Goal: Task Accomplishment & Management: Use online tool/utility

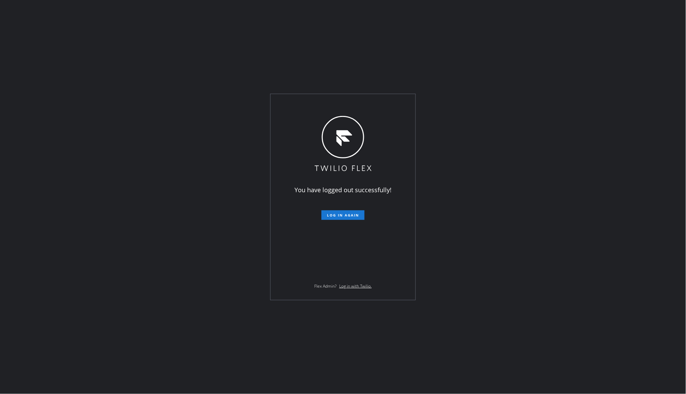
click at [96, 194] on div "You have logged out successfully! Log in again Flex Admin? Log in with Twilio." at bounding box center [343, 197] width 686 height 394
click at [339, 210] on button "Log in again" at bounding box center [343, 215] width 43 height 10
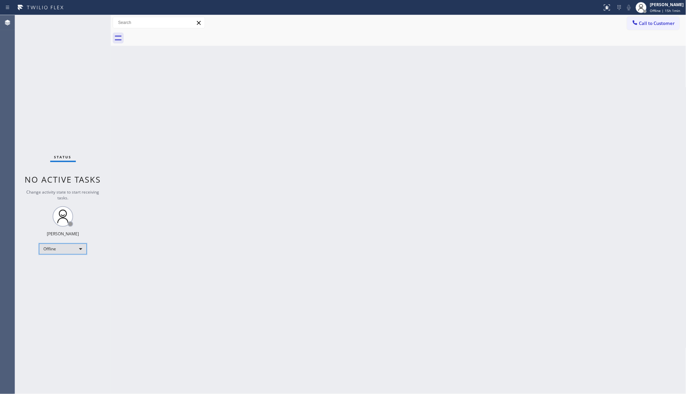
click at [55, 247] on div "Offline" at bounding box center [63, 248] width 48 height 11
click at [66, 267] on li "Available" at bounding box center [62, 267] width 46 height 8
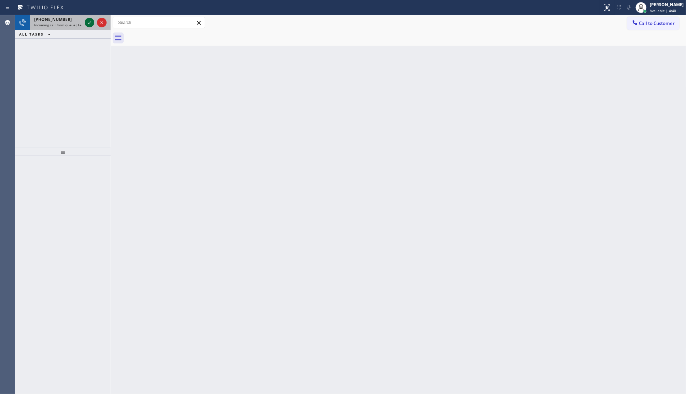
click at [86, 21] on icon at bounding box center [89, 22] width 8 height 8
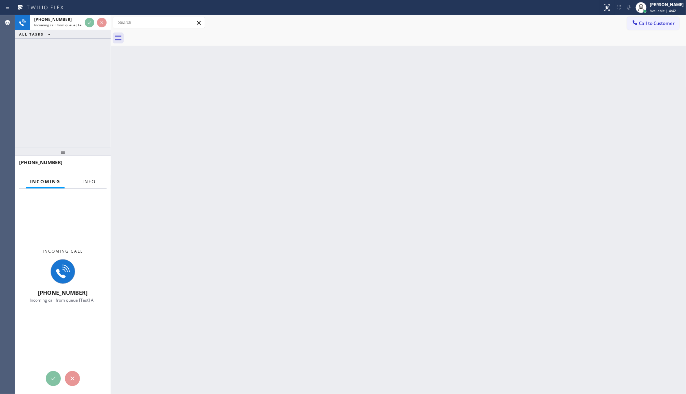
click at [89, 182] on span "Info" at bounding box center [88, 181] width 13 height 6
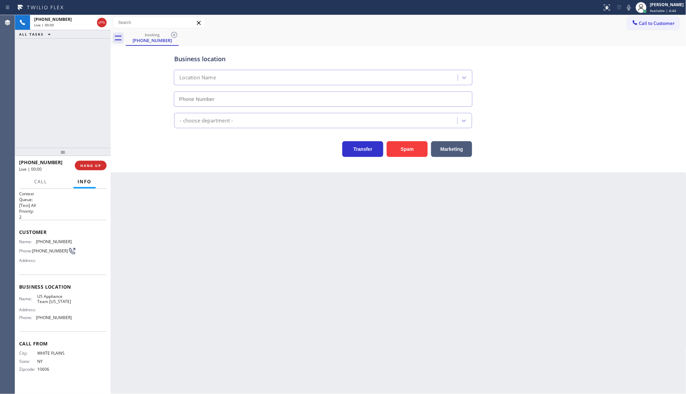
type input "[PHONE_NUMBER]"
click at [81, 165] on span "COMPLETE" at bounding box center [90, 165] width 24 height 5
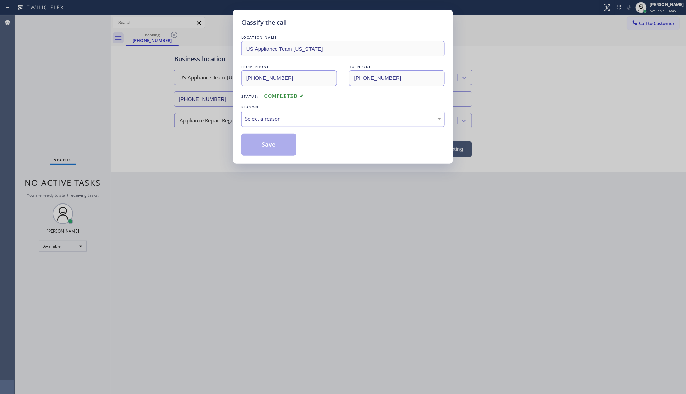
drag, startPoint x: 271, startPoint y: 117, endPoint x: 268, endPoint y: 125, distance: 8.6
click at [268, 125] on div "Select a reason" at bounding box center [343, 119] width 204 height 16
click at [260, 142] on button "Save" at bounding box center [268, 145] width 55 height 22
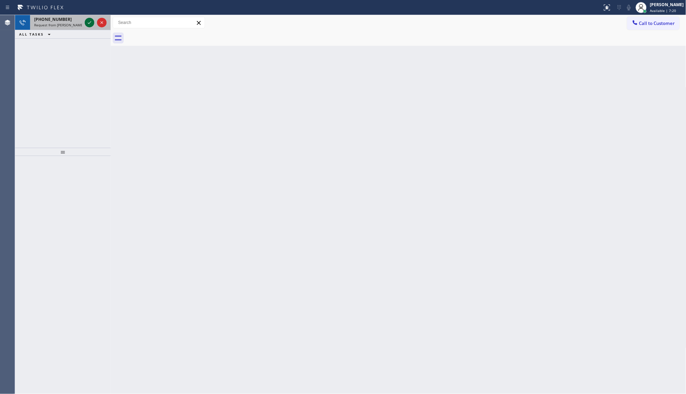
drag, startPoint x: 97, startPoint y: 25, endPoint x: 92, endPoint y: 26, distance: 5.2
click at [93, 26] on div at bounding box center [95, 22] width 25 height 15
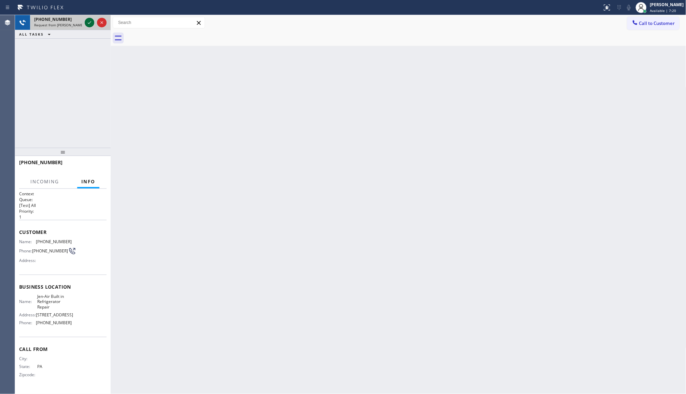
click at [86, 23] on icon at bounding box center [89, 22] width 8 height 8
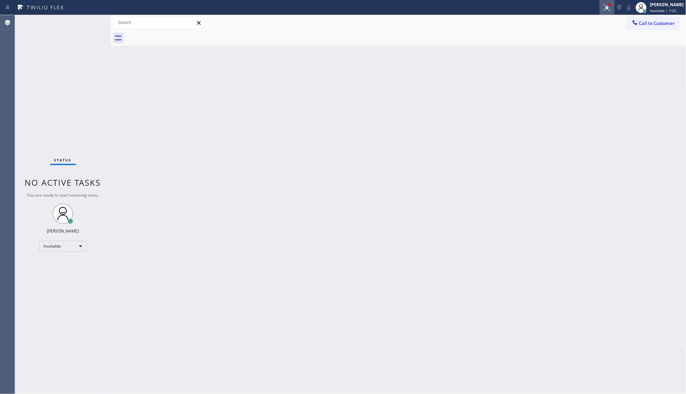
click at [608, 7] on icon at bounding box center [606, 6] width 4 height 5
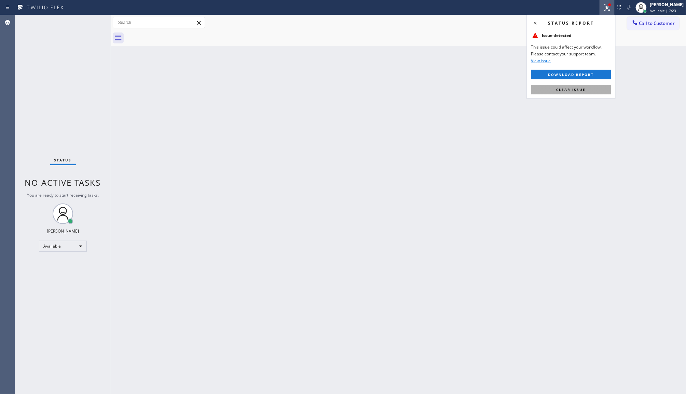
click at [587, 85] on button "Clear issue" at bounding box center [572, 90] width 80 height 10
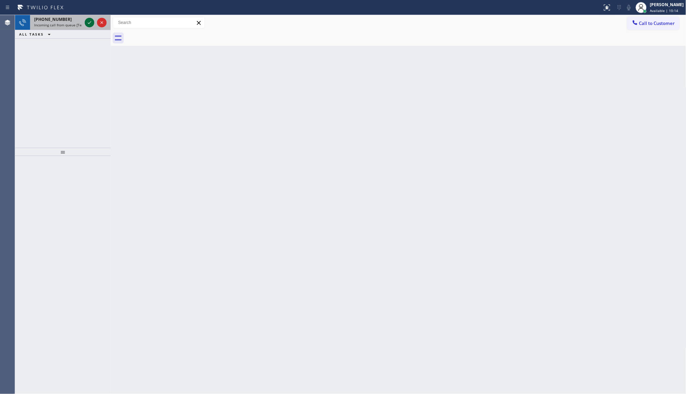
click at [88, 25] on icon at bounding box center [89, 22] width 8 height 8
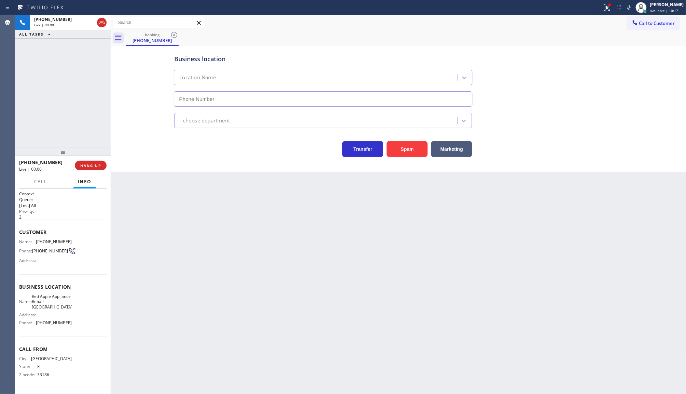
type input "[PHONE_NUMBER]"
click at [603, 5] on div at bounding box center [607, 7] width 15 height 8
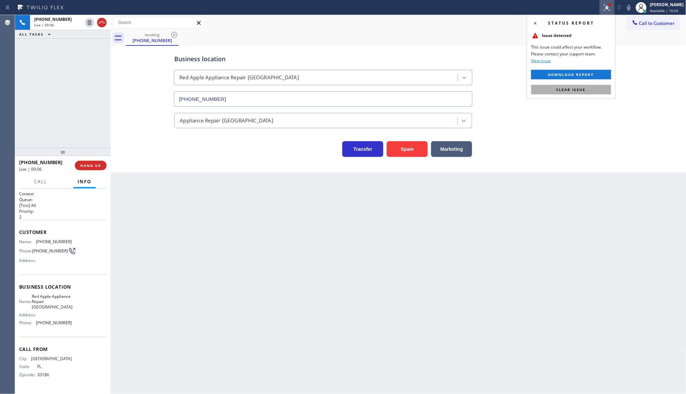
click at [592, 94] on button "Clear issue" at bounding box center [572, 90] width 80 height 10
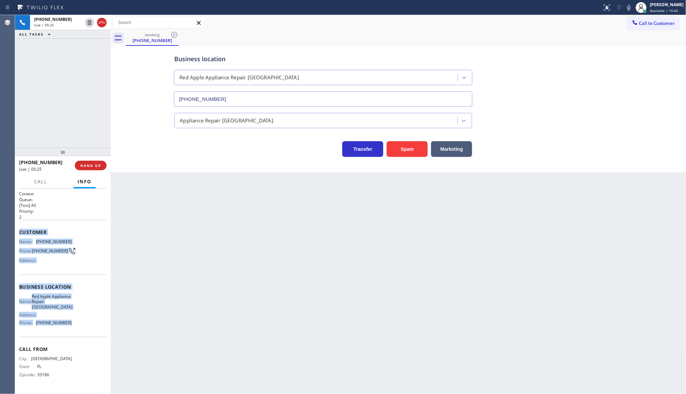
drag, startPoint x: 19, startPoint y: 229, endPoint x: 76, endPoint y: 331, distance: 116.6
click at [76, 331] on div "Context Queue: [Test] All Priority: 2 Customer Name: [PHONE_NUMBER] Phone: [PHO…" at bounding box center [63, 290] width 88 height 198
copy div "Customer Name: [PHONE_NUMBER] Phone: [PHONE_NUMBER] Address: Business location …"
click at [45, 184] on span "Call" at bounding box center [40, 181] width 13 height 6
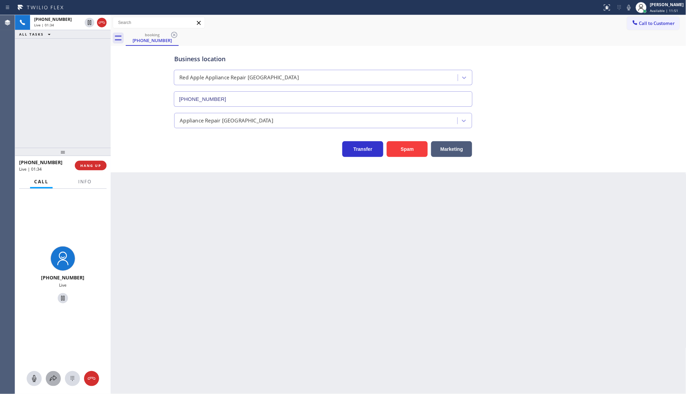
click at [52, 379] on icon at bounding box center [53, 378] width 8 height 8
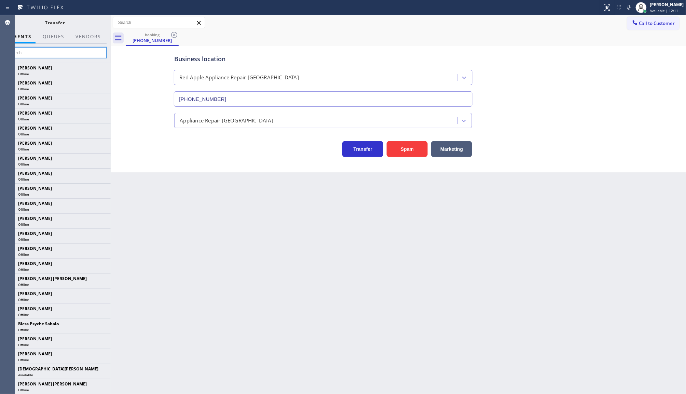
drag, startPoint x: 40, startPoint y: 54, endPoint x: 12, endPoint y: 110, distance: 62.7
click at [39, 55] on input "text" at bounding box center [55, 52] width 103 height 11
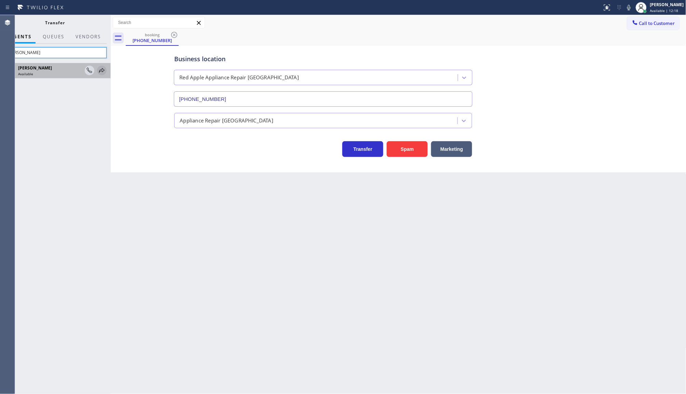
type input "[PERSON_NAME]"
click at [101, 70] on icon at bounding box center [102, 70] width 8 height 8
click at [101, 70] on div "[PHONE_NUMBER] Live | 02:00 ALL TASKS ALL TASKS ACTIVE TASKS TASKS IN WRAP UP" at bounding box center [63, 81] width 96 height 133
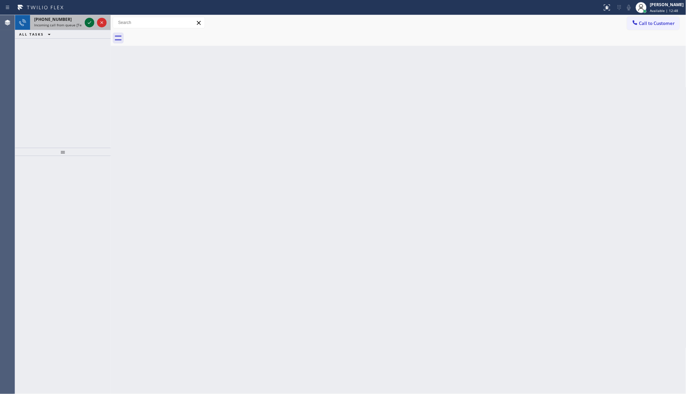
click at [89, 19] on icon at bounding box center [89, 22] width 8 height 8
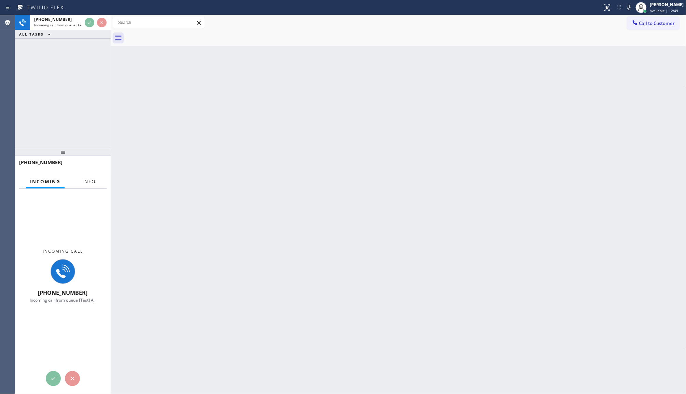
click at [84, 179] on span "Info" at bounding box center [88, 181] width 13 height 6
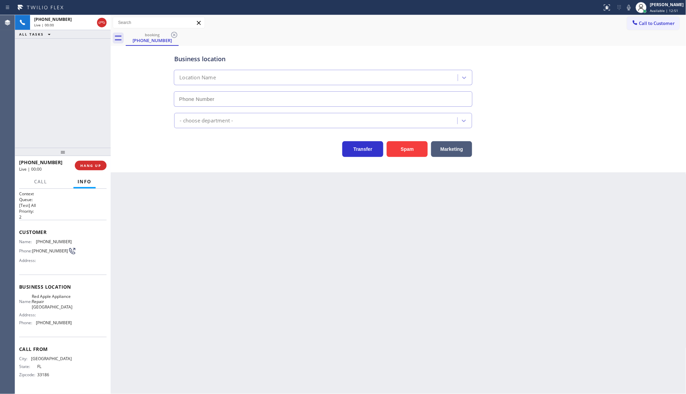
type input "[PHONE_NUMBER]"
click at [90, 165] on span "HANG UP" at bounding box center [90, 165] width 21 height 5
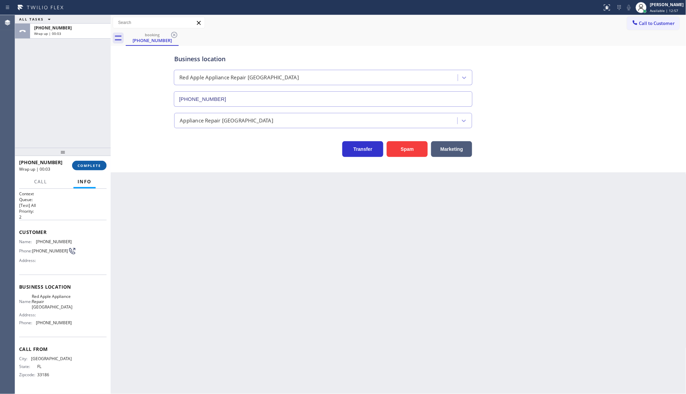
click at [90, 165] on span "COMPLETE" at bounding box center [90, 165] width 24 height 5
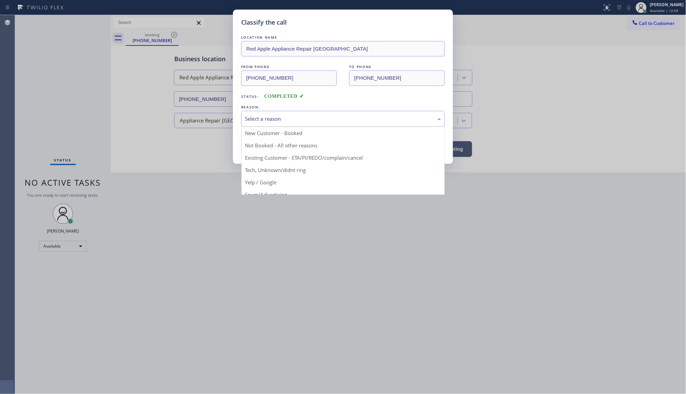
click at [262, 119] on div "Select a reason" at bounding box center [343, 119] width 196 height 8
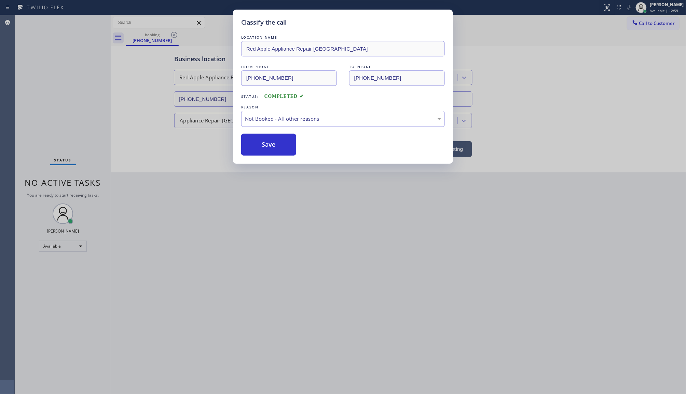
click at [256, 147] on button "Save" at bounding box center [268, 145] width 55 height 22
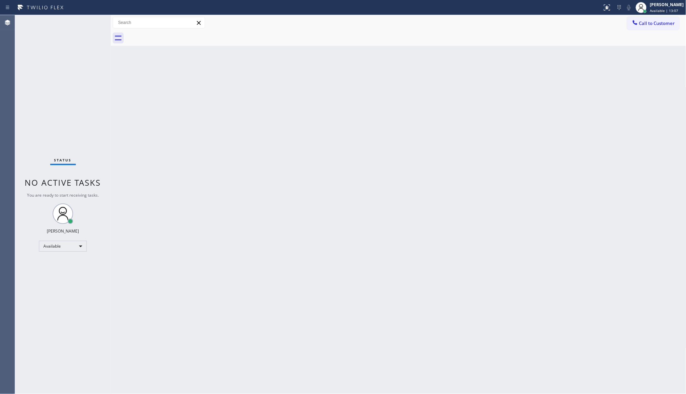
drag, startPoint x: 355, startPoint y: 286, endPoint x: 344, endPoint y: 294, distance: 13.9
click at [348, 291] on div "Back to Dashboard Change Sender ID Customers Technicians Select a contact Outbo…" at bounding box center [399, 204] width 576 height 379
click at [191, 393] on html "Status report No issues detected If you experience an issue, please download th…" at bounding box center [343, 197] width 686 height 394
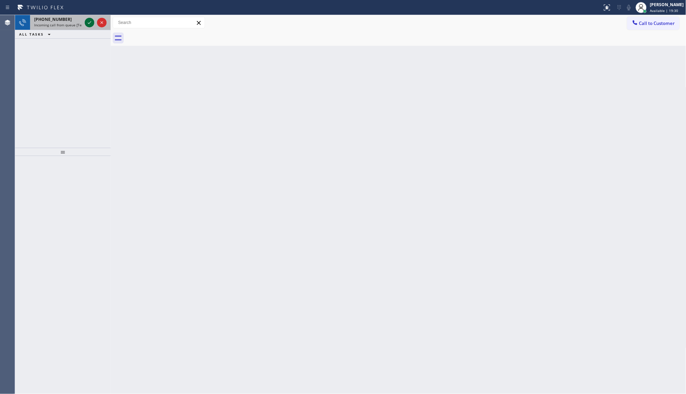
click at [85, 22] on icon at bounding box center [89, 22] width 8 height 8
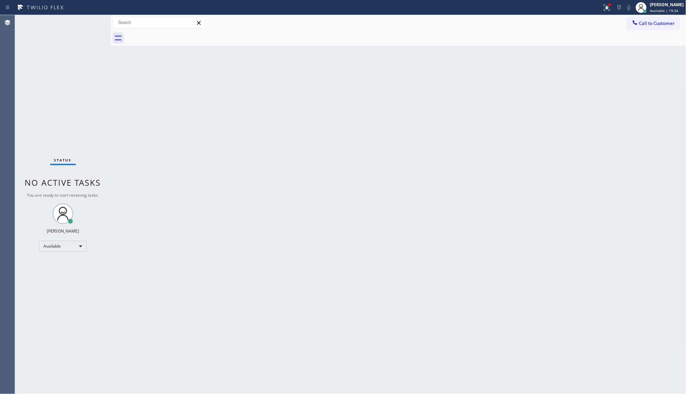
click at [89, 21] on div "Status No active tasks You are ready to start receiving tasks. JENIZA ALCAYDE A…" at bounding box center [63, 204] width 96 height 379
click at [606, 4] on icon at bounding box center [607, 7] width 8 height 8
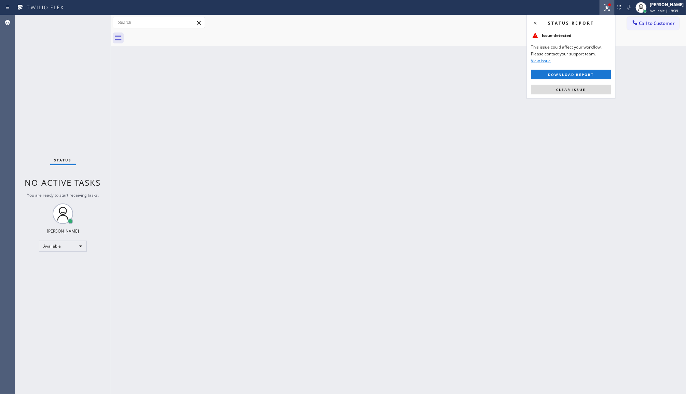
click at [563, 81] on div "Status report Issue detected This issue could affect your workflow. Please cont…" at bounding box center [571, 57] width 89 height 84
click at [562, 86] on div "Status report Issue detected This issue could affect your workflow. Please cont…" at bounding box center [571, 57] width 89 height 84
click at [562, 86] on button "Clear issue" at bounding box center [572, 90] width 80 height 10
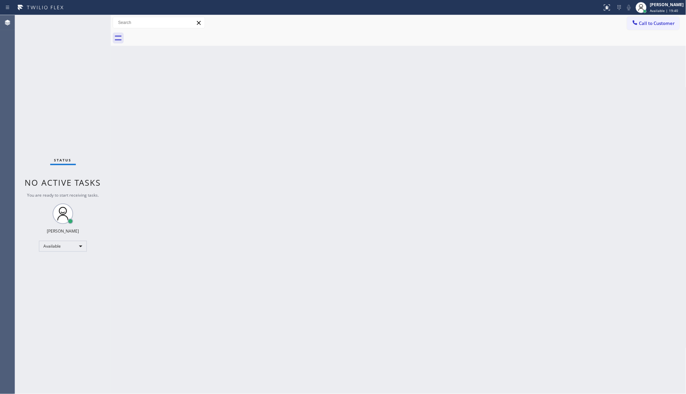
click at [562, 86] on div "Back to Dashboard Change Sender ID Customers Technicians Select a contact Outbo…" at bounding box center [399, 204] width 576 height 379
click at [88, 23] on div "Status No active tasks You are ready to start receiving tasks. JENIZA ALCAYDE A…" at bounding box center [63, 204] width 96 height 379
click at [89, 23] on div "Status No active tasks You are ready to start receiving tasks. JENIZA ALCAYDE A…" at bounding box center [63, 204] width 96 height 379
click at [103, 309] on div "Status No active tasks You are ready to start receiving tasks. JENIZA ALCAYDE A…" at bounding box center [63, 204] width 96 height 379
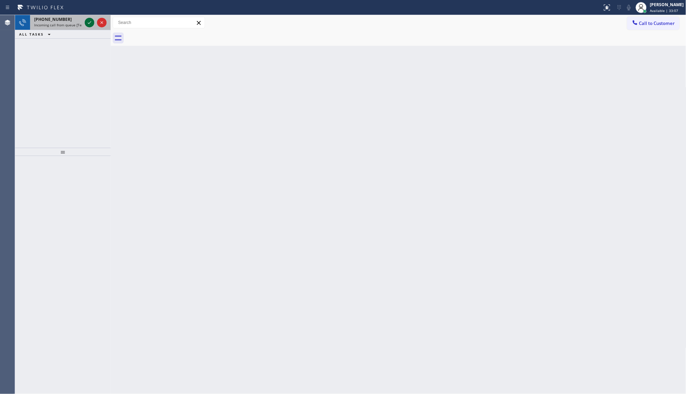
click at [90, 22] on icon at bounding box center [89, 22] width 8 height 8
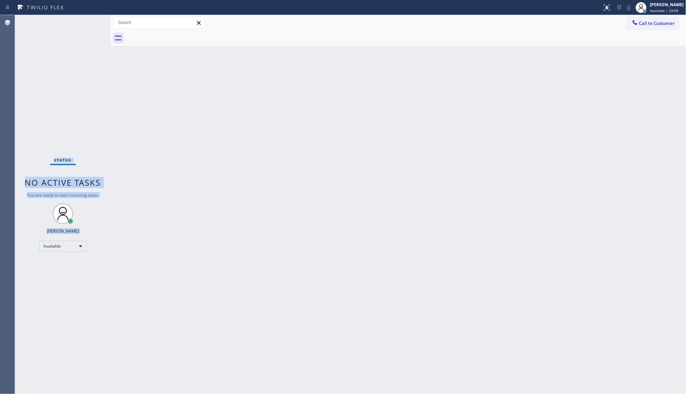
click at [97, 38] on div "Status No active tasks You are ready to start receiving tasks. JENIZA ALCAYDE A…" at bounding box center [63, 204] width 96 height 379
drag, startPoint x: 601, startPoint y: 7, endPoint x: 605, endPoint y: 4, distance: 5.7
click at [605, 4] on div at bounding box center [607, 7] width 15 height 8
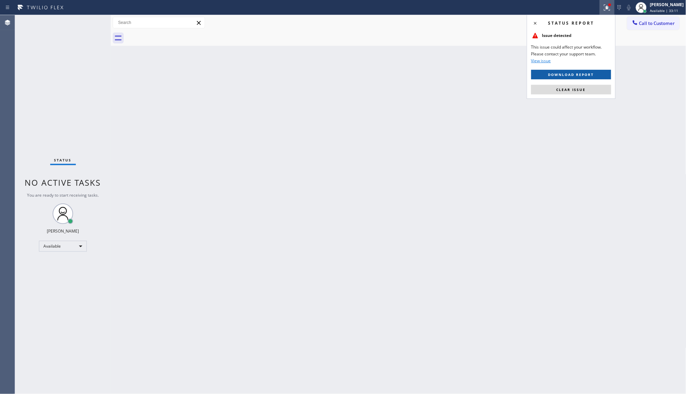
click at [583, 76] on span "Download report" at bounding box center [572, 74] width 46 height 5
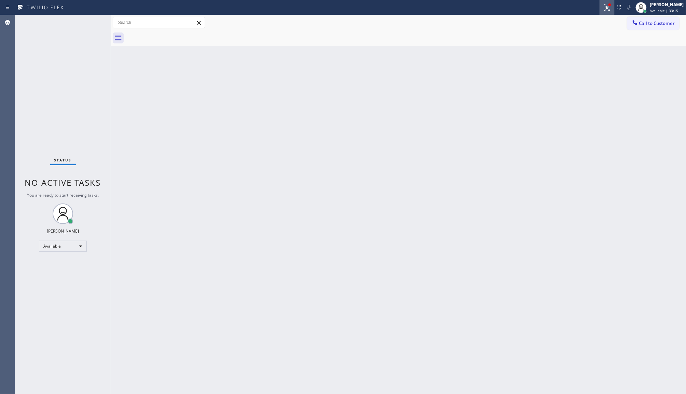
click at [604, 7] on icon at bounding box center [607, 7] width 8 height 8
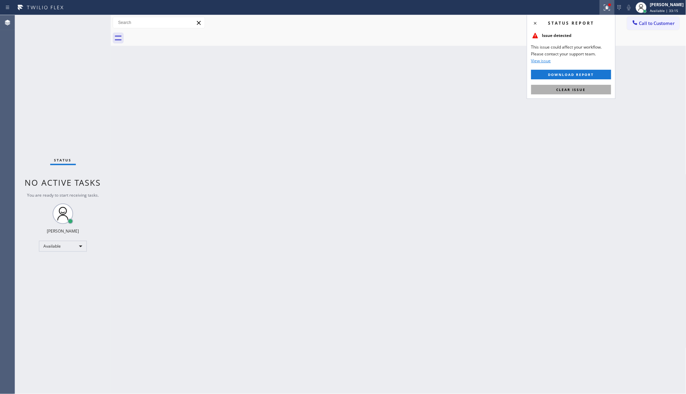
click at [600, 92] on button "Clear issue" at bounding box center [572, 90] width 80 height 10
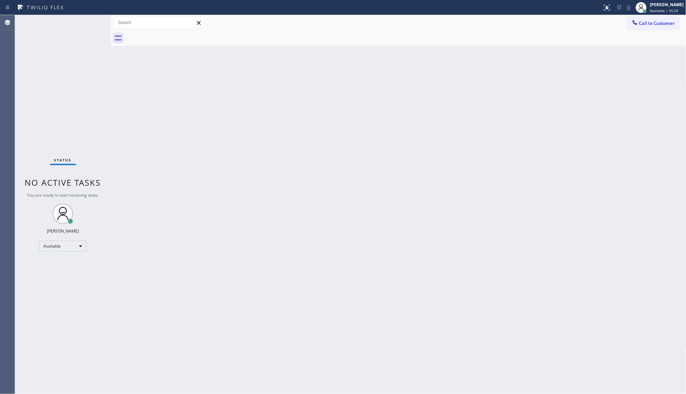
click at [81, 30] on div "Status No active tasks You are ready to start receiving tasks. JENIZA ALCAYDE A…" at bounding box center [63, 204] width 96 height 379
click at [116, 28] on div at bounding box center [160, 23] width 94 height 12
click at [83, 27] on div "Status No active tasks You are ready to start receiving tasks. JENIZA ALCAYDE A…" at bounding box center [63, 204] width 96 height 379
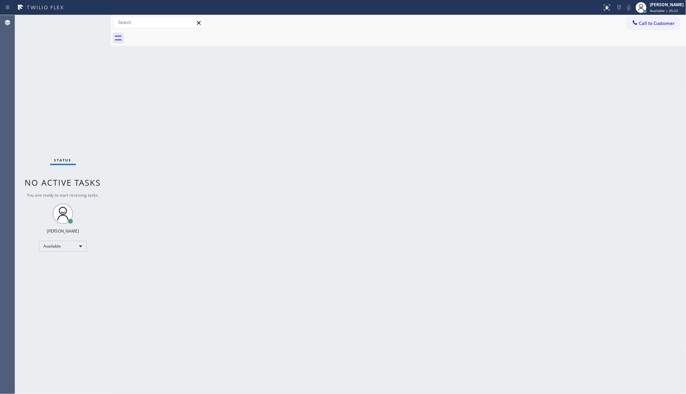
click at [83, 27] on div "Status No active tasks You are ready to start receiving tasks. JENIZA ALCAYDE A…" at bounding box center [63, 204] width 96 height 379
click at [105, 36] on div "Status No active tasks You are ready to start receiving tasks. JENIZA ALCAYDE A…" at bounding box center [63, 204] width 96 height 379
click at [63, 36] on div "Status No active tasks You are ready to start receiving tasks. JENIZA ALCAYDE A…" at bounding box center [63, 204] width 96 height 379
click at [77, 29] on div "Status No active tasks You are ready to start receiving tasks. JENIZA ALCAYDE A…" at bounding box center [63, 204] width 96 height 379
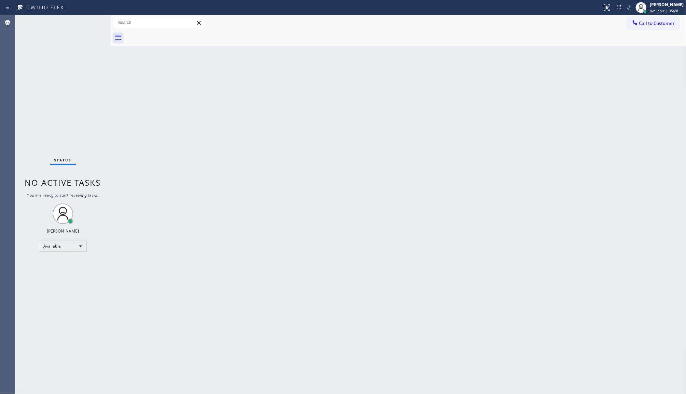
click at [77, 29] on div "Status No active tasks You are ready to start receiving tasks. JENIZA ALCAYDE A…" at bounding box center [63, 204] width 96 height 379
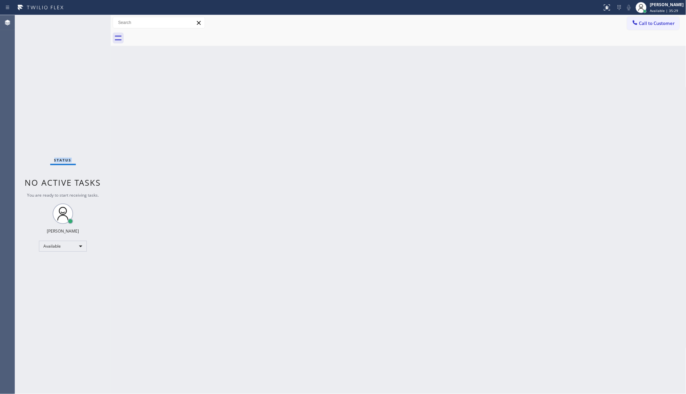
click at [77, 29] on div "Status No active tasks You are ready to start receiving tasks. JENIZA ALCAYDE A…" at bounding box center [63, 204] width 96 height 379
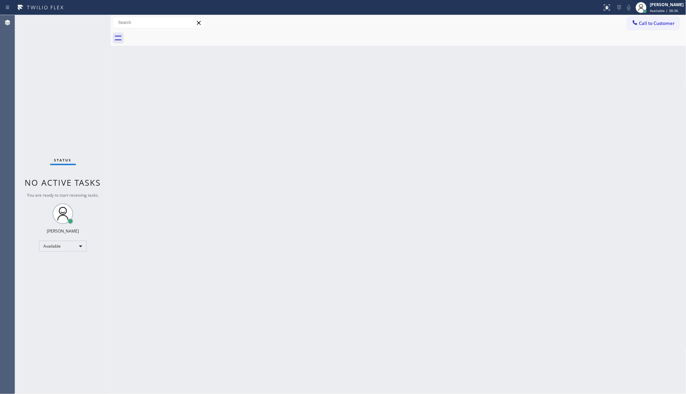
click at [85, 26] on div "Status No active tasks You are ready to start receiving tasks. JENIZA ALCAYDE A…" at bounding box center [63, 204] width 96 height 379
click at [90, 24] on div "Status No active tasks You are ready to start receiving tasks. JENIZA ALCAYDE A…" at bounding box center [63, 204] width 96 height 379
click at [605, 352] on div "Back to Dashboard Change Sender ID Customers Technicians Select a contact Outbo…" at bounding box center [399, 204] width 576 height 379
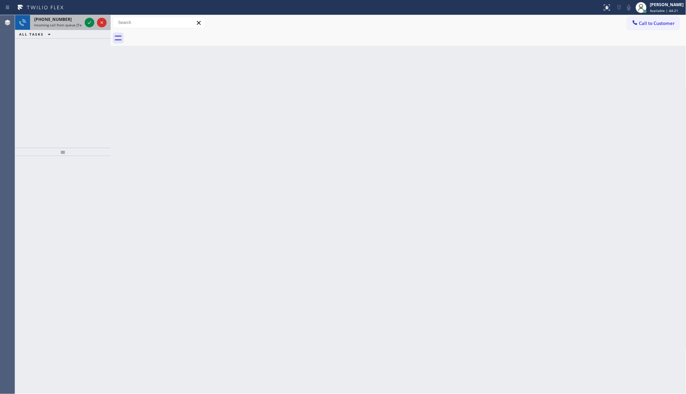
click at [84, 16] on div at bounding box center [95, 22] width 25 height 15
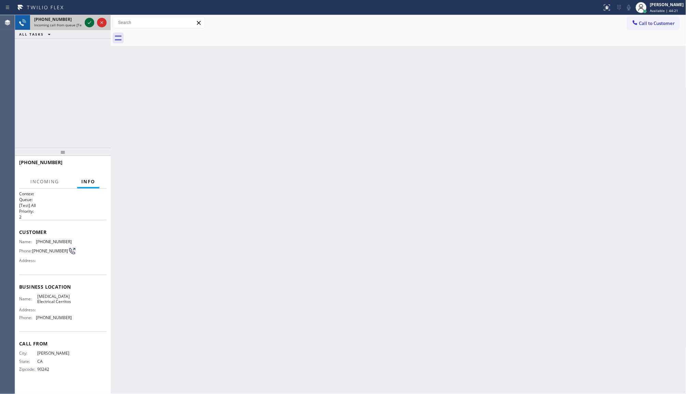
click at [89, 26] on icon at bounding box center [89, 22] width 8 height 8
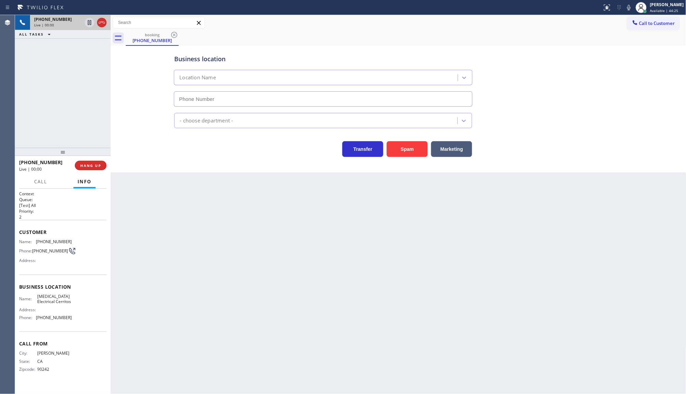
type input "[PHONE_NUMBER]"
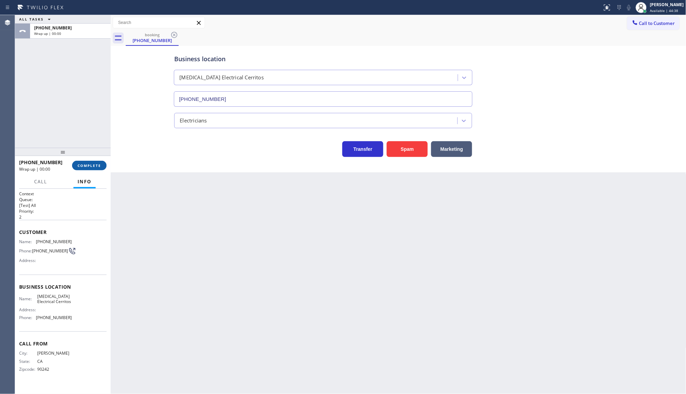
click at [88, 163] on span "COMPLETE" at bounding box center [90, 165] width 24 height 5
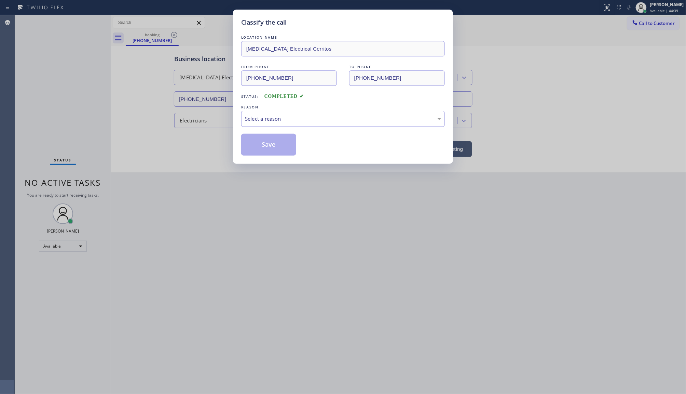
drag, startPoint x: 311, startPoint y: 115, endPoint x: 308, endPoint y: 117, distance: 4.0
click at [308, 117] on div "Select a reason" at bounding box center [343, 119] width 204 height 16
click at [268, 142] on button "Save" at bounding box center [268, 145] width 55 height 22
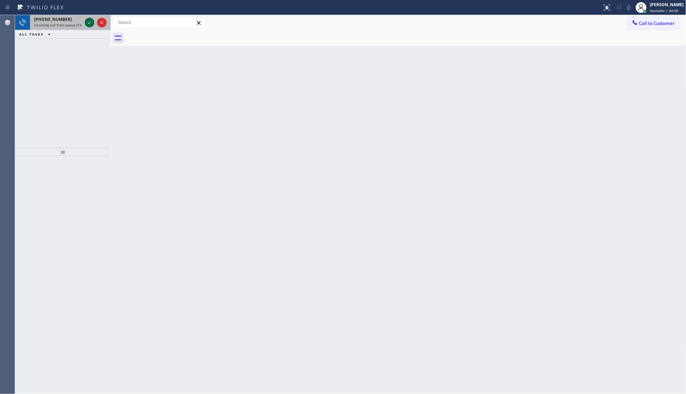
drag, startPoint x: 81, startPoint y: 24, endPoint x: 87, endPoint y: 23, distance: 6.0
click at [84, 24] on div "[PHONE_NUMBER] Incoming call from queue [Test] All" at bounding box center [63, 22] width 96 height 15
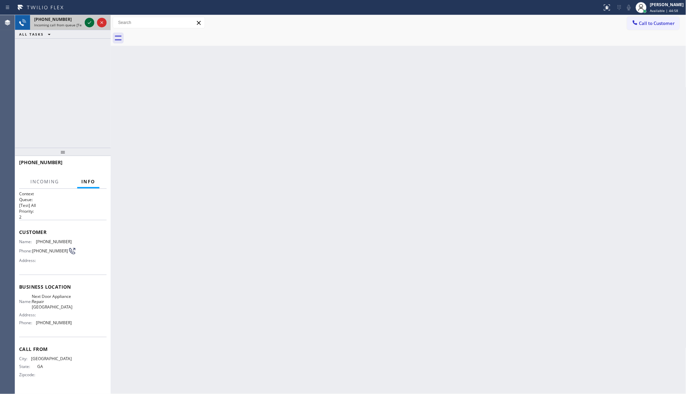
click at [87, 23] on icon at bounding box center [89, 22] width 8 height 8
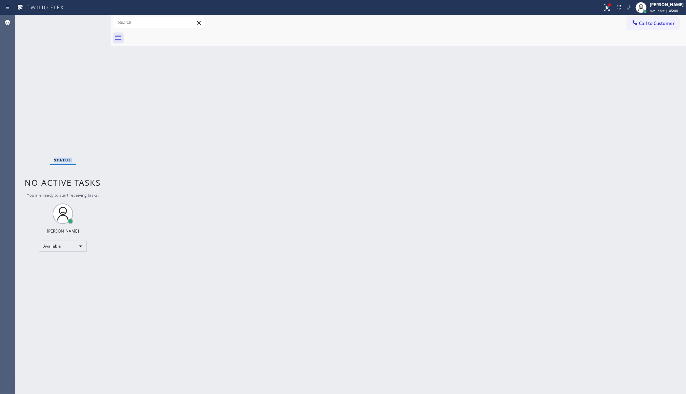
click at [88, 22] on div "Status No active tasks You are ready to start receiving tasks. JENIZA ALCAYDE A…" at bounding box center [63, 204] width 96 height 379
click at [606, 5] on icon at bounding box center [607, 7] width 8 height 8
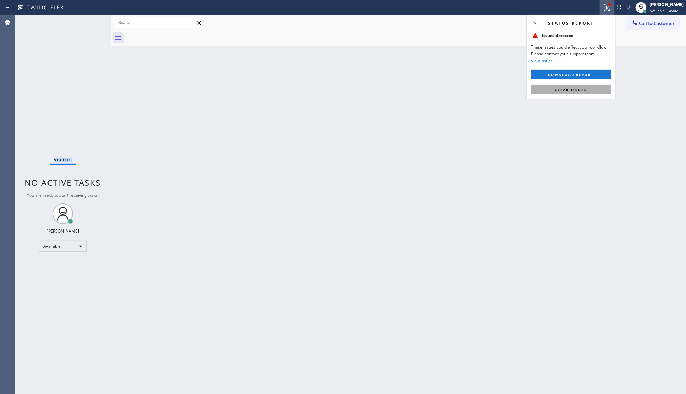
click at [583, 86] on button "Clear issues" at bounding box center [572, 90] width 80 height 10
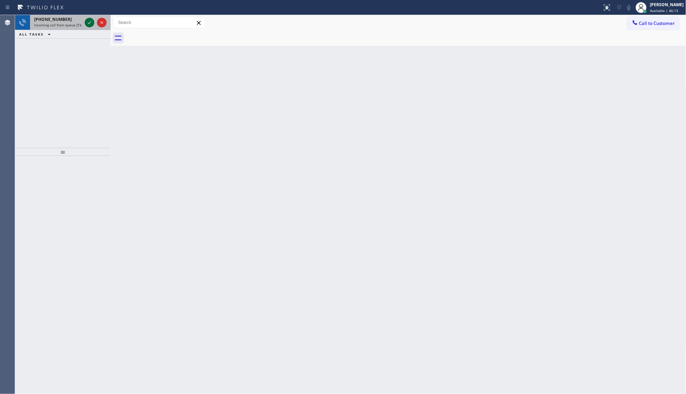
click at [90, 23] on icon at bounding box center [89, 22] width 3 height 3
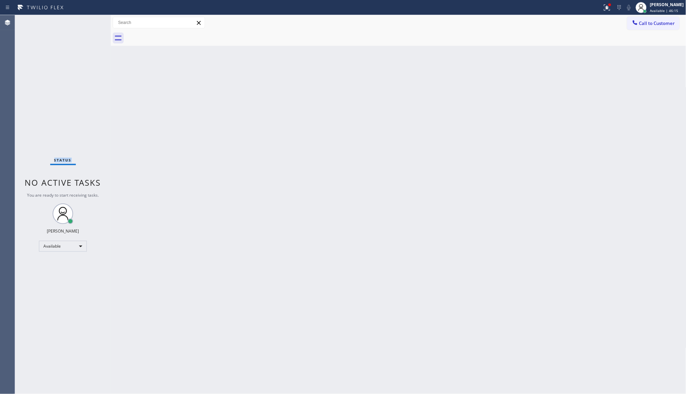
click at [90, 23] on div "Status No active tasks You are ready to start receiving tasks. JENIZA ALCAYDE A…" at bounding box center [63, 204] width 96 height 379
click at [607, 8] on icon at bounding box center [607, 6] width 4 height 2
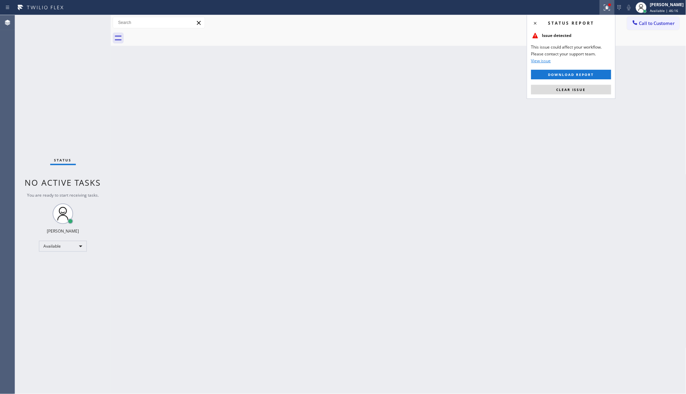
click at [565, 96] on div "Status report Issue detected This issue could affect your workflow. Please cont…" at bounding box center [571, 57] width 89 height 84
click at [565, 89] on span "Clear issue" at bounding box center [571, 89] width 29 height 5
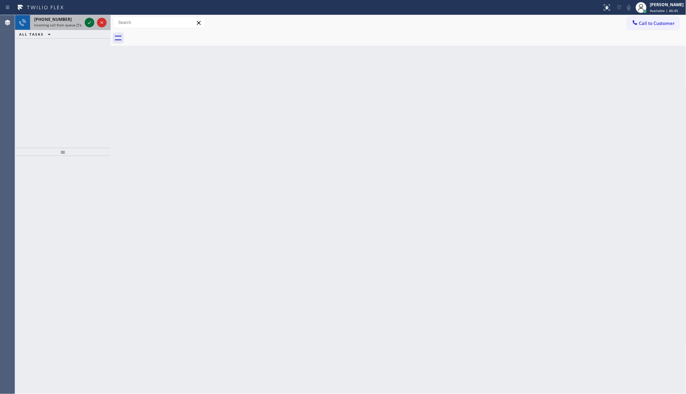
click at [93, 23] on icon at bounding box center [89, 22] width 8 height 8
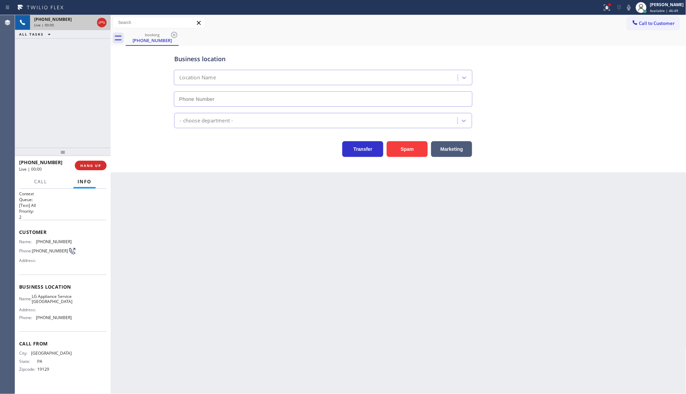
type input "[PHONE_NUMBER]"
click at [86, 164] on span "HANG UP" at bounding box center [90, 165] width 21 height 5
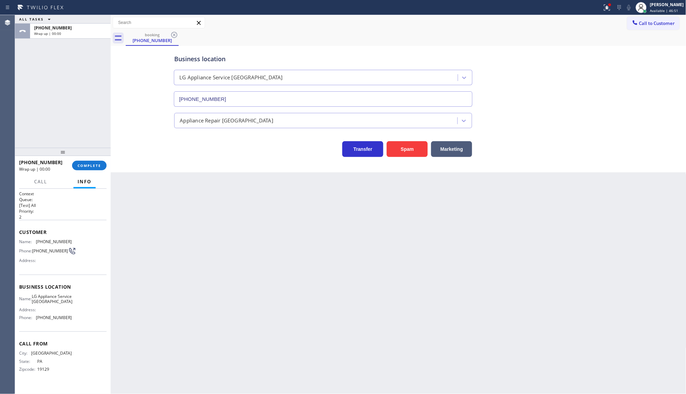
click at [93, 156] on div at bounding box center [63, 152] width 96 height 8
click at [93, 159] on div "[PHONE_NUMBER] Wrap up | 00:00 COMPLETE" at bounding box center [63, 166] width 88 height 18
click at [93, 161] on div "[PHONE_NUMBER] Wrap up | 00:00 COMPLETE" at bounding box center [63, 166] width 88 height 18
click at [92, 164] on span "COMPLETE" at bounding box center [90, 165] width 24 height 5
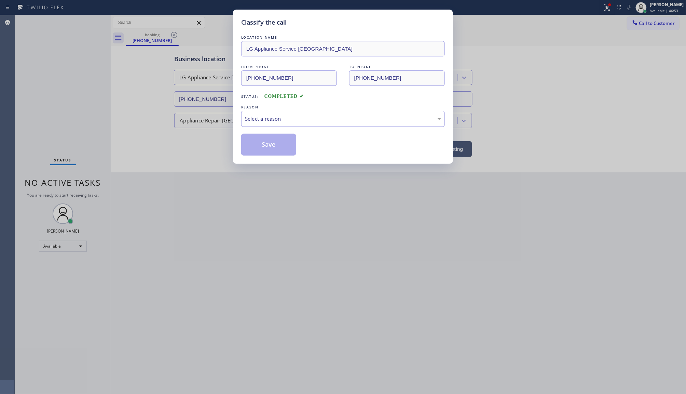
click at [276, 120] on div "Select a reason" at bounding box center [343, 119] width 196 height 8
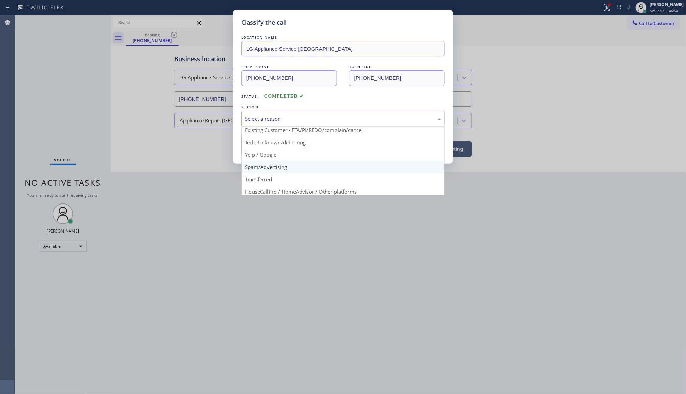
scroll to position [47, 0]
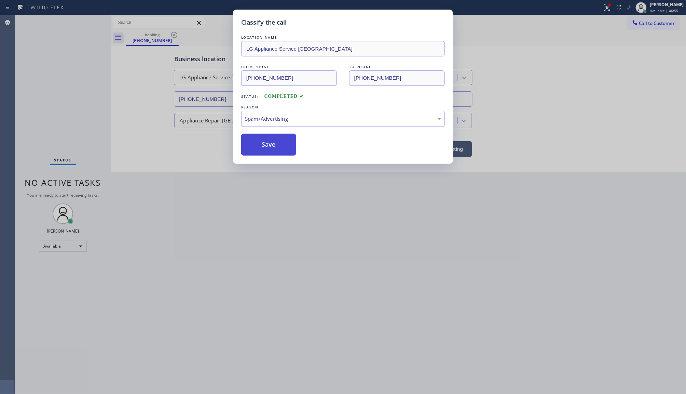
click at [250, 143] on button "Save" at bounding box center [268, 145] width 55 height 22
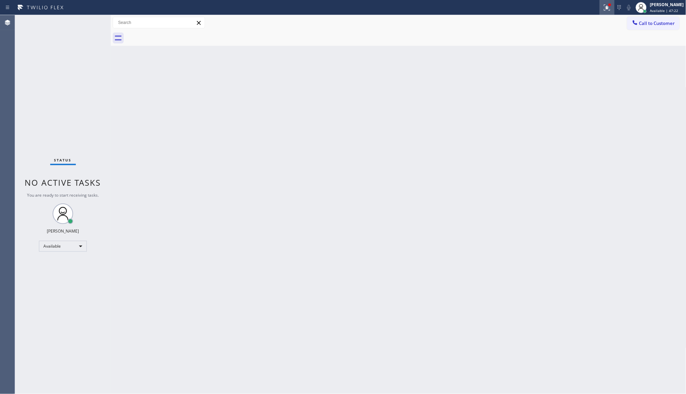
click at [604, 9] on icon at bounding box center [607, 7] width 8 height 8
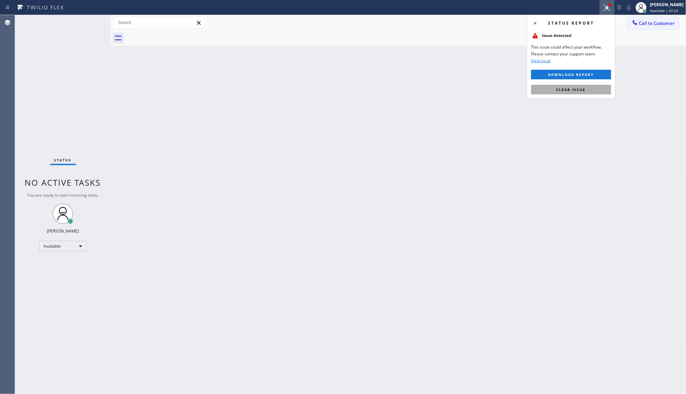
click at [594, 85] on button "Clear issue" at bounding box center [572, 90] width 80 height 10
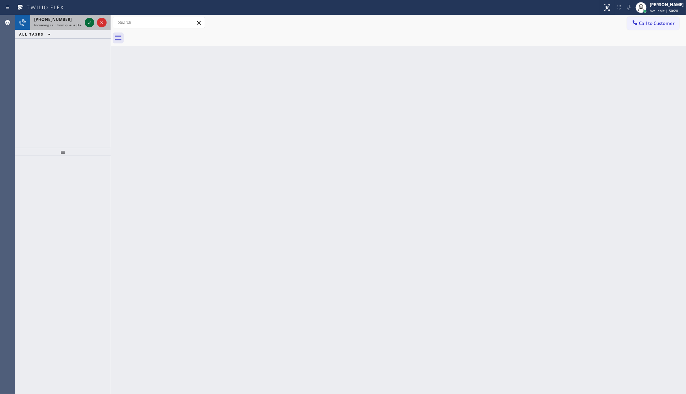
drag, startPoint x: 83, startPoint y: 24, endPoint x: 86, endPoint y: 25, distance: 3.6
click at [85, 25] on div at bounding box center [90, 22] width 10 height 8
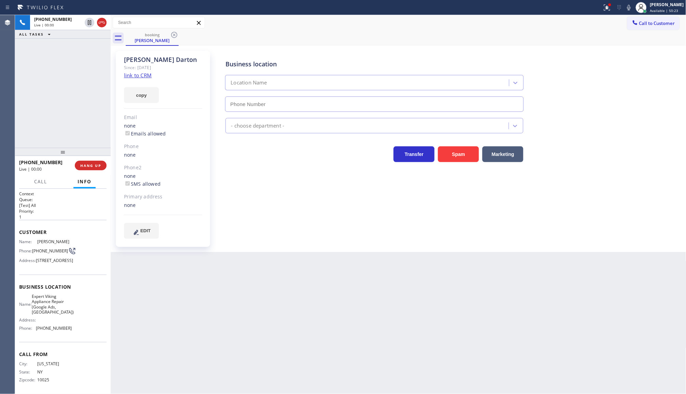
type input "[PHONE_NUMBER]"
click at [143, 72] on link "link to CRM" at bounding box center [138, 75] width 28 height 7
click at [88, 165] on span "HANG UP" at bounding box center [90, 165] width 21 height 5
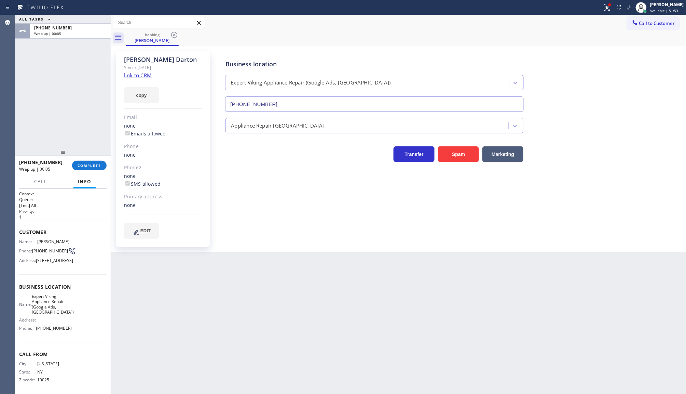
click at [79, 86] on div "ALL TASKS ALL TASKS ACTIVE TASKS TASKS IN WRAP UP [PHONE_NUMBER] Wrap up | 00:05" at bounding box center [63, 81] width 96 height 133
click at [80, 165] on span "COMPLETE" at bounding box center [90, 165] width 24 height 5
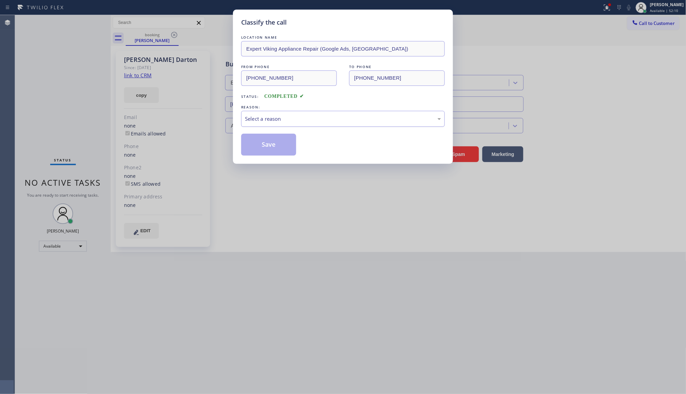
click at [244, 120] on div "Select a reason" at bounding box center [343, 119] width 204 height 16
click at [251, 147] on button "Save" at bounding box center [268, 145] width 55 height 22
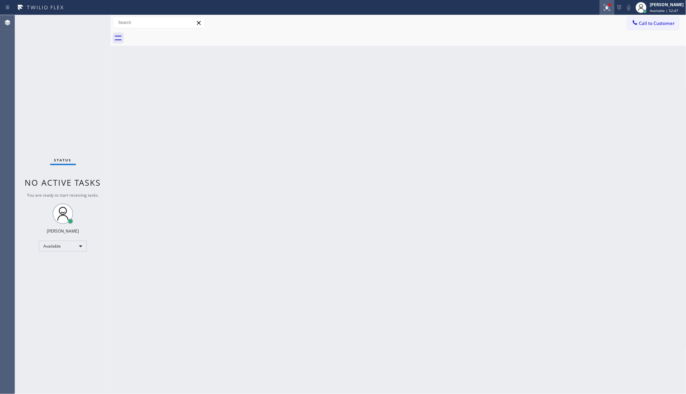
click at [604, 9] on div at bounding box center [607, 7] width 15 height 8
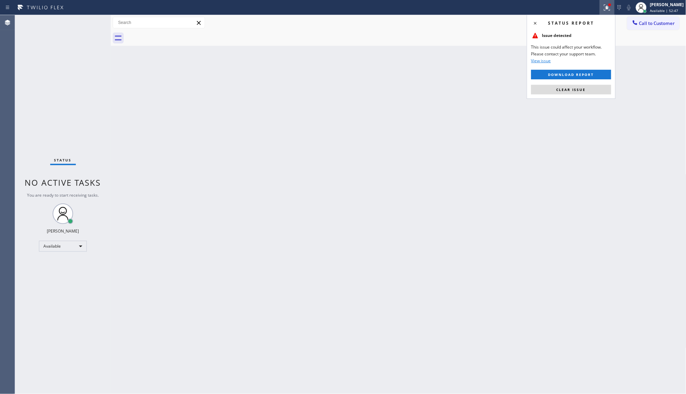
click at [604, 9] on div at bounding box center [607, 7] width 15 height 8
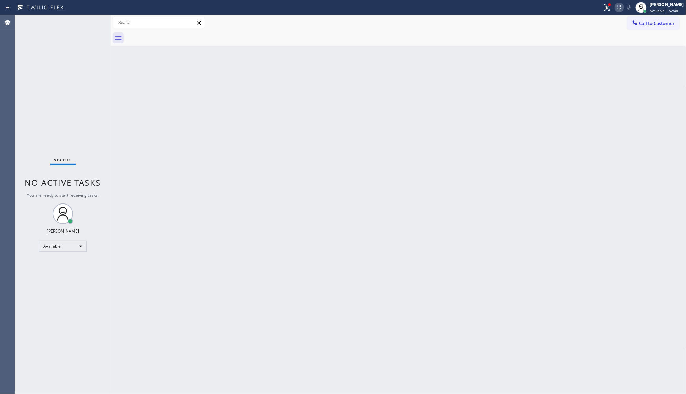
click at [616, 9] on div at bounding box center [620, 7] width 10 height 8
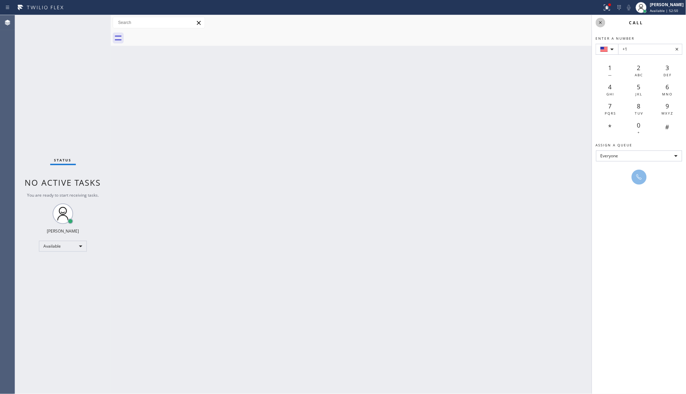
click at [599, 23] on icon at bounding box center [601, 22] width 8 height 8
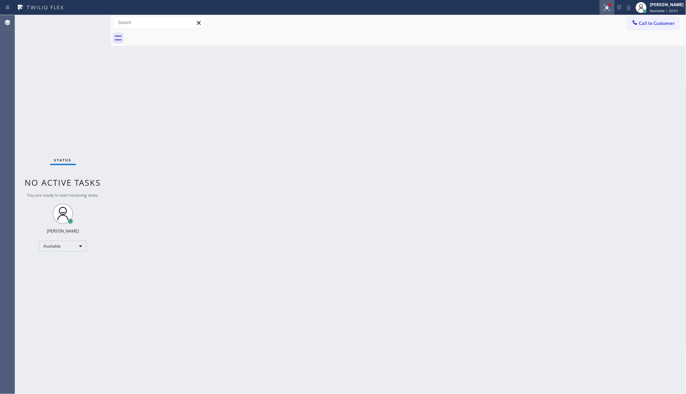
click at [611, 1] on button at bounding box center [607, 7] width 15 height 15
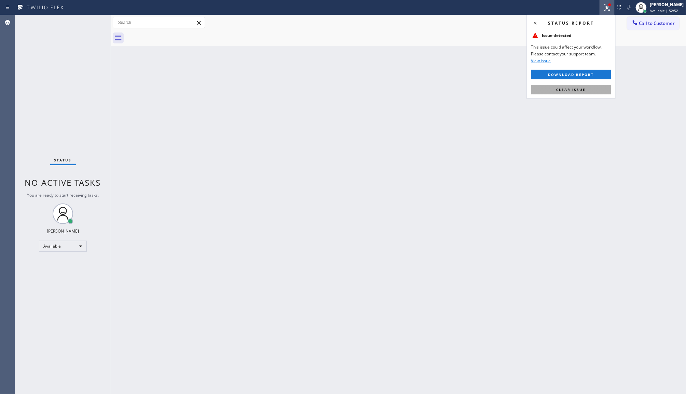
click at [568, 88] on span "Clear issue" at bounding box center [571, 89] width 29 height 5
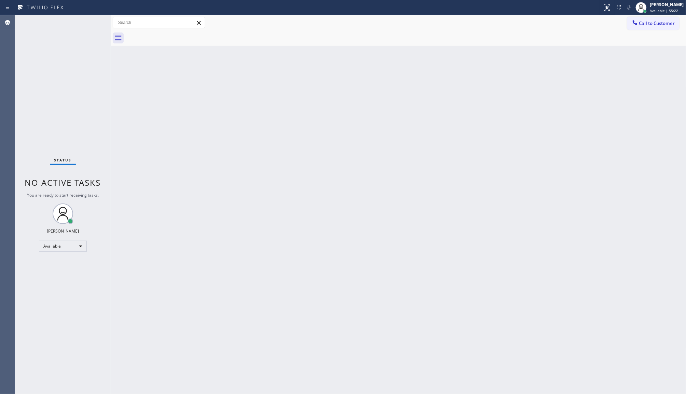
click at [93, 23] on div "Status No active tasks You are ready to start receiving tasks. JENIZA ALCAYDE A…" at bounding box center [63, 204] width 96 height 379
drag, startPoint x: 79, startPoint y: 26, endPoint x: 86, endPoint y: 25, distance: 7.6
click at [86, 25] on div "Status No active tasks You are ready to start receiving tasks. JENIZA ALCAYDE A…" at bounding box center [63, 204] width 96 height 379
click at [87, 24] on div "Status No active tasks You are ready to start receiving tasks. JENIZA ALCAYDE A…" at bounding box center [63, 204] width 96 height 379
click at [72, 71] on div "Status No active tasks You are ready to start receiving tasks. JENIZA ALCAYDE A…" at bounding box center [63, 204] width 96 height 379
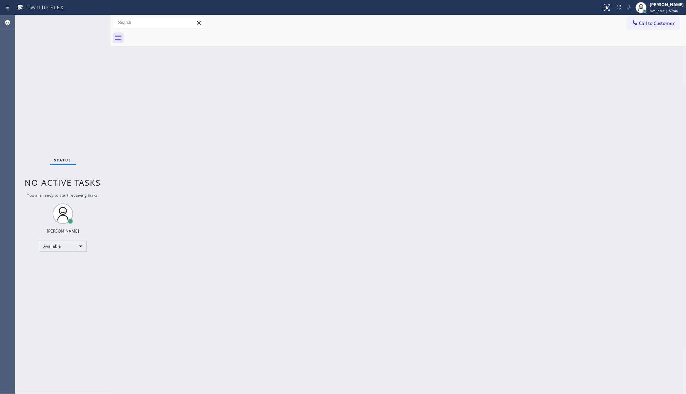
click at [72, 71] on div "Status No active tasks You are ready to start receiving tasks. JENIZA ALCAYDE A…" at bounding box center [63, 204] width 96 height 379
click at [144, 108] on div "Back to Dashboard Change Sender ID Customers Technicians Select a contact Outbo…" at bounding box center [399, 204] width 576 height 379
drag, startPoint x: 144, startPoint y: 108, endPoint x: 157, endPoint y: 154, distance: 47.1
click at [151, 129] on div "Back to Dashboard Change Sender ID Customers Technicians Select a contact Outbo…" at bounding box center [399, 204] width 576 height 379
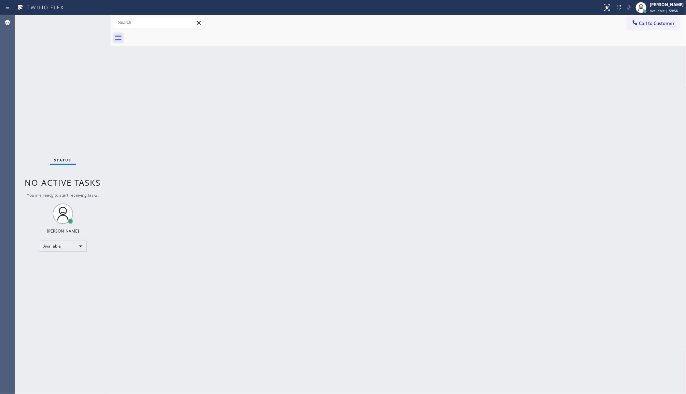
click at [90, 23] on div "Status No active tasks You are ready to start receiving tasks. JENIZA ALCAYDE A…" at bounding box center [63, 204] width 96 height 379
drag, startPoint x: 284, startPoint y: 223, endPoint x: 284, endPoint y: 231, distance: 7.9
click at [284, 231] on div "Back to Dashboard Change Sender ID Customers Technicians Select a contact Outbo…" at bounding box center [399, 204] width 576 height 379
click at [91, 25] on div "Status No active tasks You are ready to start receiving tasks. JENIZA ALCAYDE A…" at bounding box center [63, 204] width 96 height 379
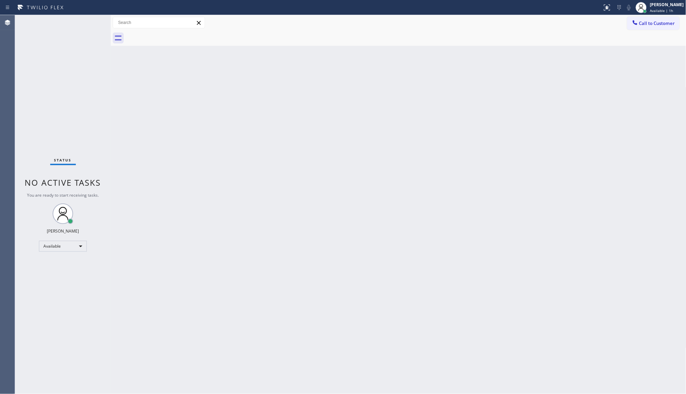
click at [91, 25] on div "Status No active tasks You are ready to start receiving tasks. JENIZA ALCAYDE A…" at bounding box center [63, 204] width 96 height 379
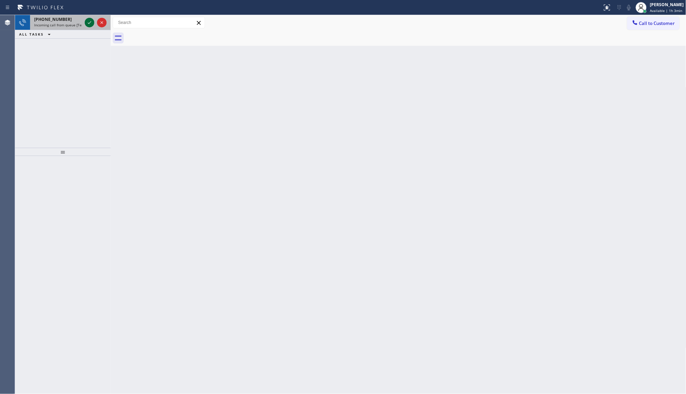
click at [88, 23] on icon at bounding box center [89, 22] width 8 height 8
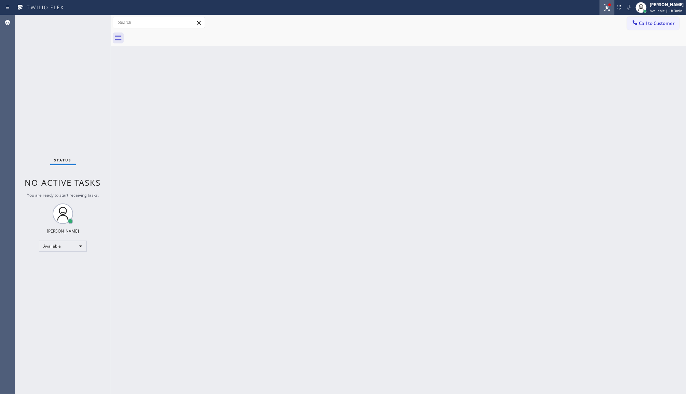
click at [605, 3] on icon at bounding box center [607, 7] width 8 height 8
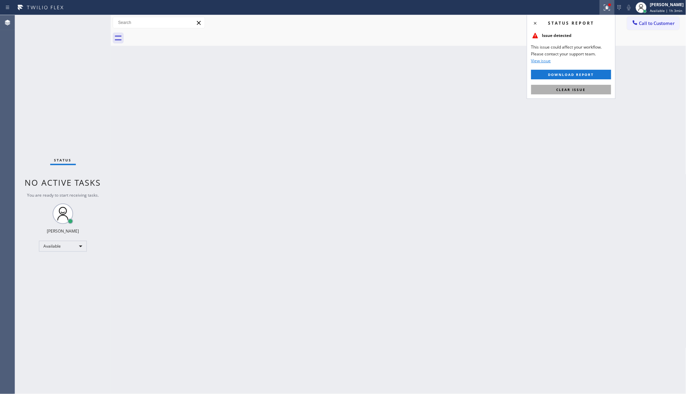
click at [592, 89] on button "Clear issue" at bounding box center [572, 90] width 80 height 10
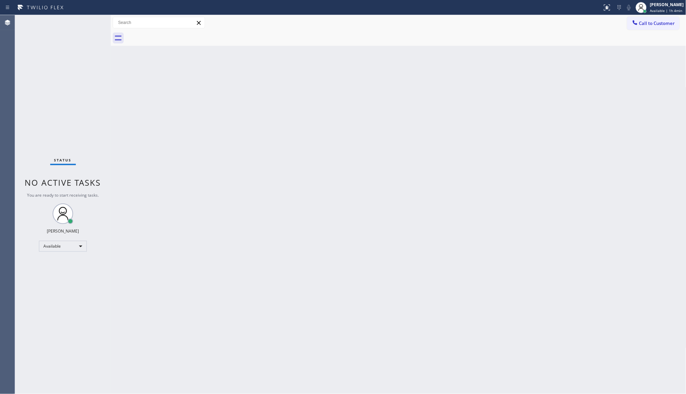
click at [88, 22] on div "Status No active tasks You are ready to start receiving tasks. JENIZA ALCAYDE A…" at bounding box center [63, 204] width 96 height 379
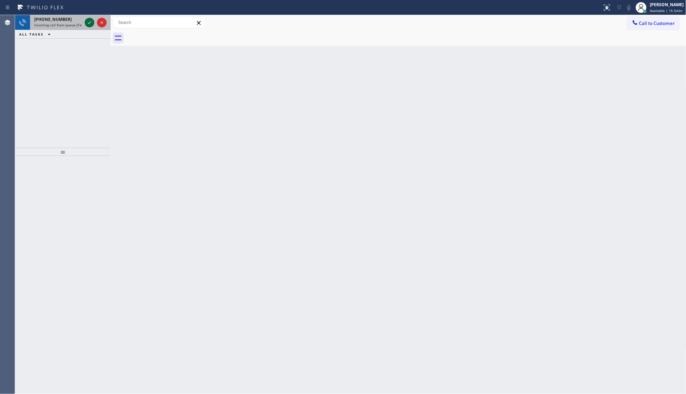
click at [89, 23] on icon at bounding box center [89, 22] width 3 height 3
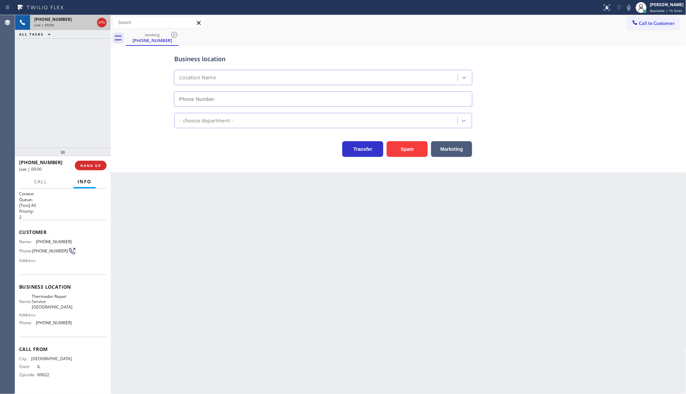
type input "[PHONE_NUMBER]"
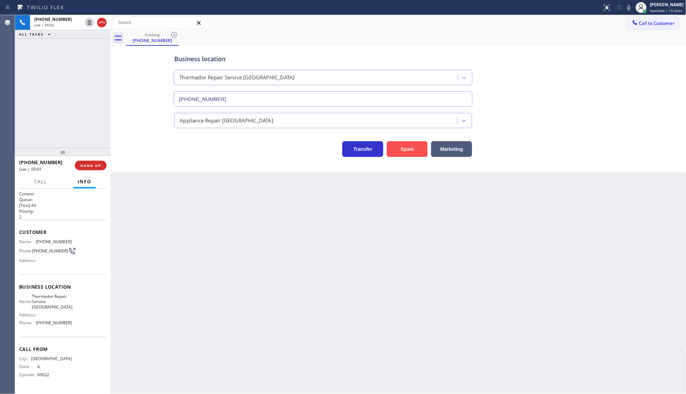
click at [412, 156] on button "Spam" at bounding box center [407, 149] width 41 height 16
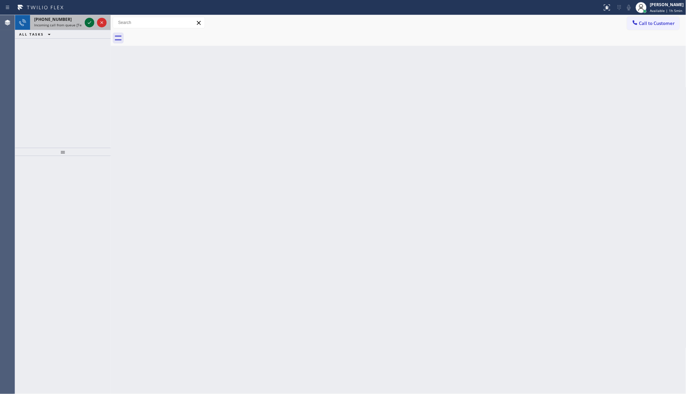
click at [88, 22] on icon at bounding box center [89, 22] width 8 height 8
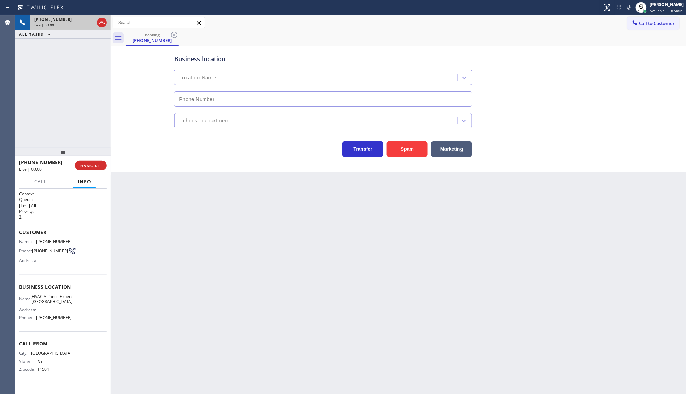
type input "[PHONE_NUMBER]"
click at [406, 148] on button "Spam" at bounding box center [407, 149] width 41 height 16
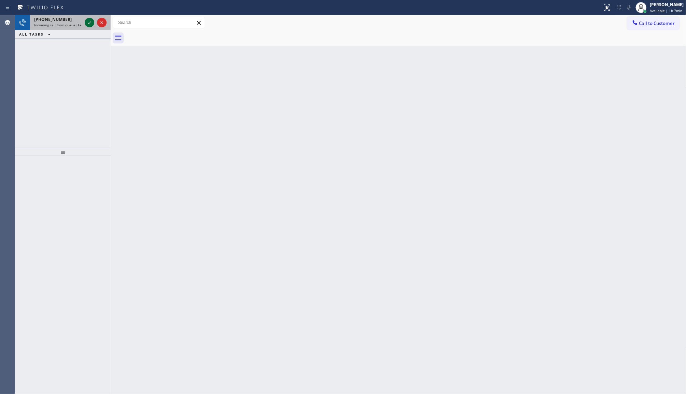
click at [86, 22] on icon at bounding box center [89, 22] width 8 height 8
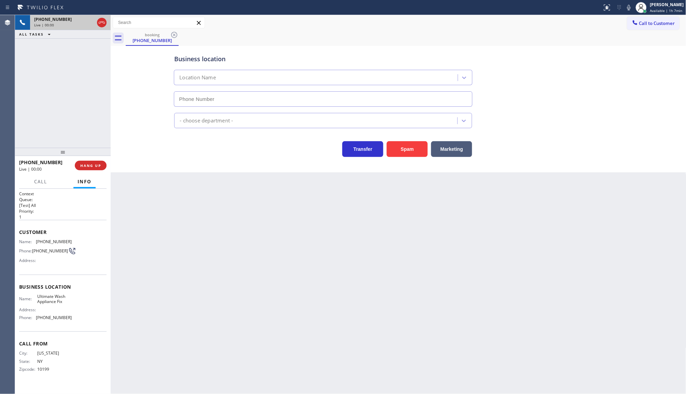
type input "[PHONE_NUMBER]"
click at [411, 146] on button "Spam" at bounding box center [407, 149] width 41 height 16
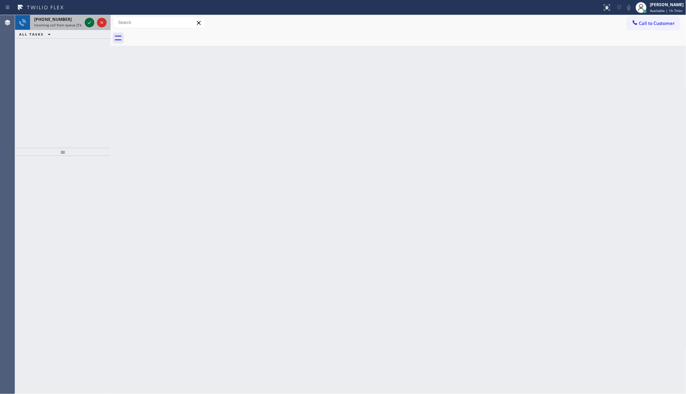
click at [89, 23] on icon at bounding box center [89, 22] width 3 height 3
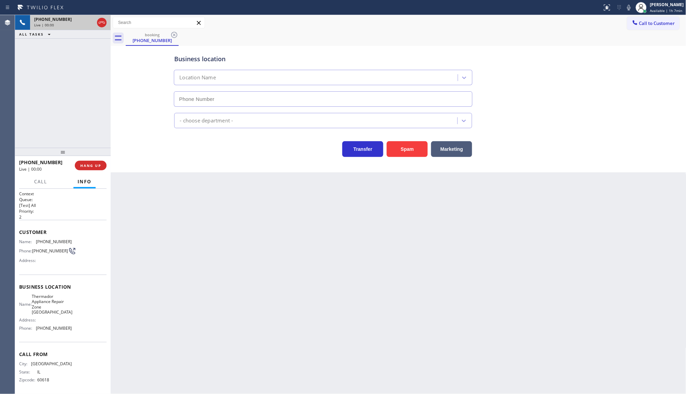
type input "[PHONE_NUMBER]"
click at [414, 149] on button "Spam" at bounding box center [407, 149] width 41 height 16
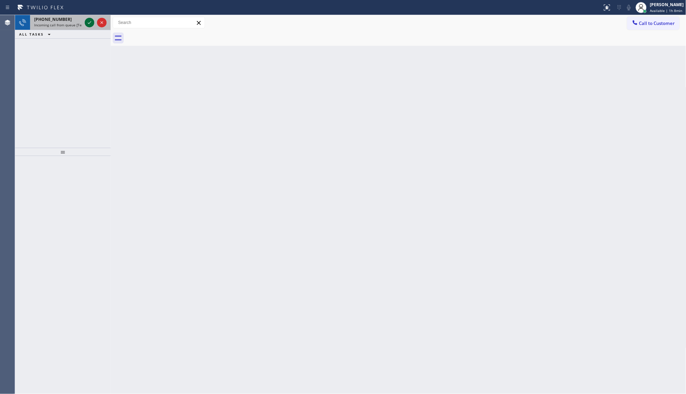
click at [88, 23] on icon at bounding box center [89, 22] width 8 height 8
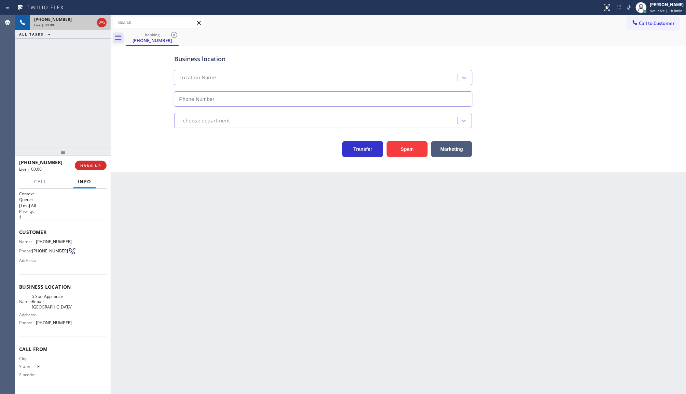
type input "[PHONE_NUMBER]"
click at [396, 150] on button "Spam" at bounding box center [407, 149] width 41 height 16
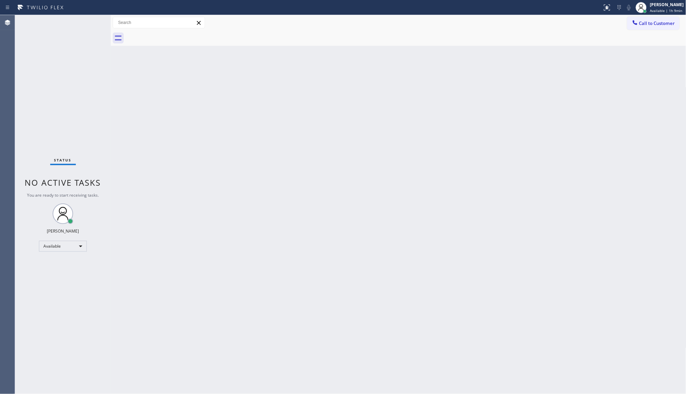
click at [95, 84] on div "Status No active tasks You are ready to start receiving tasks. JENIZA ALCAYDE A…" at bounding box center [63, 204] width 96 height 379
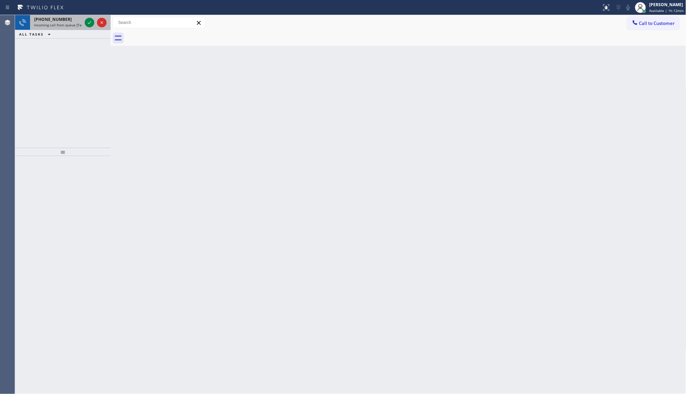
click at [84, 23] on div at bounding box center [95, 22] width 25 height 15
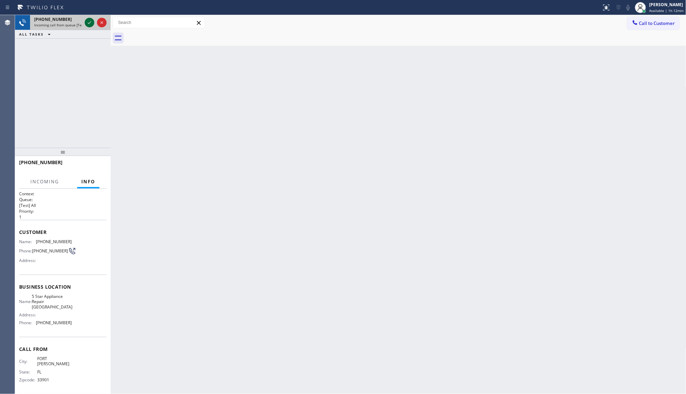
click at [88, 24] on icon at bounding box center [89, 22] width 8 height 8
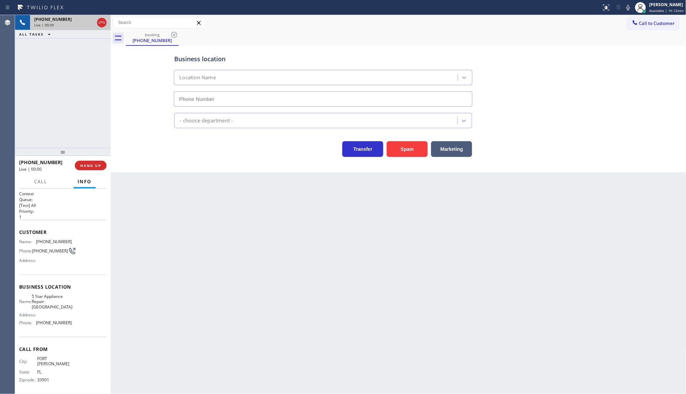
type input "[PHONE_NUMBER]"
click at [448, 150] on button "Marketing" at bounding box center [451, 149] width 41 height 16
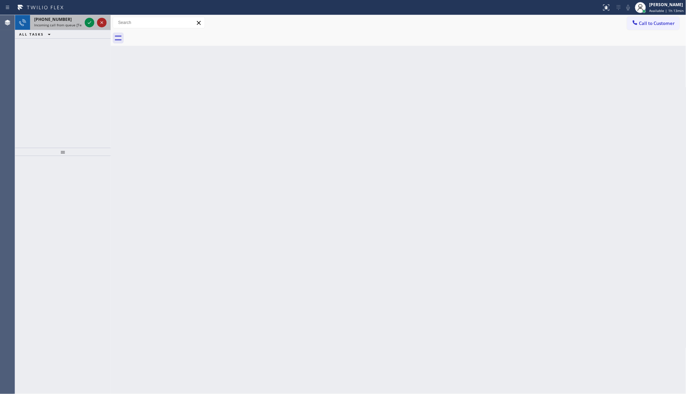
click at [100, 22] on icon at bounding box center [102, 22] width 8 height 8
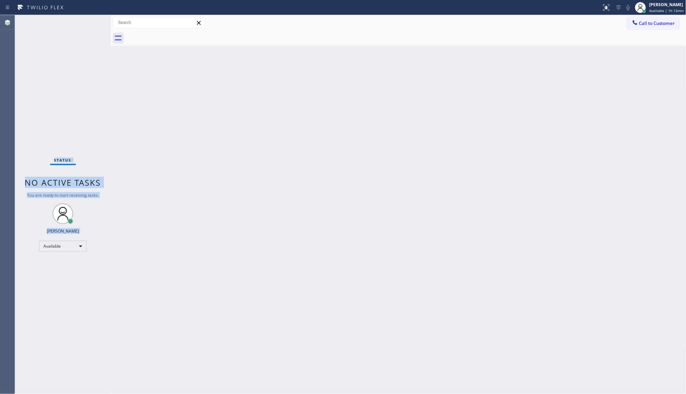
click at [88, 24] on div "Status No active tasks You are ready to start receiving tasks. JENIZA ALCAYDE A…" at bounding box center [63, 204] width 96 height 379
drag, startPoint x: 88, startPoint y: 24, endPoint x: 87, endPoint y: 33, distance: 9.6
click at [88, 28] on div "Status No active tasks You are ready to start receiving tasks. JENIZA ALCAYDE A…" at bounding box center [63, 204] width 96 height 379
drag, startPoint x: 87, startPoint y: 33, endPoint x: 87, endPoint y: 50, distance: 16.4
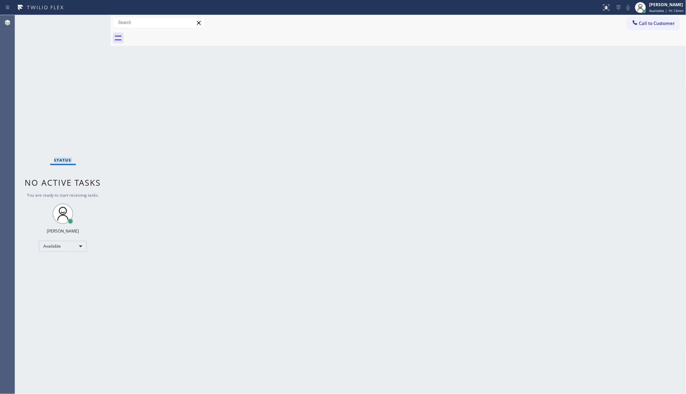
click at [87, 34] on div "Status No active tasks You are ready to start receiving tasks. JENIZA ALCAYDE A…" at bounding box center [63, 204] width 96 height 379
click at [87, 50] on div "Status No active tasks You are ready to start receiving tasks. JENIZA ALCAYDE A…" at bounding box center [63, 204] width 96 height 379
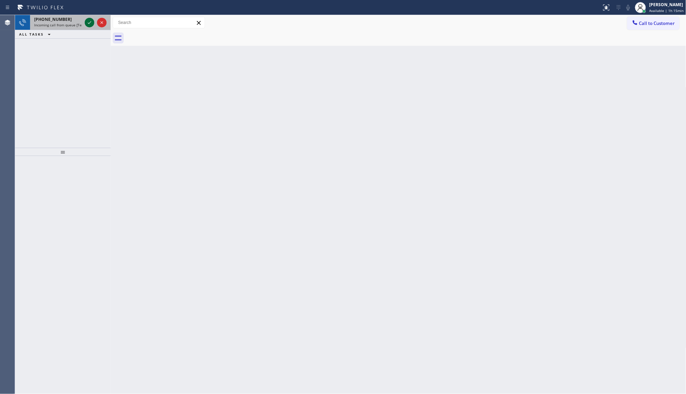
click at [92, 23] on icon at bounding box center [89, 22] width 8 height 8
click at [88, 22] on icon at bounding box center [89, 22] width 8 height 8
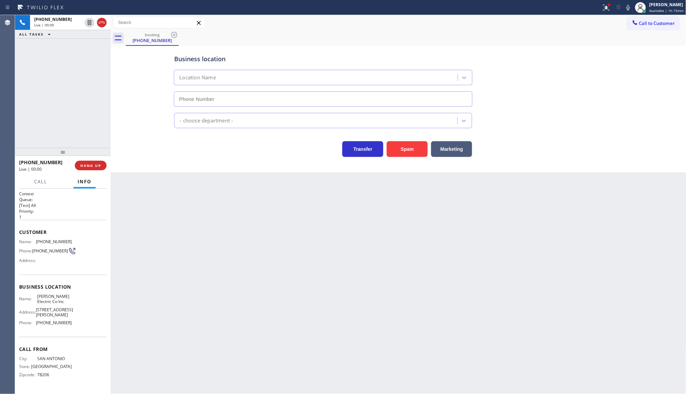
type input "[PHONE_NUMBER]"
click at [419, 152] on button "Spam" at bounding box center [407, 149] width 41 height 16
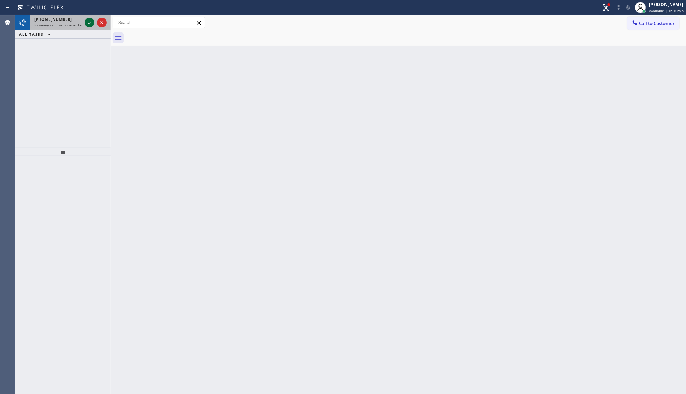
click at [90, 22] on icon at bounding box center [89, 22] width 8 height 8
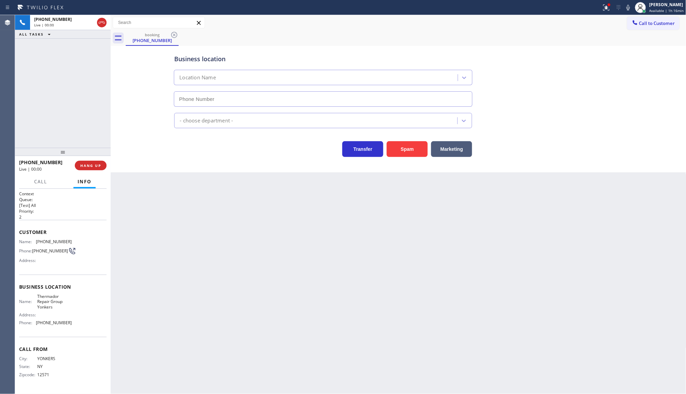
type input "[PHONE_NUMBER]"
drag, startPoint x: 607, startPoint y: 9, endPoint x: 602, endPoint y: 57, distance: 49.2
click at [607, 13] on button at bounding box center [606, 7] width 15 height 15
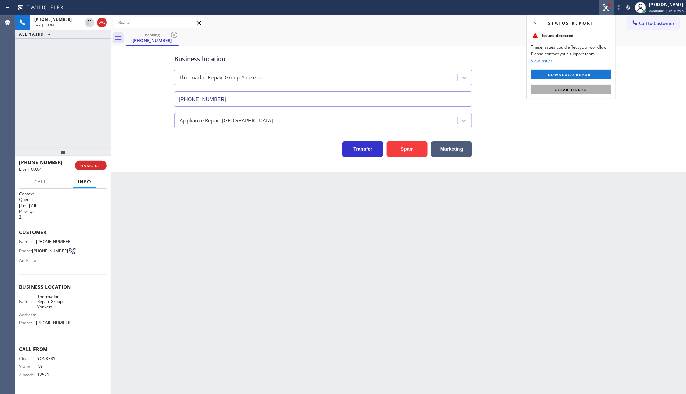
click at [597, 86] on button "Clear issues" at bounding box center [572, 90] width 80 height 10
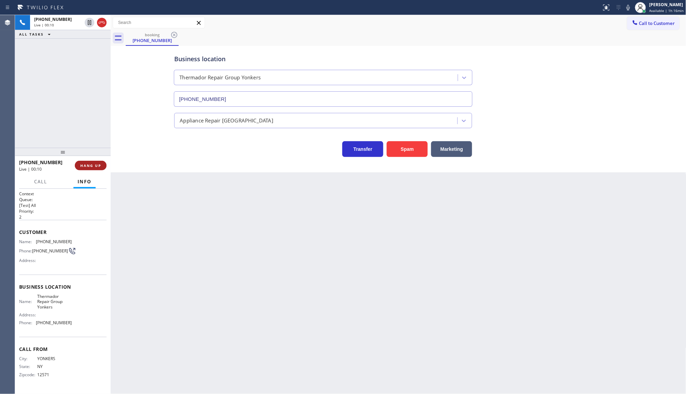
click at [84, 165] on span "HANG UP" at bounding box center [90, 165] width 21 height 5
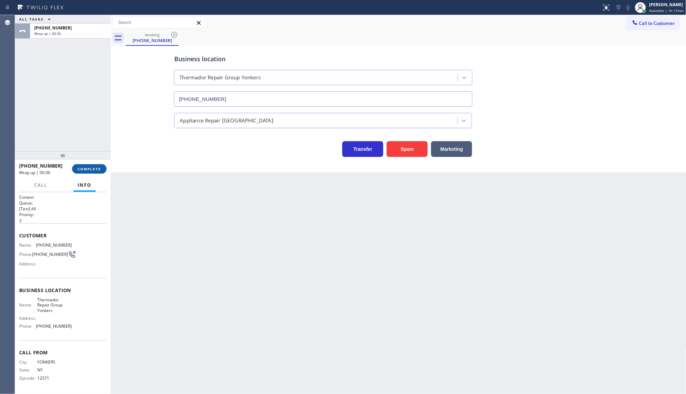
drag, startPoint x: 93, startPoint y: 157, endPoint x: 91, endPoint y: 171, distance: 13.9
click at [91, 159] on div at bounding box center [63, 155] width 96 height 8
click at [91, 171] on span "COMPLETE" at bounding box center [90, 168] width 24 height 5
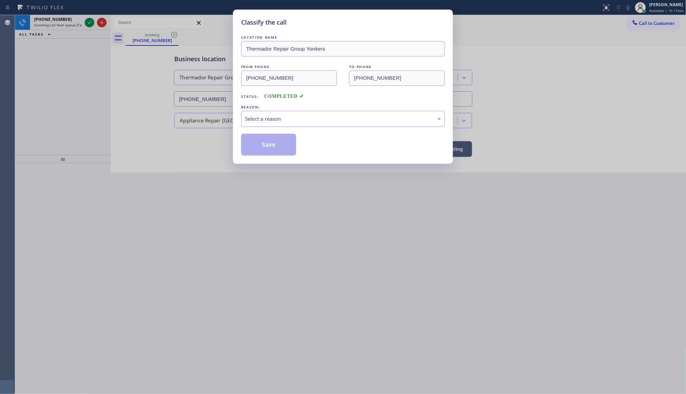
click at [289, 122] on div "Select a reason" at bounding box center [343, 119] width 196 height 8
click at [280, 140] on button "Save" at bounding box center [268, 145] width 55 height 22
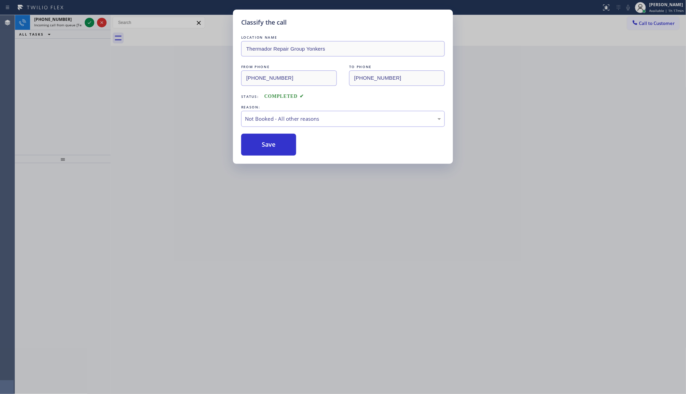
drag, startPoint x: 280, startPoint y: 140, endPoint x: 70, endPoint y: 8, distance: 248.2
click at [267, 139] on button "Save" at bounding box center [268, 145] width 55 height 22
click at [86, 19] on div "Classify the call LOCATION NAME US Appliance Team [US_STATE] FROM PHONE [PHONE_…" at bounding box center [350, 204] width 671 height 379
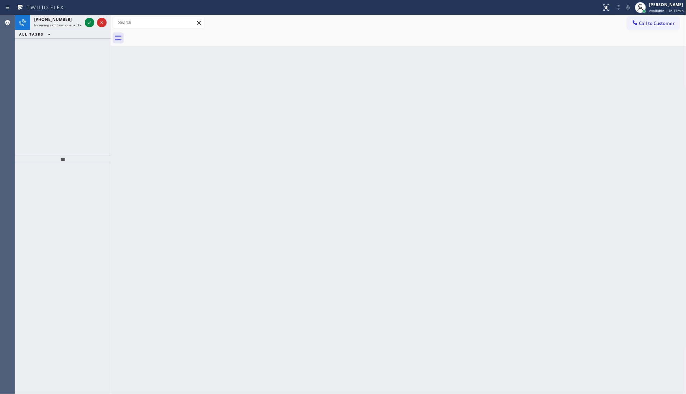
drag, startPoint x: 86, startPoint y: 19, endPoint x: 91, endPoint y: 23, distance: 6.6
click at [86, 21] on icon at bounding box center [89, 22] width 8 height 8
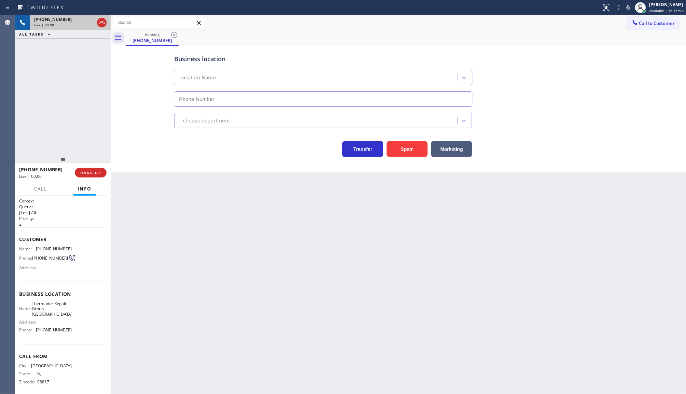
type input "[PHONE_NUMBER]"
click at [461, 143] on button "Marketing" at bounding box center [451, 149] width 41 height 16
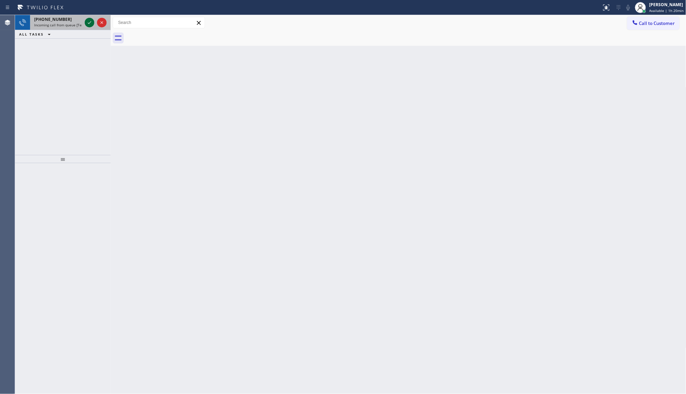
click at [93, 19] on icon at bounding box center [89, 22] width 8 height 8
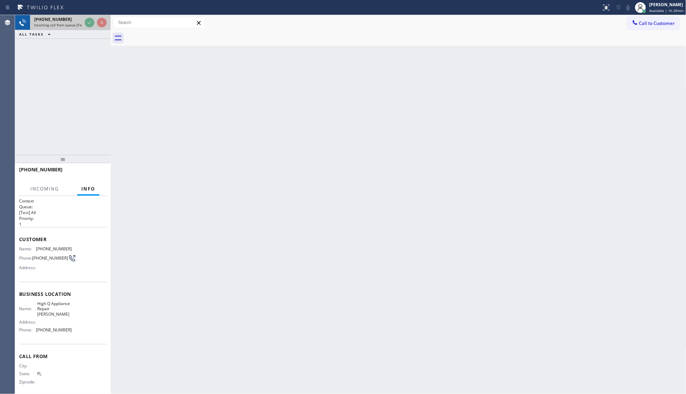
click at [86, 28] on div at bounding box center [95, 22] width 25 height 15
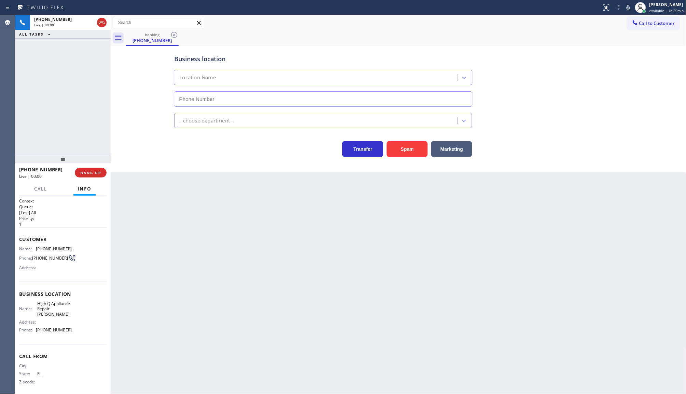
type input "[PHONE_NUMBER]"
click at [405, 141] on div "Spam" at bounding box center [406, 147] width 44 height 19
click at [407, 144] on button "Spam" at bounding box center [407, 149] width 41 height 16
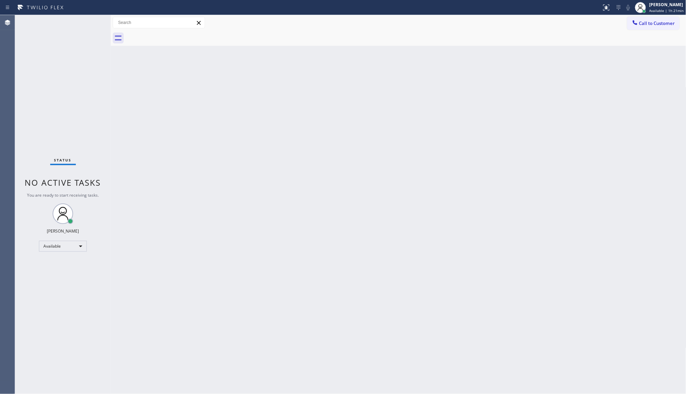
click at [56, 31] on div "Status No active tasks You are ready to start receiving tasks. JENIZA ALCAYDE A…" at bounding box center [63, 204] width 96 height 379
click at [86, 23] on icon at bounding box center [89, 22] width 8 height 8
click at [86, 23] on div "Status No active tasks You are ready to start receiving tasks. JENIZA ALCAYDE A…" at bounding box center [63, 204] width 96 height 379
click at [614, 8] on div at bounding box center [606, 7] width 15 height 8
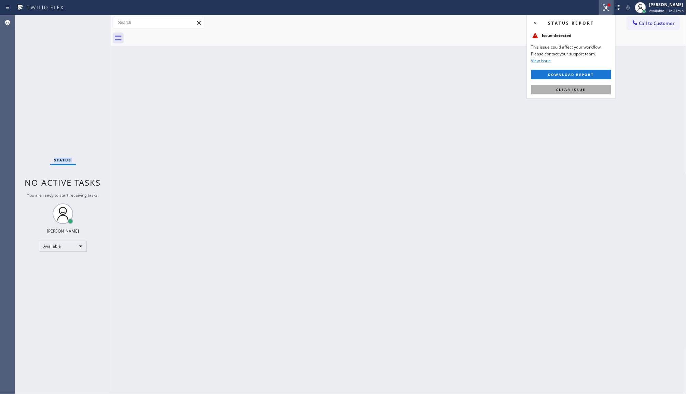
click at [594, 90] on button "Clear issue" at bounding box center [572, 90] width 80 height 10
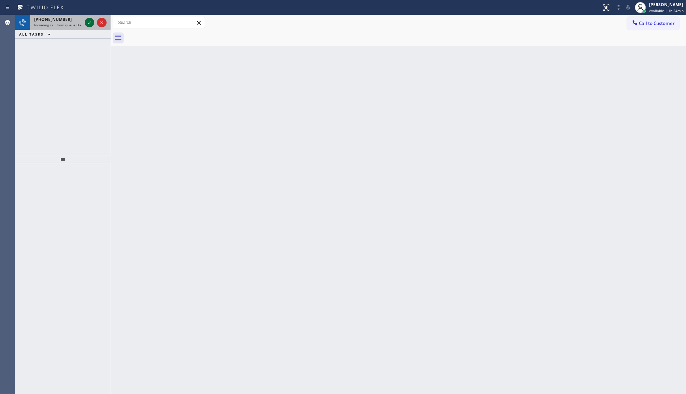
click at [90, 21] on icon at bounding box center [89, 22] width 8 height 8
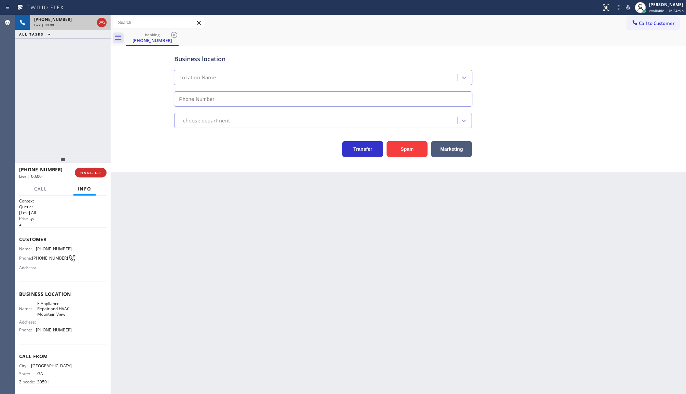
type input "[PHONE_NUMBER]"
click at [420, 144] on button "Spam" at bounding box center [407, 149] width 41 height 16
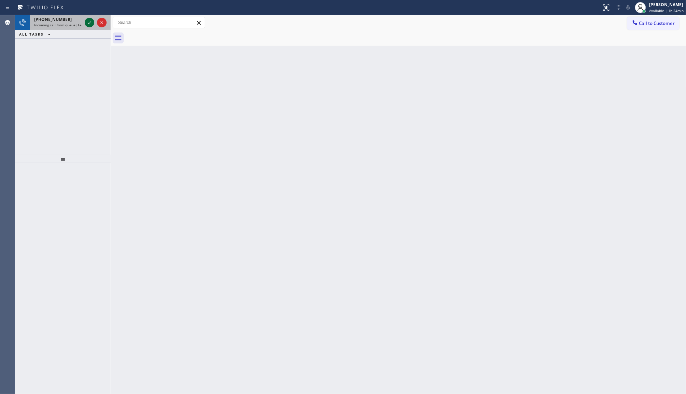
click at [89, 20] on icon at bounding box center [89, 22] width 8 height 8
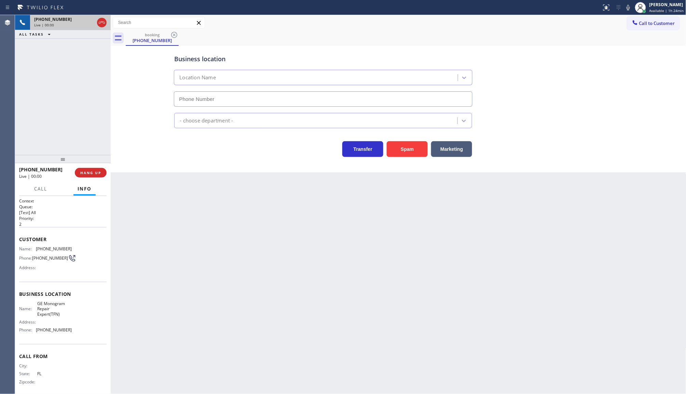
type input "[PHONE_NUMBER]"
click at [410, 157] on button "Spam" at bounding box center [407, 149] width 41 height 16
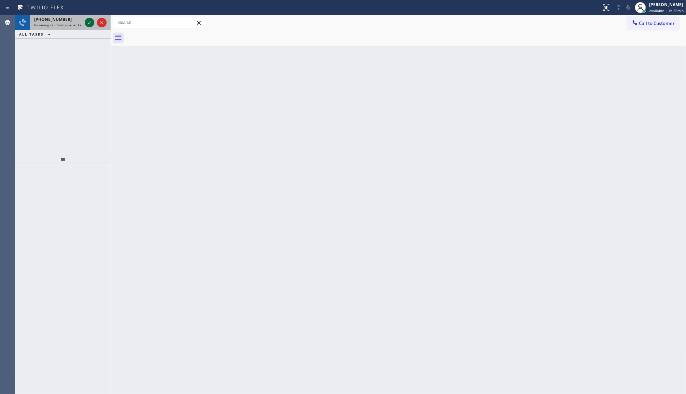
click at [89, 22] on icon at bounding box center [89, 22] width 8 height 8
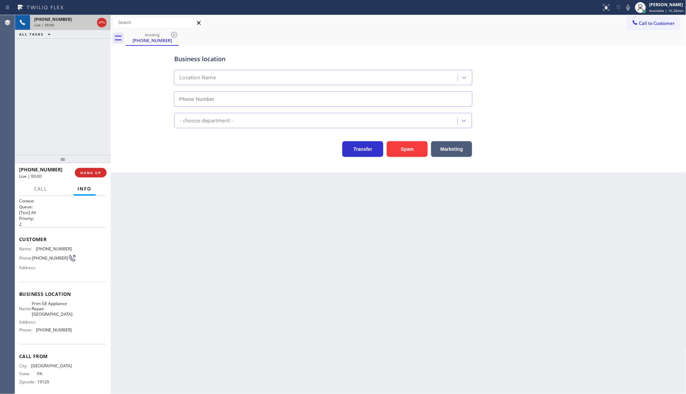
type input "[PHONE_NUMBER]"
click at [397, 142] on button "Spam" at bounding box center [407, 149] width 41 height 16
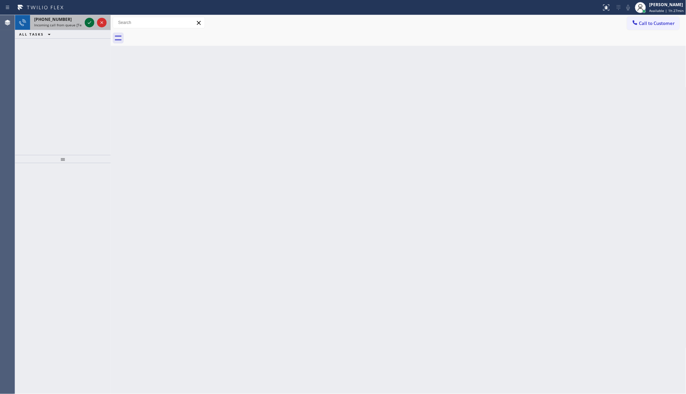
click at [91, 25] on icon at bounding box center [89, 22] width 8 height 8
click at [91, 30] on div "ALL TASKS ALL TASKS ACTIVE TASKS TASKS IN WRAP UP" at bounding box center [63, 34] width 96 height 9
click at [91, 23] on icon at bounding box center [89, 22] width 8 height 8
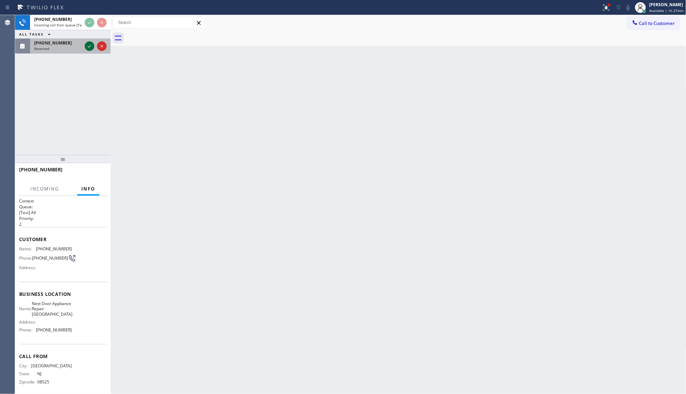
click at [94, 48] on div at bounding box center [90, 46] width 10 height 8
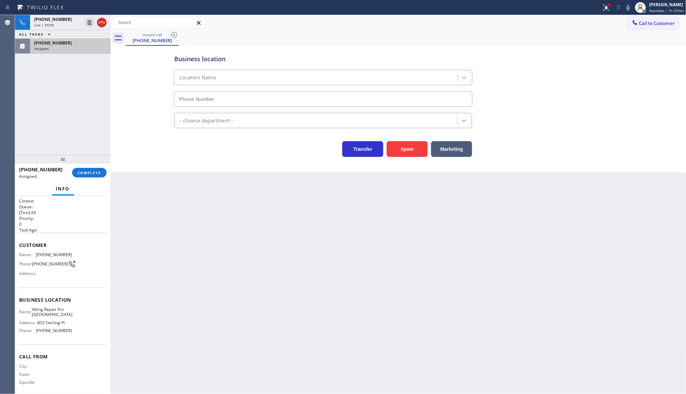
type input "[PHONE_NUMBER]"
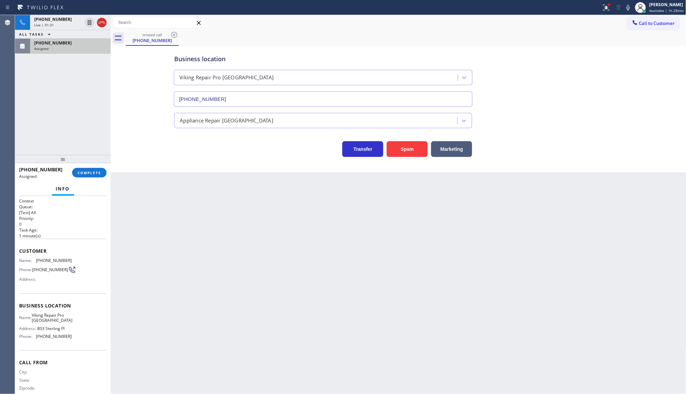
click at [55, 46] on div "Assigned" at bounding box center [70, 48] width 72 height 5
click at [82, 169] on button "COMPLETE" at bounding box center [89, 173] width 35 height 10
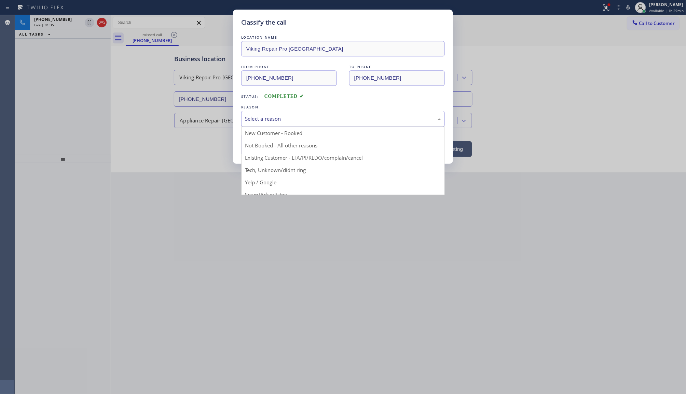
click at [254, 117] on div "Select a reason" at bounding box center [343, 119] width 196 height 8
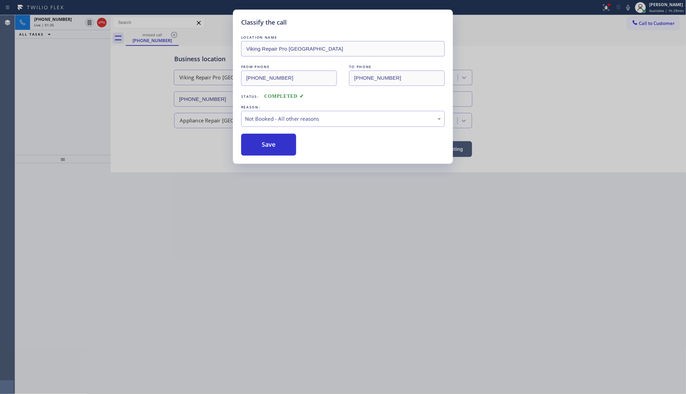
click at [251, 145] on button "Save" at bounding box center [268, 145] width 55 height 22
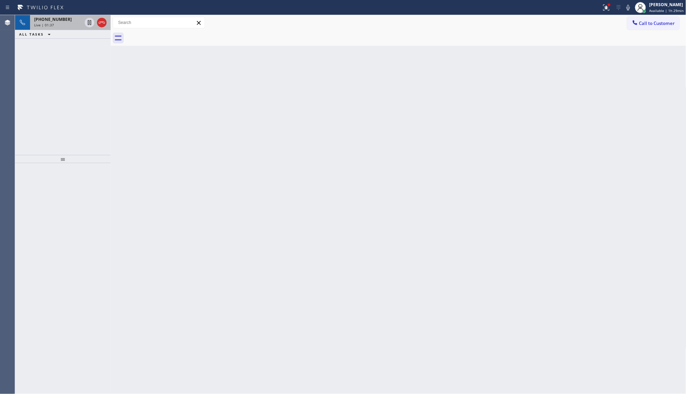
click at [48, 21] on span "[PHONE_NUMBER]" at bounding box center [53, 19] width 38 height 6
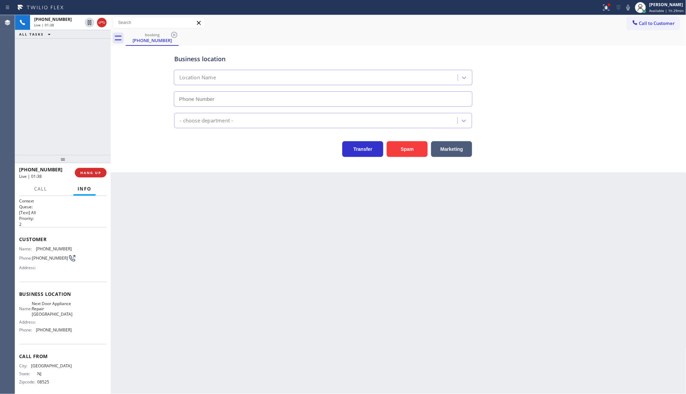
type input "[PHONE_NUMBER]"
click at [44, 190] on span "Call" at bounding box center [40, 189] width 13 height 6
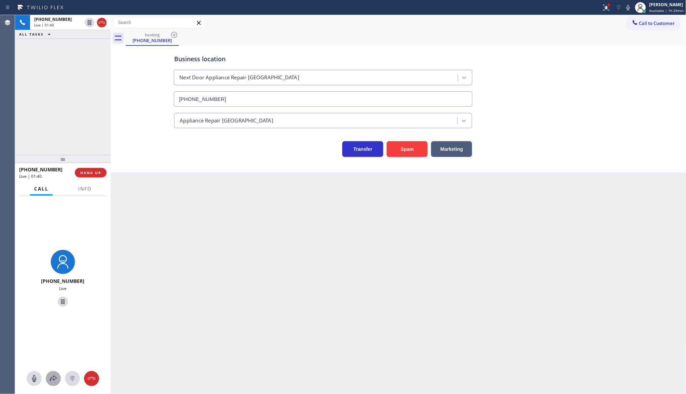
click at [54, 382] on button at bounding box center [53, 378] width 15 height 15
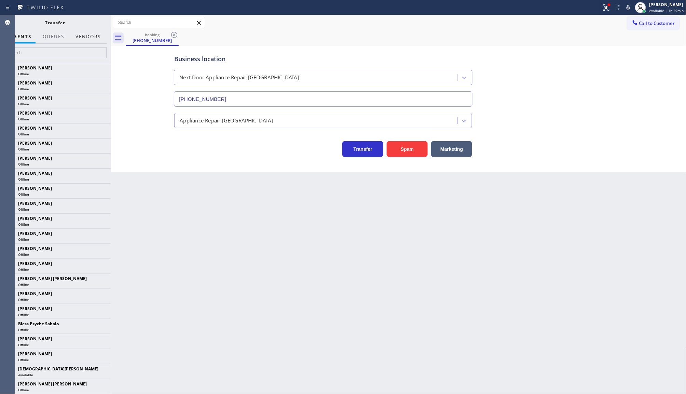
click at [88, 37] on button "Vendors" at bounding box center [87, 36] width 33 height 13
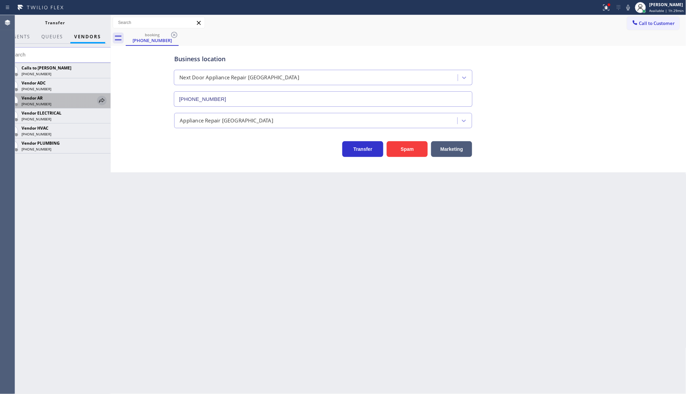
click at [102, 102] on icon at bounding box center [101, 100] width 5 height 4
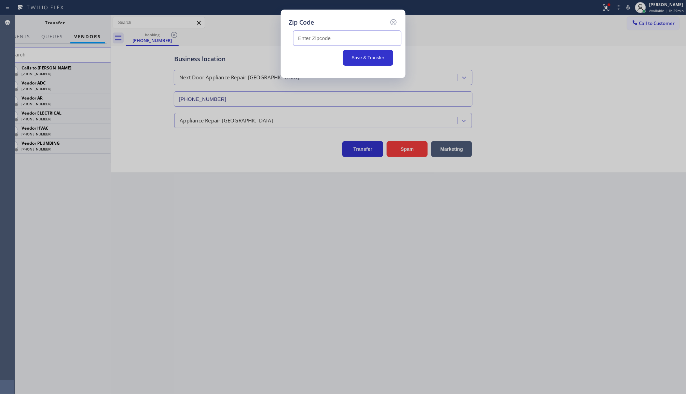
drag, startPoint x: 296, startPoint y: 37, endPoint x: 263, endPoint y: 33, distance: 32.7
click at [294, 37] on input "text" at bounding box center [347, 37] width 108 height 15
type input "08618"
click at [366, 58] on button "Save & Transfer" at bounding box center [368, 58] width 50 height 16
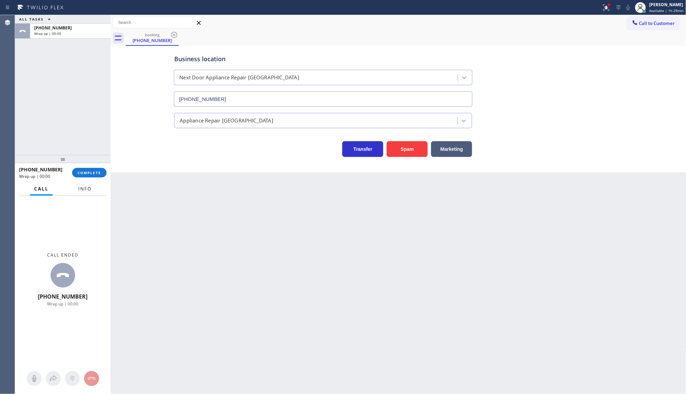
click at [91, 186] on span "Info" at bounding box center [84, 189] width 13 height 6
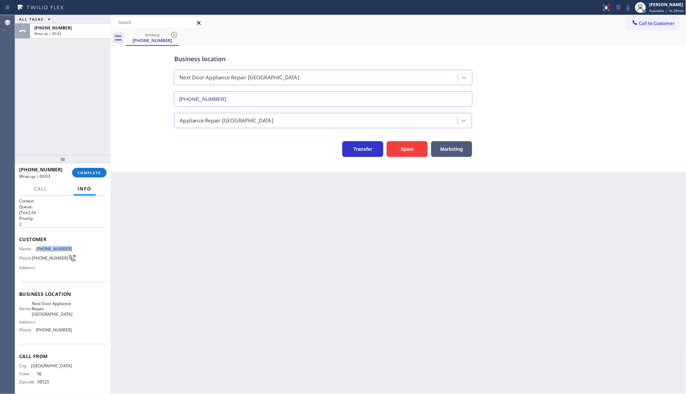
drag, startPoint x: 37, startPoint y: 245, endPoint x: 73, endPoint y: 250, distance: 36.2
click at [73, 250] on div "Name: [PHONE_NUMBER] Phone: [PHONE_NUMBER] Address:" at bounding box center [63, 259] width 88 height 27
copy span "609) 651-9730"
drag, startPoint x: 42, startPoint y: 333, endPoint x: 86, endPoint y: 339, distance: 44.3
click at [86, 339] on div "Business location Name: Next Door Appliance Repair [GEOGRAPHIC_DATA] Address: P…" at bounding box center [63, 313] width 88 height 62
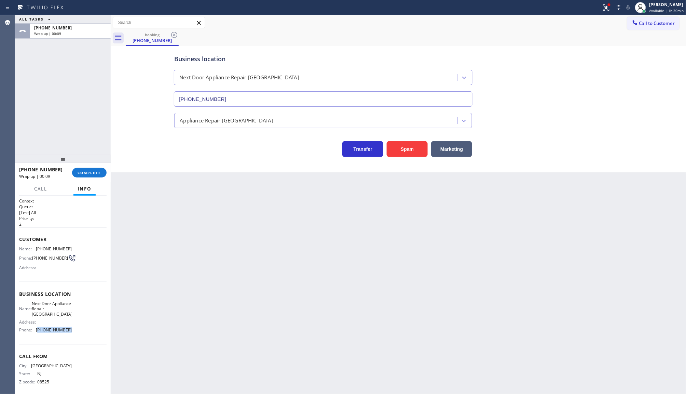
copy span "609) 710-8354"
drag, startPoint x: 35, startPoint y: 248, endPoint x: 86, endPoint y: 243, distance: 51.5
click at [86, 243] on div "Customer Name: [PHONE_NUMBER] Phone: [PHONE_NUMBER] Address:" at bounding box center [63, 254] width 88 height 55
copy div "[PHONE_NUMBER]"
drag, startPoint x: 32, startPoint y: 332, endPoint x: 71, endPoint y: 333, distance: 38.6
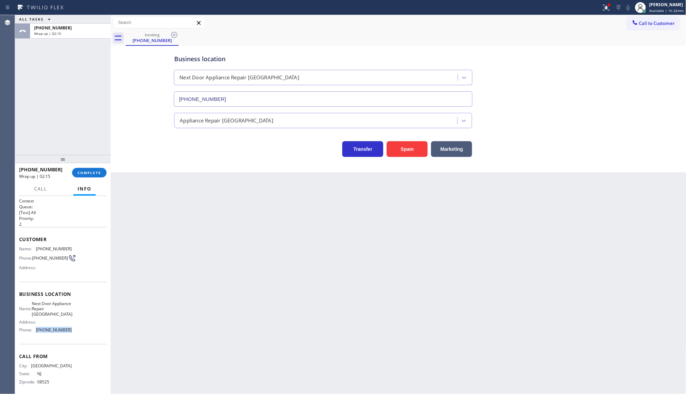
click at [71, 333] on div "Name: Next Door Appliance Repair Trenton Address: Phone: [PHONE_NUMBER]" at bounding box center [63, 318] width 88 height 35
copy div "[PHONE_NUMBER]"
click at [86, 178] on div "[PHONE_NUMBER] Wrap up | 03:26 COMPLETE" at bounding box center [63, 173] width 88 height 18
click at [88, 170] on button "COMPLETE" at bounding box center [89, 173] width 35 height 10
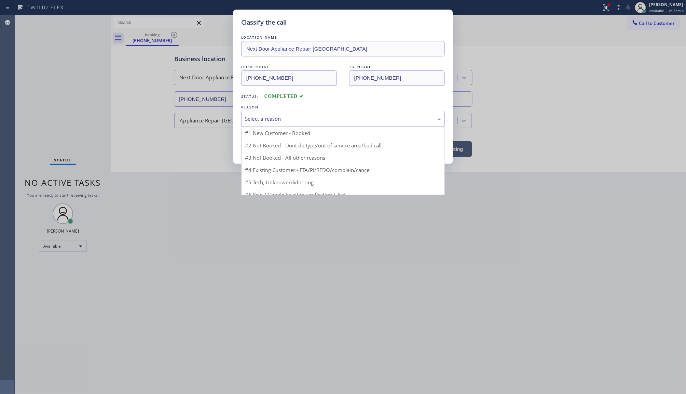
click at [259, 123] on div "Select a reason" at bounding box center [343, 119] width 204 height 16
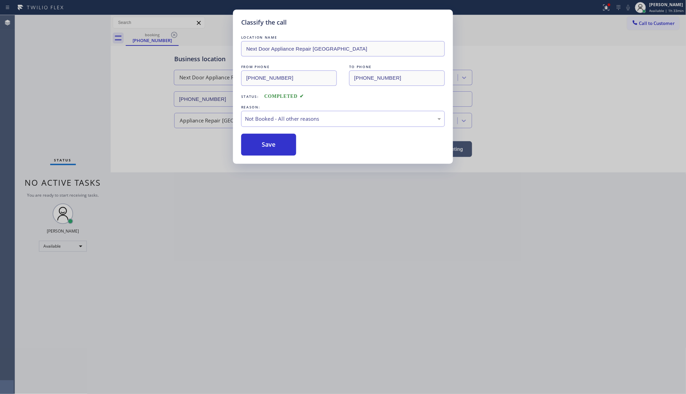
click at [266, 144] on button "Save" at bounding box center [268, 145] width 55 height 22
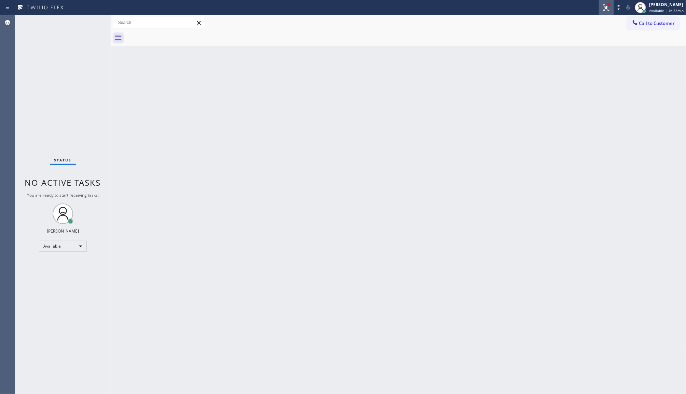
click at [605, 6] on icon at bounding box center [607, 7] width 8 height 8
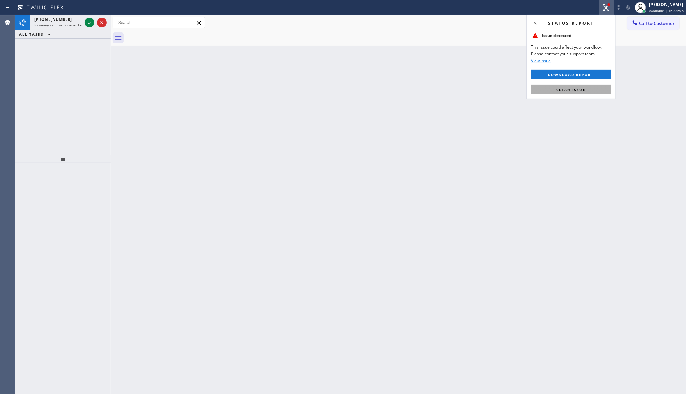
click at [566, 88] on span "Clear issue" at bounding box center [571, 89] width 29 height 5
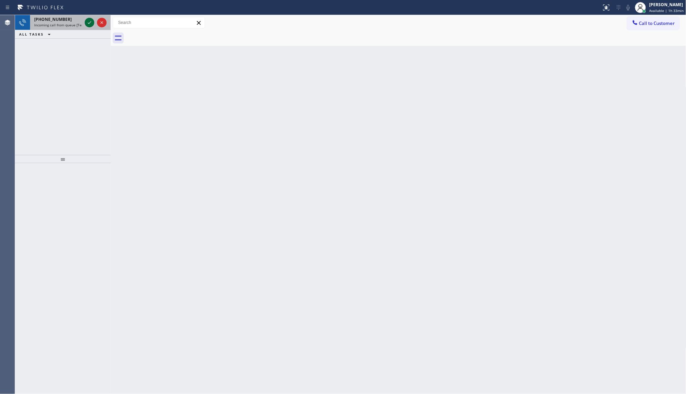
click at [92, 21] on icon at bounding box center [89, 22] width 8 height 8
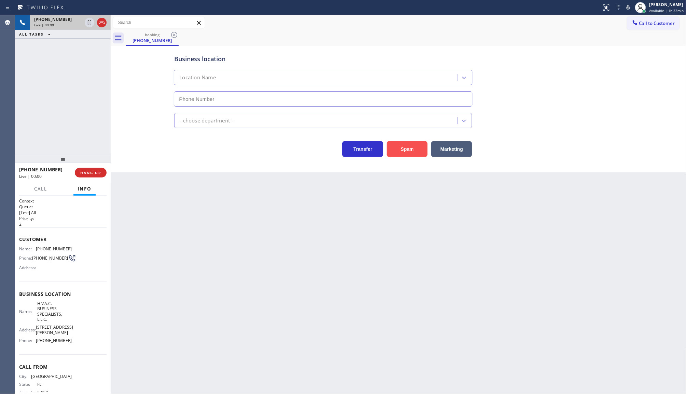
type input "[PHONE_NUMBER]"
click at [421, 154] on button "Spam" at bounding box center [407, 149] width 41 height 16
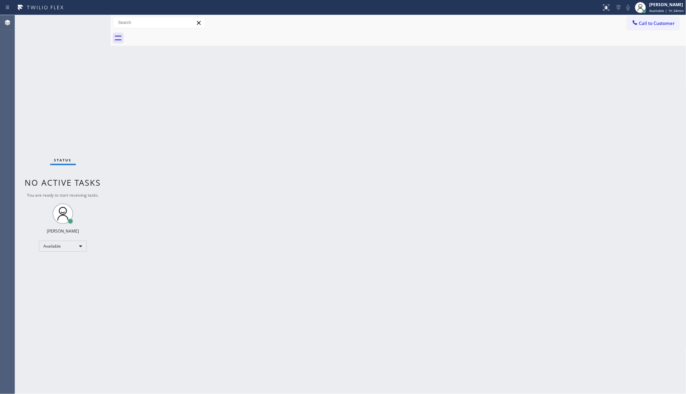
click at [84, 71] on div "Status No active tasks You are ready to start receiving tasks. JENIZA ALCAYDE A…" at bounding box center [63, 204] width 96 height 379
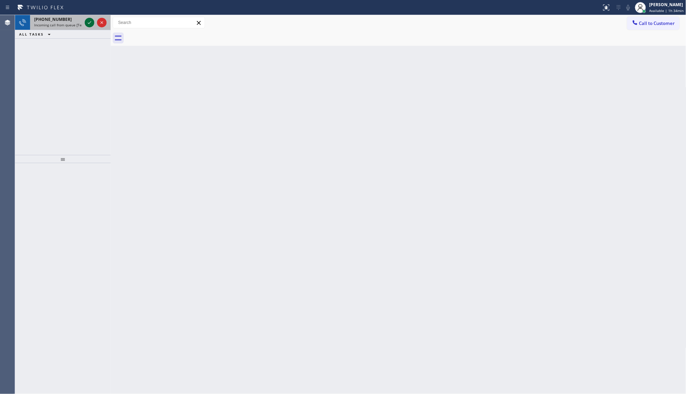
click at [86, 23] on icon at bounding box center [89, 22] width 8 height 8
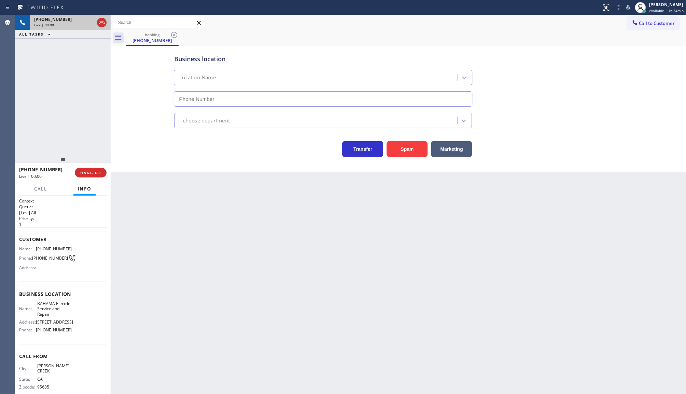
type input "[PHONE_NUMBER]"
click at [456, 149] on button "Marketing" at bounding box center [451, 149] width 41 height 16
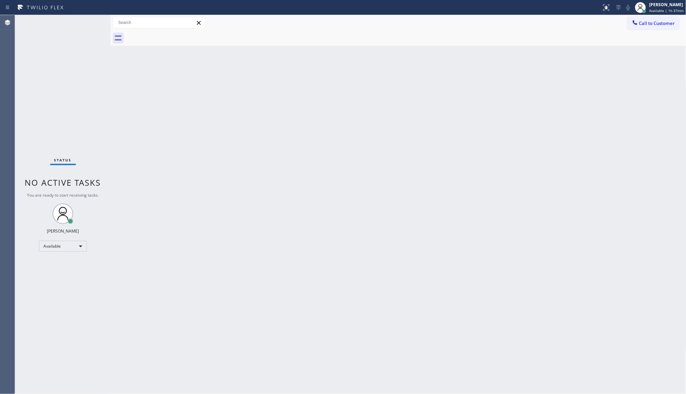
click at [104, 113] on div "Status No active tasks You are ready to start receiving tasks. JENIZA ALCAYDE A…" at bounding box center [63, 204] width 96 height 379
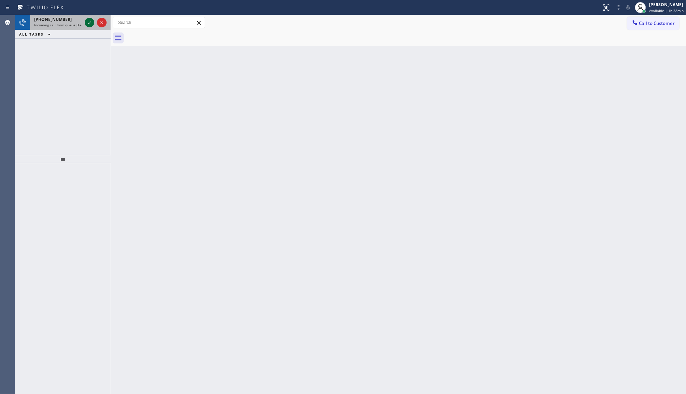
click at [89, 23] on icon at bounding box center [89, 22] width 8 height 8
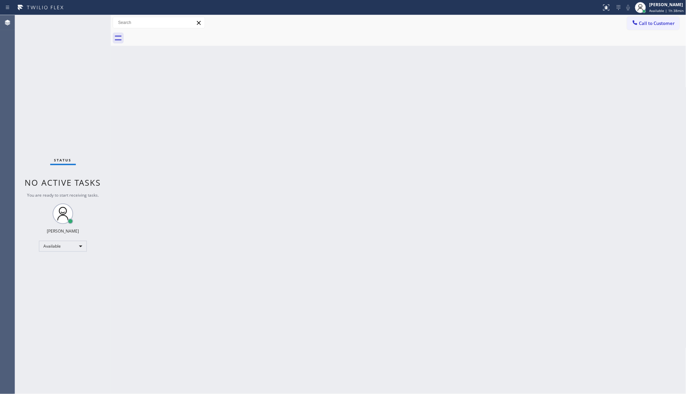
click at [89, 23] on div "Status No active tasks You are ready to start receiving tasks. JENIZA ALCAYDE A…" at bounding box center [63, 204] width 96 height 379
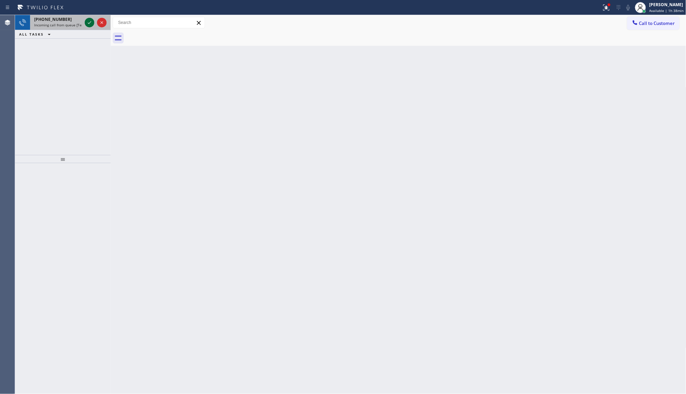
click at [88, 22] on icon at bounding box center [89, 22] width 8 height 8
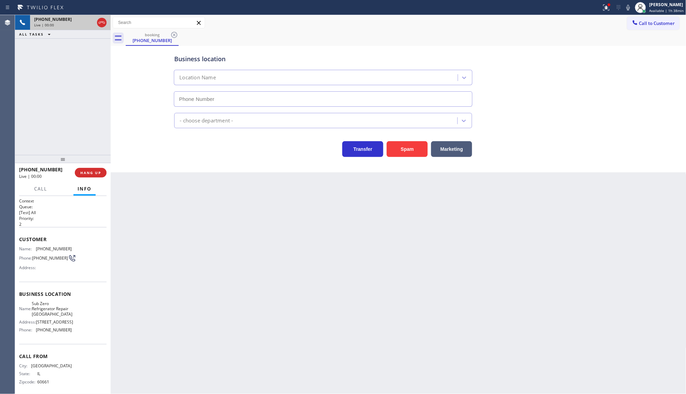
type input "[PHONE_NUMBER]"
click at [611, 4] on div at bounding box center [609, 4] width 3 height 3
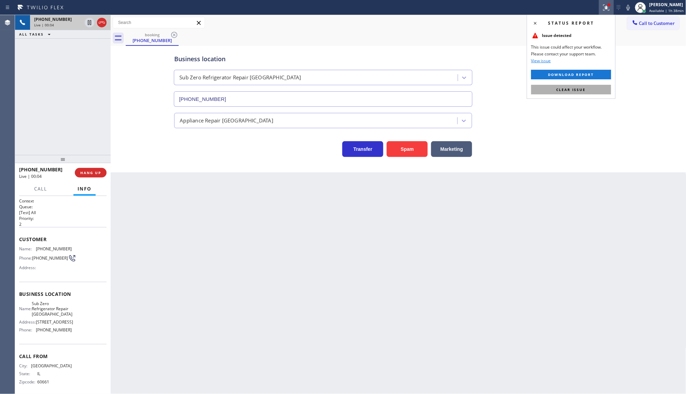
click at [577, 94] on button "Clear issue" at bounding box center [572, 90] width 80 height 10
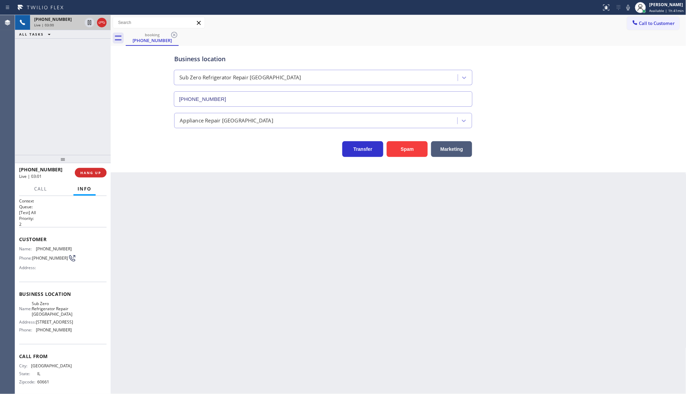
drag, startPoint x: 43, startPoint y: 124, endPoint x: 50, endPoint y: 111, distance: 14.4
click at [45, 120] on div "[PHONE_NUMBER] Live | 03:00 ALL TASKS ALL TASKS ACTIVE TASKS TASKS IN WRAP UP" at bounding box center [63, 85] width 96 height 140
click at [630, 9] on icon at bounding box center [629, 7] width 8 height 8
click at [629, 8] on icon at bounding box center [629, 7] width 8 height 8
drag, startPoint x: 33, startPoint y: 245, endPoint x: 80, endPoint y: 250, distance: 46.4
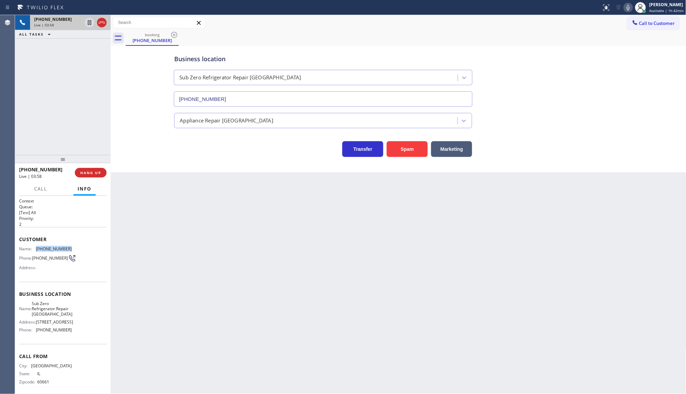
click at [80, 250] on div "Name: [PHONE_NUMBER] Phone: [PHONE_NUMBER] Address:" at bounding box center [63, 259] width 88 height 27
copy div "[PHONE_NUMBER]"
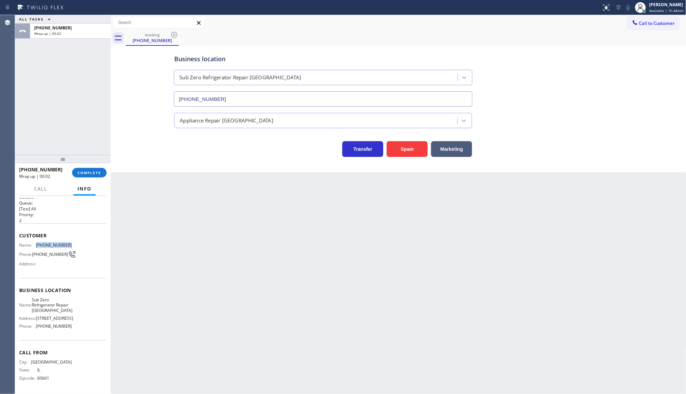
scroll to position [10, 0]
drag, startPoint x: 35, startPoint y: 326, endPoint x: 76, endPoint y: 333, distance: 41.2
click at [76, 333] on div "Business location Name: Sub Zero Refrigerator Repair [GEOGRAPHIC_DATA] Address:…" at bounding box center [63, 309] width 88 height 62
copy div "[PHONE_NUMBER]"
drag, startPoint x: 36, startPoint y: 293, endPoint x: 78, endPoint y: 303, distance: 42.8
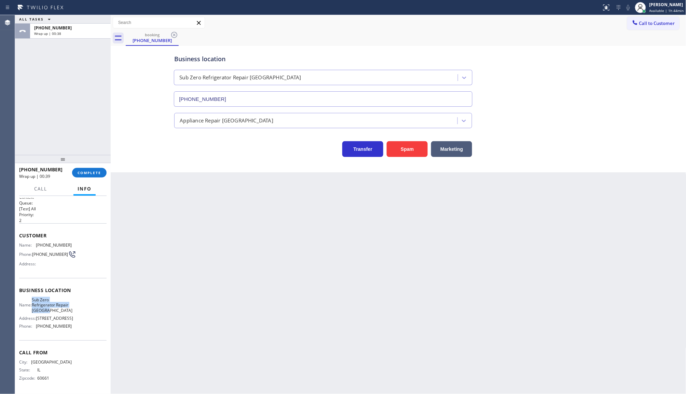
click at [78, 303] on div "Name: Sub Zero Refrigerator Repair [GEOGRAPHIC_DATA] Address: [STREET_ADDRESS] …" at bounding box center [63, 314] width 88 height 35
copy span "Sub Zero Refrigerator Repair [GEOGRAPHIC_DATA]"
click at [93, 170] on button "COMPLETE" at bounding box center [89, 173] width 35 height 10
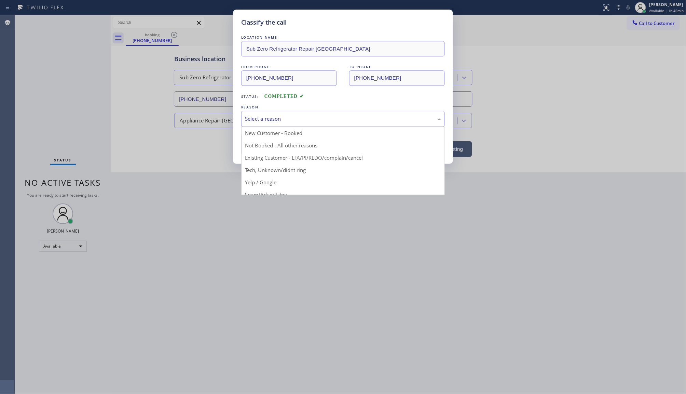
click at [314, 115] on div "Select a reason" at bounding box center [343, 119] width 204 height 16
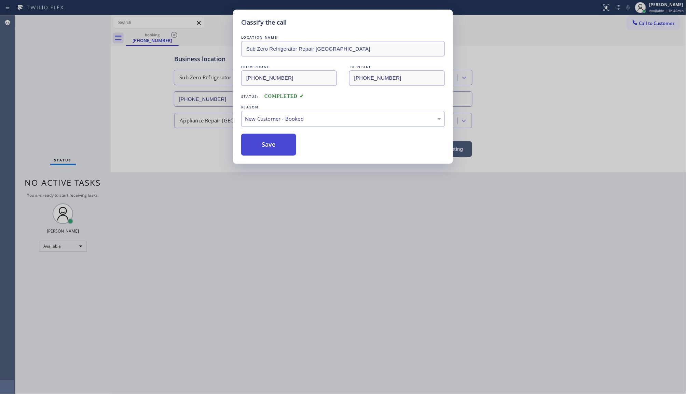
click at [253, 144] on button "Save" at bounding box center [268, 145] width 55 height 22
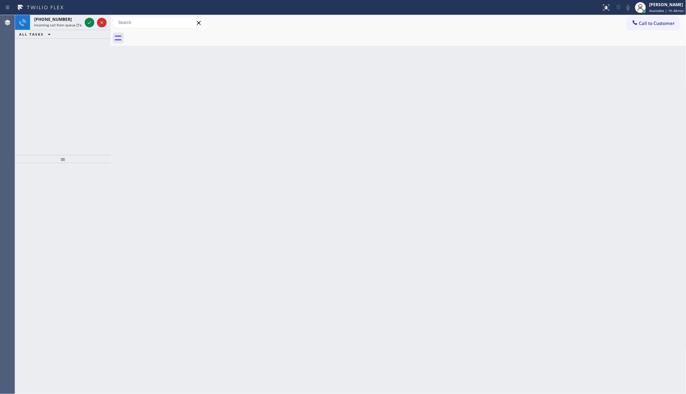
click at [66, 76] on div "[PHONE_NUMBER] Incoming call from queue [Test] All ALL TASKS ALL TASKS ACTIVE T…" at bounding box center [63, 85] width 96 height 140
click at [90, 21] on icon at bounding box center [89, 22] width 8 height 8
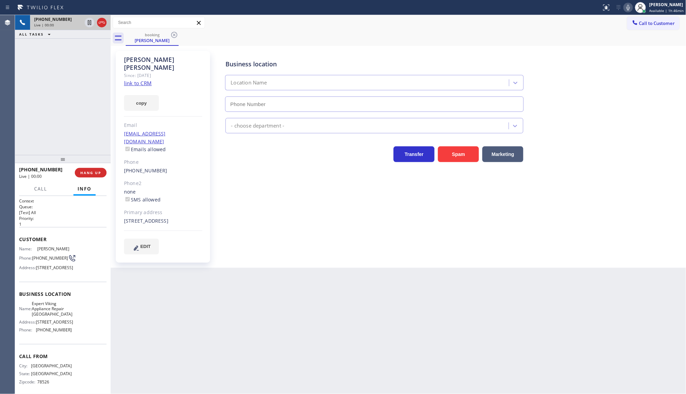
type input "[PHONE_NUMBER]"
click at [144, 80] on link "link to CRM" at bounding box center [138, 83] width 28 height 7
click at [628, 8] on icon at bounding box center [629, 7] width 8 height 8
click at [93, 21] on div at bounding box center [90, 22] width 10 height 8
click at [144, 96] on button "copy" at bounding box center [141, 103] width 35 height 16
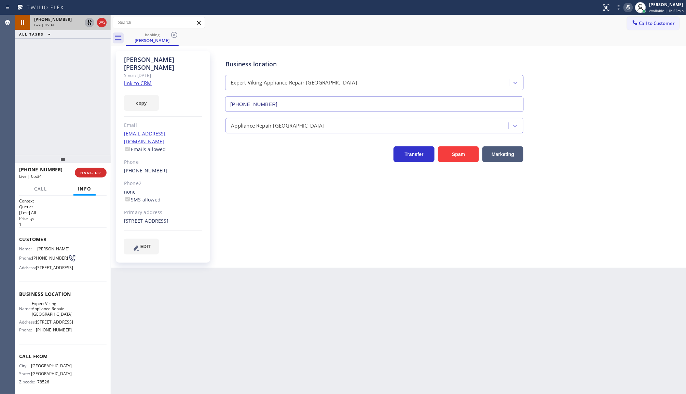
click at [87, 21] on icon at bounding box center [89, 22] width 8 height 8
click at [628, 7] on icon at bounding box center [629, 7] width 8 height 8
click at [82, 179] on div "[PHONE_NUMBER] Wrap up | 00:44 COMPLETE" at bounding box center [63, 173] width 88 height 18
click at [84, 175] on button "COMPLETE" at bounding box center [89, 173] width 35 height 10
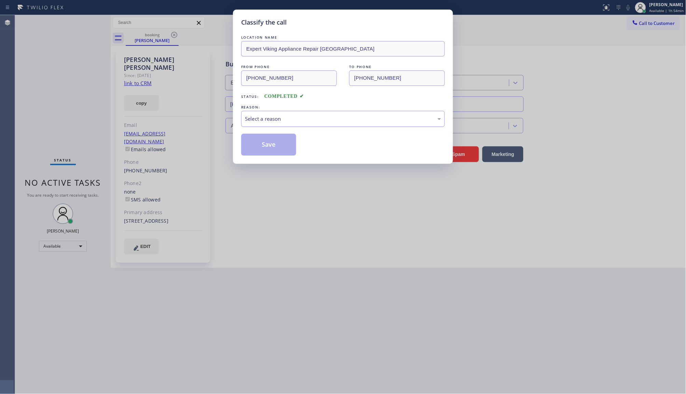
click at [278, 118] on div "Select a reason" at bounding box center [343, 119] width 196 height 8
drag, startPoint x: 266, startPoint y: 156, endPoint x: 263, endPoint y: 145, distance: 11.0
click at [263, 145] on button "Save" at bounding box center [268, 145] width 55 height 22
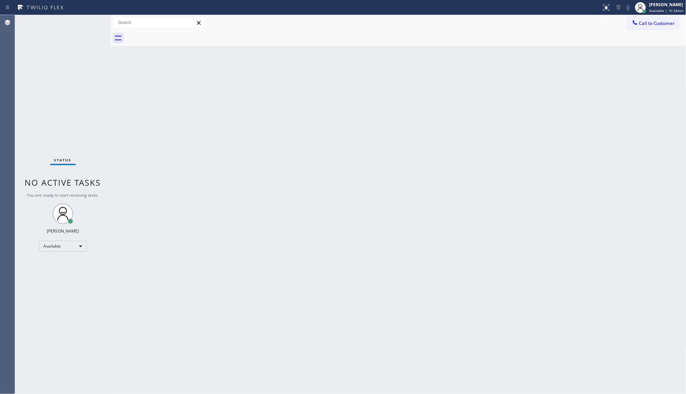
click at [402, 194] on div "Back to Dashboard Change Sender ID Customers Technicians Select a contact Outbo…" at bounding box center [399, 204] width 576 height 379
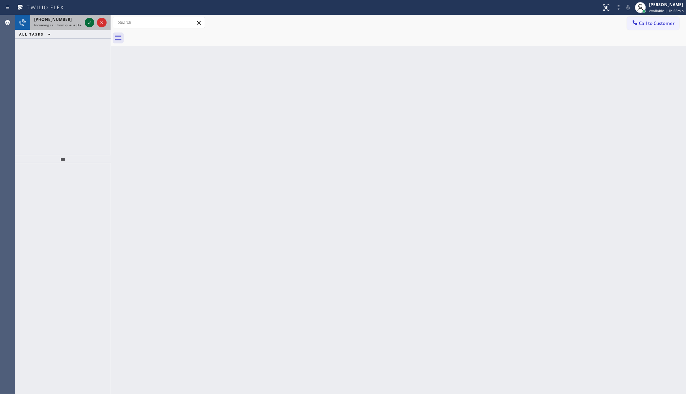
drag, startPoint x: 96, startPoint y: 16, endPoint x: 92, endPoint y: 19, distance: 4.8
click at [95, 17] on div at bounding box center [95, 22] width 25 height 15
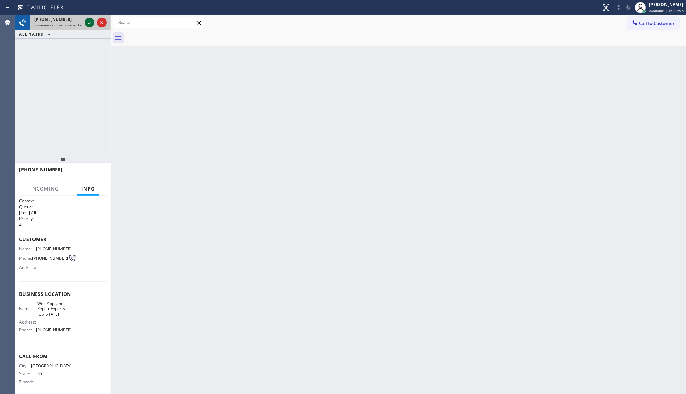
click at [89, 21] on icon at bounding box center [89, 22] width 8 height 8
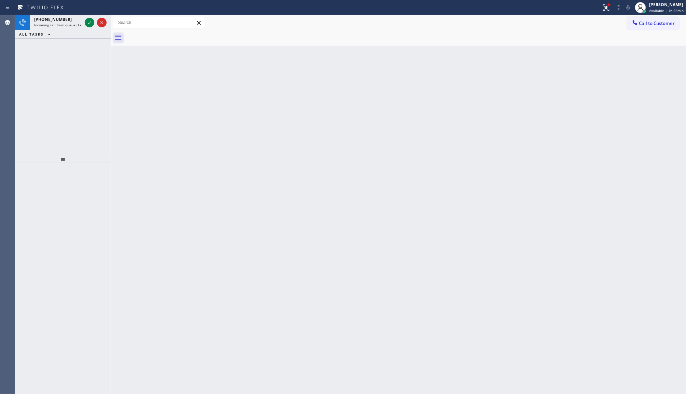
drag, startPoint x: 83, startPoint y: 79, endPoint x: 87, endPoint y: 49, distance: 30.4
click at [84, 66] on div "[PHONE_NUMBER] Incoming call from queue [Test] All ALL TASKS ALL TASKS ACTIVE T…" at bounding box center [63, 85] width 96 height 140
click at [92, 11] on div at bounding box center [301, 7] width 596 height 11
click at [89, 21] on icon at bounding box center [89, 22] width 8 height 8
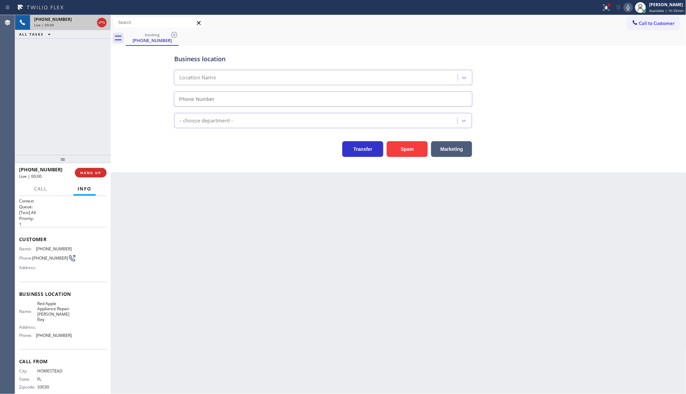
type input "[PHONE_NUMBER]"
click at [610, 10] on icon at bounding box center [607, 7] width 6 height 6
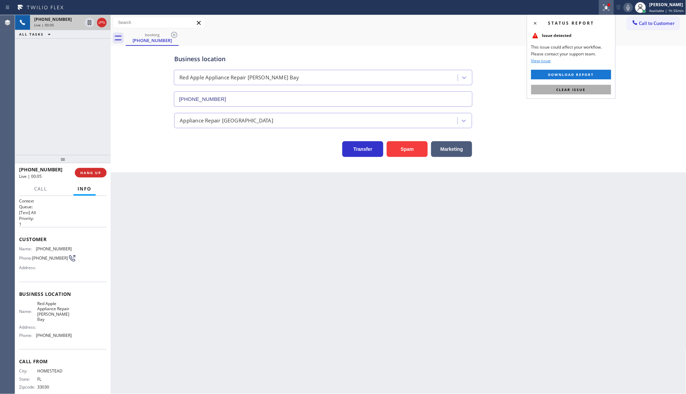
click at [590, 93] on button "Clear issue" at bounding box center [572, 90] width 80 height 10
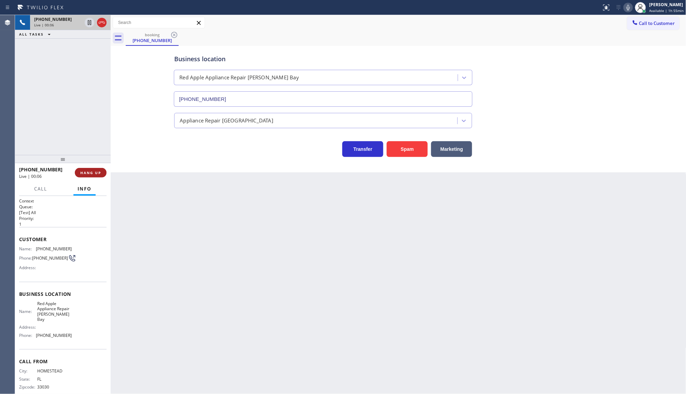
click at [94, 173] on span "HANG UP" at bounding box center [90, 172] width 21 height 5
click at [105, 174] on button "COMPLETE" at bounding box center [89, 173] width 35 height 10
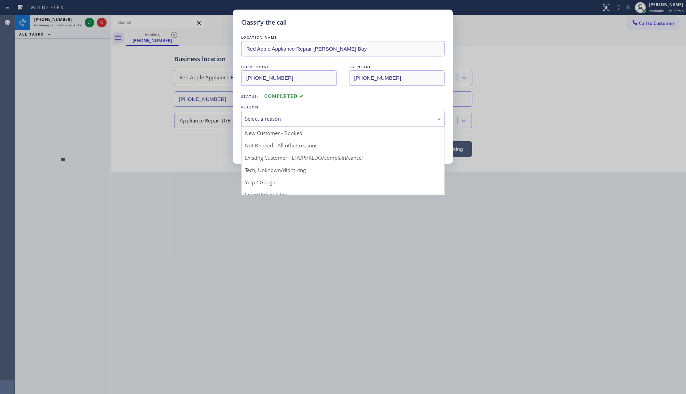
click at [291, 127] on div "Select a reason New Customer - Booked Not Booked - All other reasons Existing C…" at bounding box center [343, 119] width 204 height 16
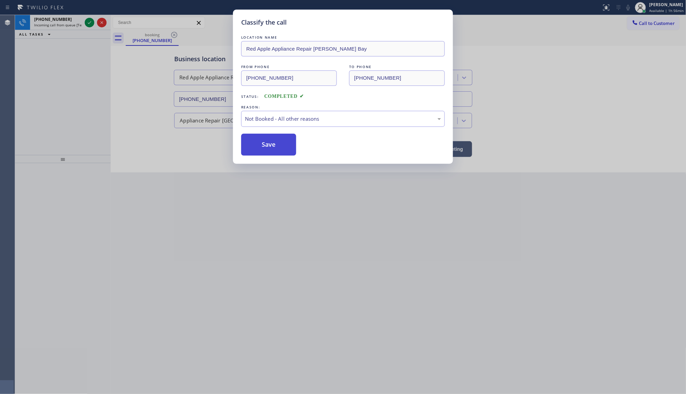
click at [266, 144] on button "Save" at bounding box center [268, 145] width 55 height 22
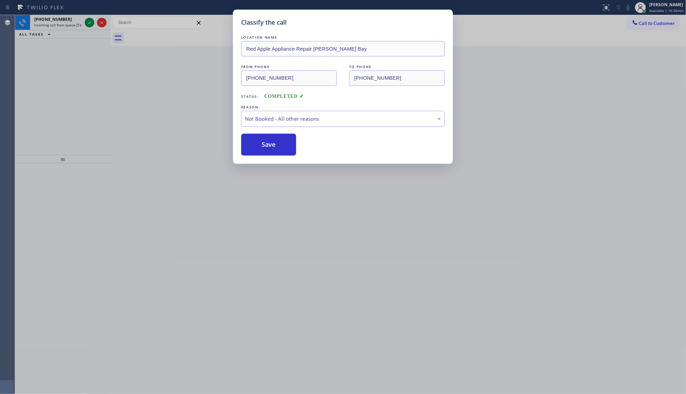
click at [86, 23] on div "Classify the call LOCATION NAME Red Apple Appliance Repair [PERSON_NAME] Bay FR…" at bounding box center [343, 197] width 686 height 394
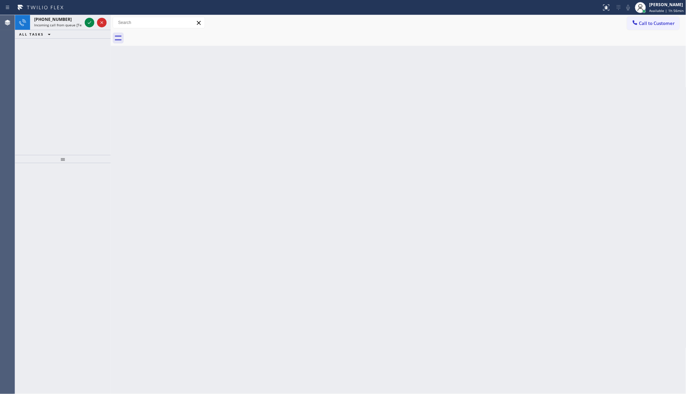
click at [86, 23] on icon at bounding box center [89, 22] width 8 height 8
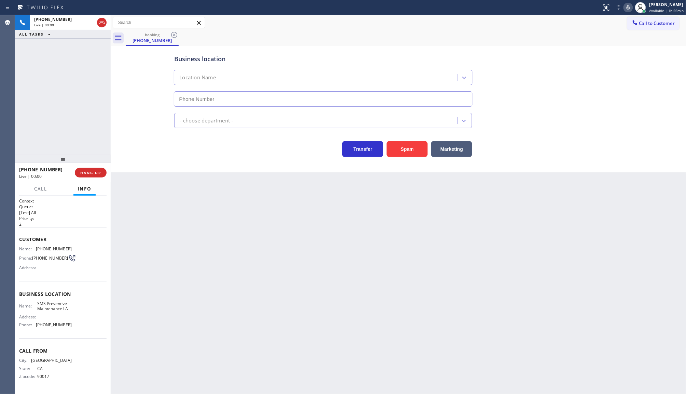
type input "[PHONE_NUMBER]"
click at [93, 173] on span "HANG UP" at bounding box center [90, 172] width 21 height 5
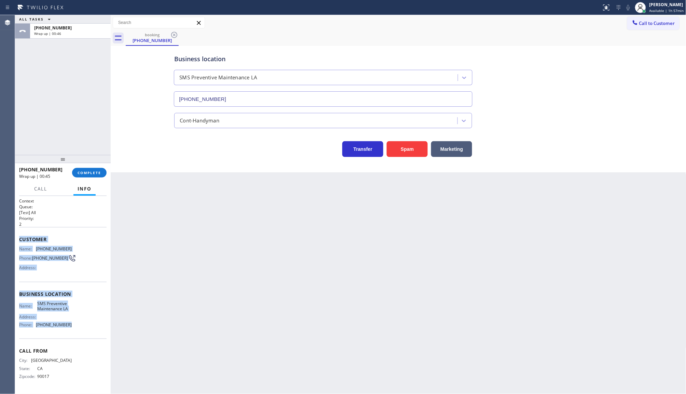
drag, startPoint x: 19, startPoint y: 235, endPoint x: 93, endPoint y: 324, distance: 115.7
click at [93, 324] on div "Context Queue: [Test] All Priority: 2 Customer Name: [PHONE_NUMBER] Phone: [PHO…" at bounding box center [63, 294] width 88 height 192
copy div "Customer Name: [PHONE_NUMBER] Phone: [PHONE_NUMBER] Address: Business location …"
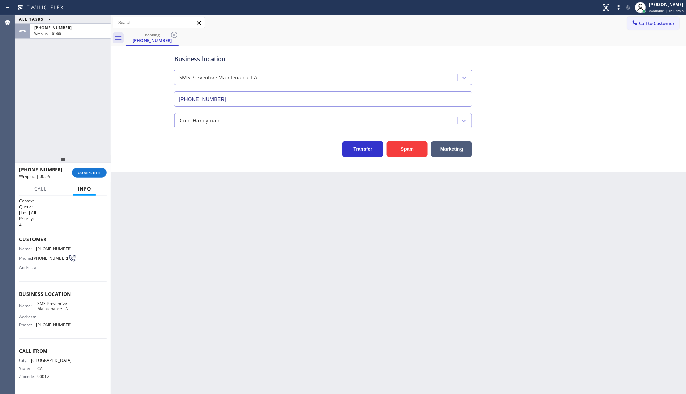
click at [101, 119] on div "ALL TASKS ALL TASKS ACTIVE TASKS TASKS IN WRAP UP [PHONE_NUMBER] Wrap up | 01:00" at bounding box center [63, 85] width 96 height 140
click at [98, 174] on span "COMPLETE" at bounding box center [90, 172] width 24 height 5
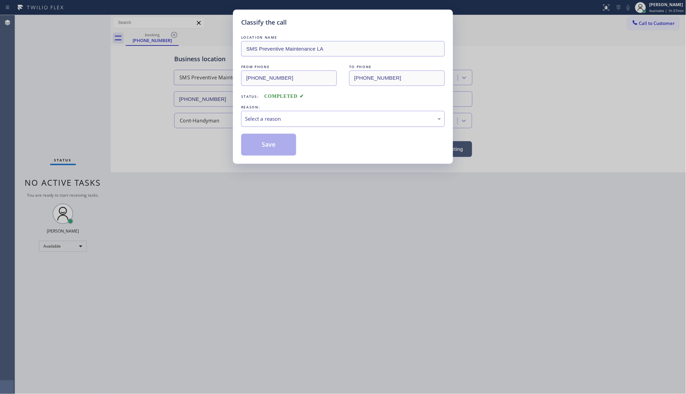
click at [272, 120] on div "Select a reason" at bounding box center [343, 119] width 196 height 8
click at [245, 144] on button "Save" at bounding box center [268, 145] width 55 height 22
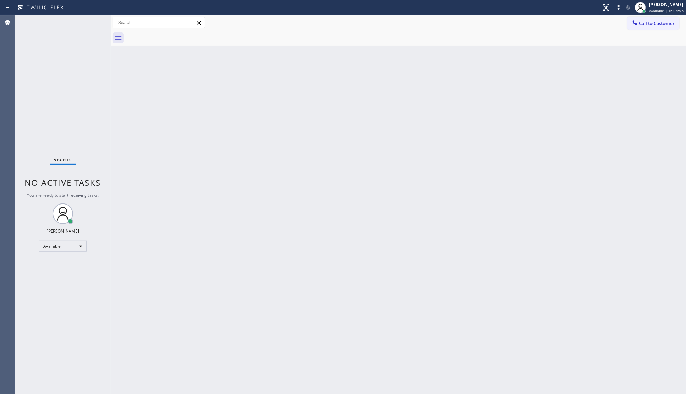
click at [300, 126] on div "Back to Dashboard Change Sender ID Customers Technicians Select a contact Outbo…" at bounding box center [399, 204] width 576 height 379
click at [60, 250] on div "Available" at bounding box center [63, 246] width 48 height 11
click at [60, 282] on li "Break" at bounding box center [62, 281] width 46 height 8
click at [226, 269] on div "Back to Dashboard Change Sender ID Customers Technicians Select a contact Outbo…" at bounding box center [399, 204] width 576 height 379
click at [74, 246] on div "Break" at bounding box center [63, 248] width 48 height 11
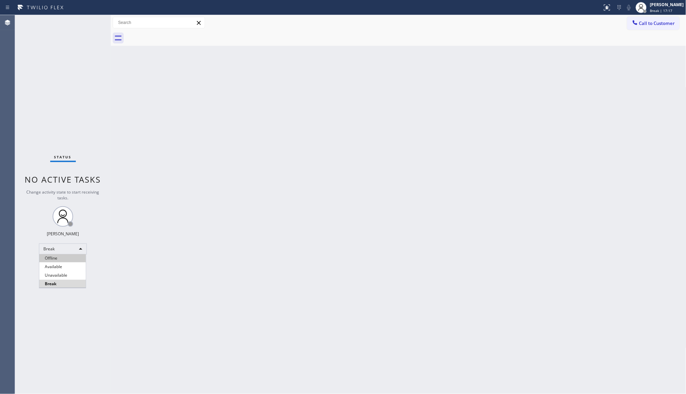
click at [59, 258] on li "Offline" at bounding box center [62, 258] width 46 height 8
click at [72, 252] on div "Offline" at bounding box center [63, 248] width 48 height 11
click at [67, 267] on li "Available" at bounding box center [62, 267] width 46 height 8
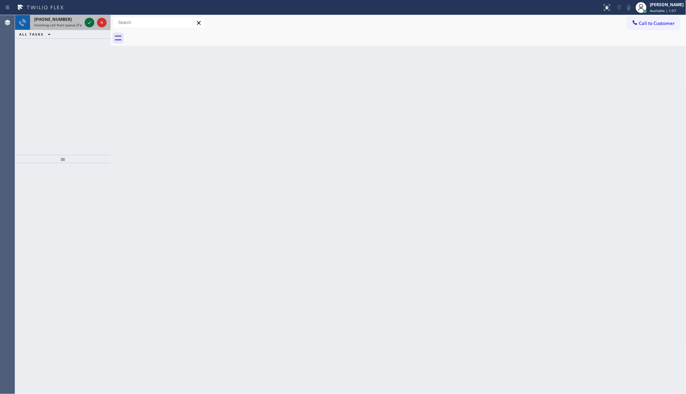
click at [90, 23] on icon at bounding box center [89, 22] width 3 height 3
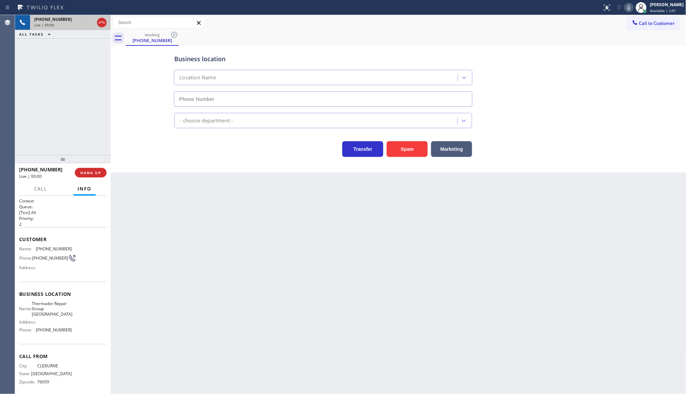
type input "[PHONE_NUMBER]"
click at [414, 147] on button "Spam" at bounding box center [407, 149] width 41 height 16
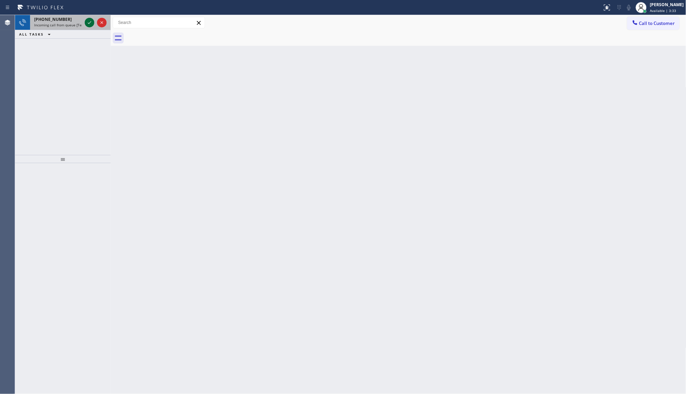
click at [91, 22] on icon at bounding box center [89, 22] width 8 height 8
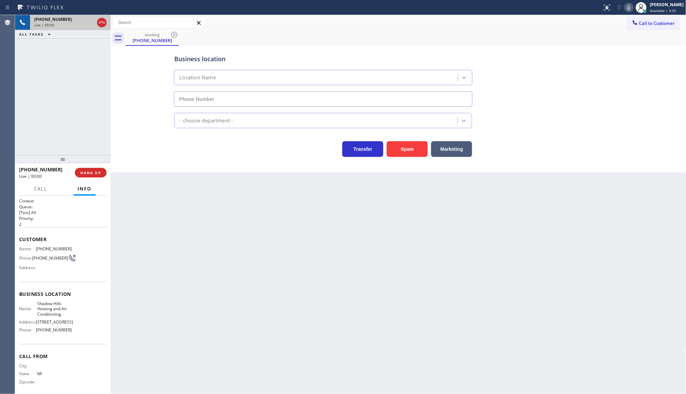
type input "[PHONE_NUMBER]"
click at [91, 170] on button "HANG UP" at bounding box center [91, 173] width 32 height 10
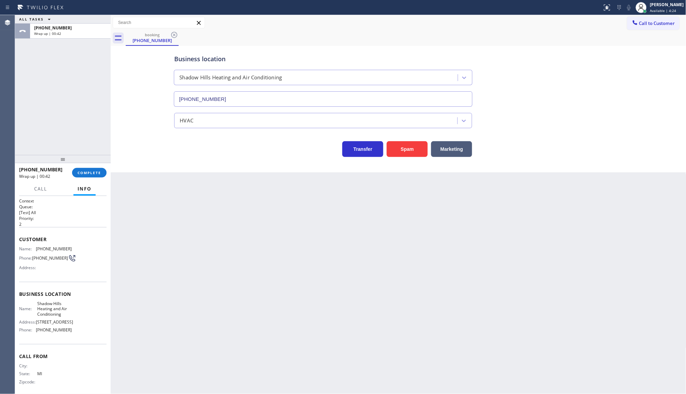
click at [88, 160] on div at bounding box center [63, 159] width 96 height 8
click at [84, 174] on span "COMPLETE" at bounding box center [90, 172] width 24 height 5
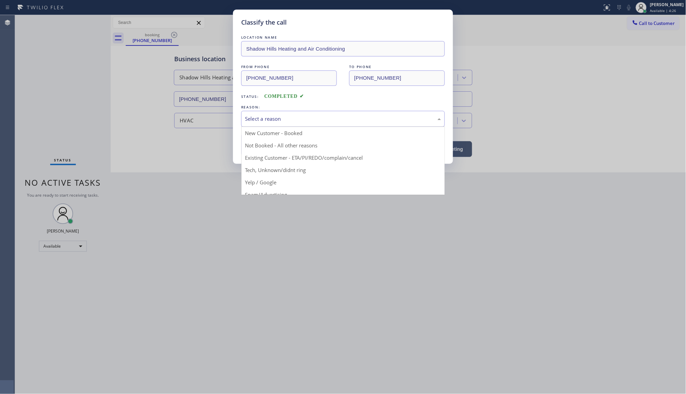
click at [259, 112] on div "Select a reason" at bounding box center [343, 119] width 204 height 16
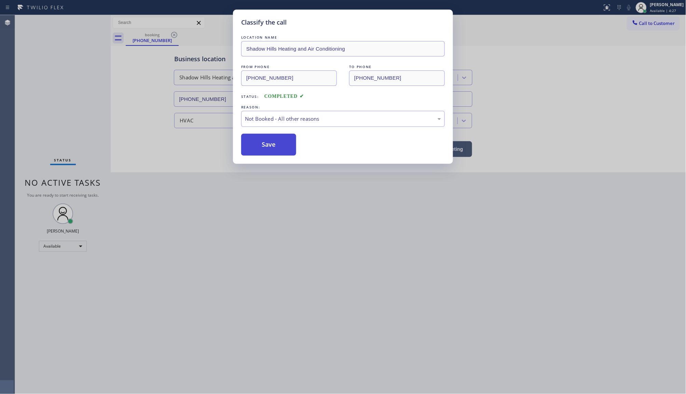
click at [253, 145] on button "Save" at bounding box center [268, 145] width 55 height 22
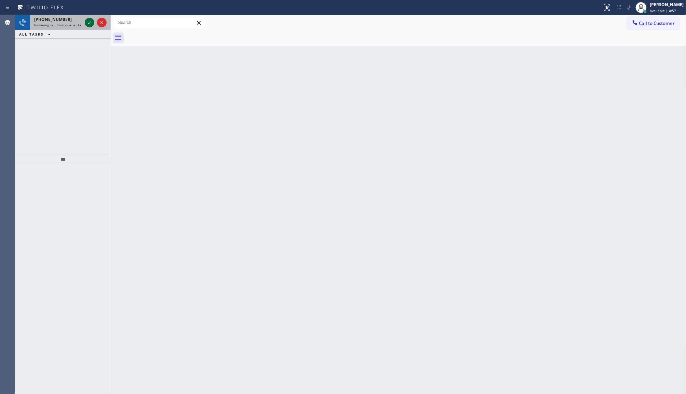
drag, startPoint x: 96, startPoint y: 21, endPoint x: 87, endPoint y: 20, distance: 8.7
click at [95, 21] on div at bounding box center [95, 22] width 25 height 15
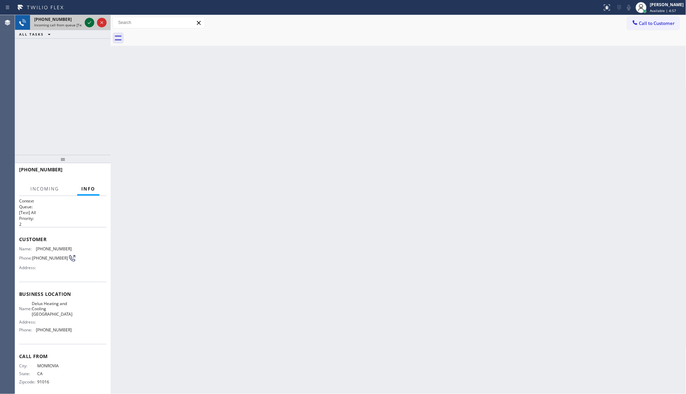
click at [86, 20] on icon at bounding box center [89, 22] width 8 height 8
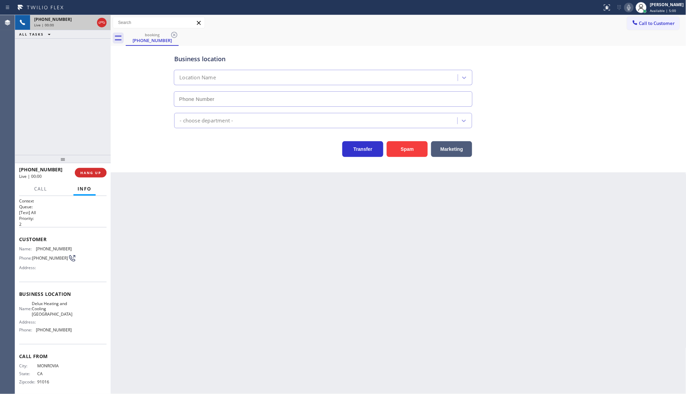
type input "[PHONE_NUMBER]"
click at [419, 146] on button "Spam" at bounding box center [407, 149] width 41 height 16
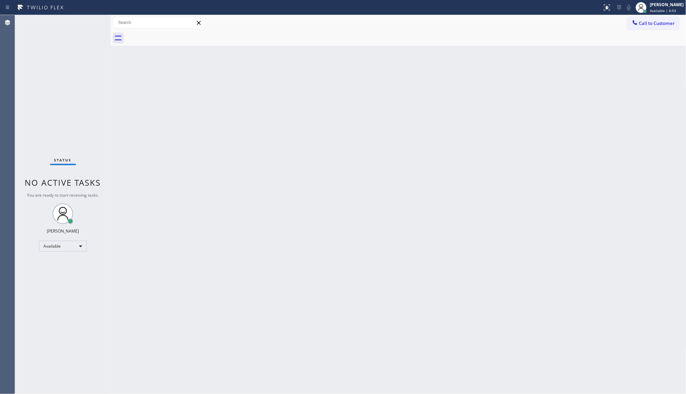
click at [164, 132] on div "Back to Dashboard Change Sender ID Customers Technicians Select a contact Outbo…" at bounding box center [399, 204] width 576 height 379
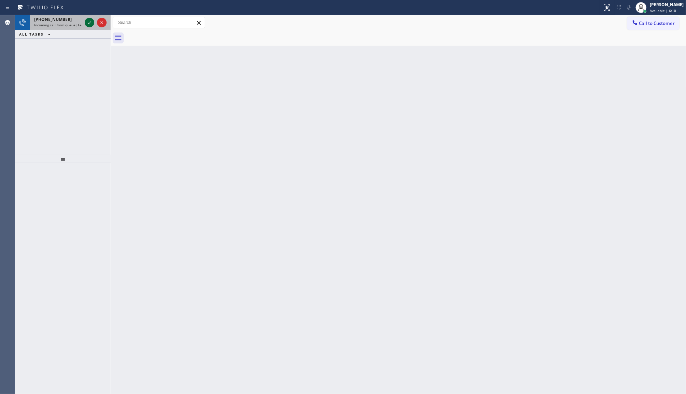
click at [88, 23] on icon at bounding box center [89, 22] width 8 height 8
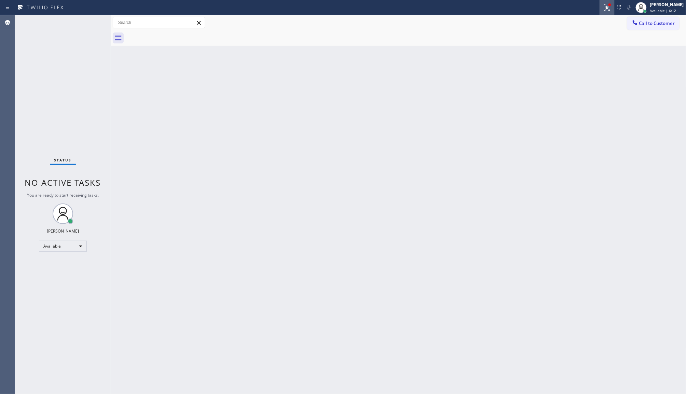
click at [609, 5] on icon at bounding box center [607, 7] width 8 height 8
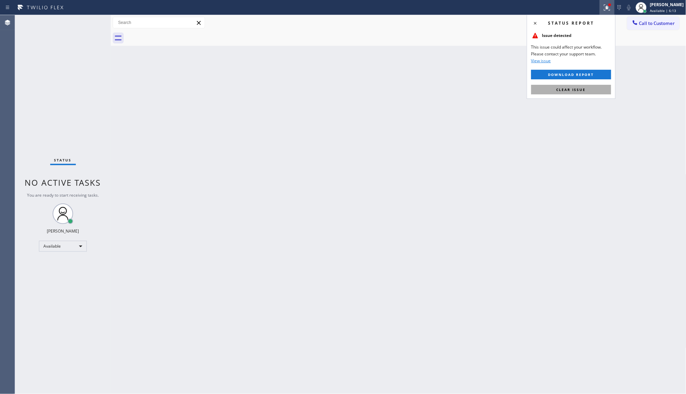
click at [584, 90] on span "Clear issue" at bounding box center [571, 89] width 29 height 5
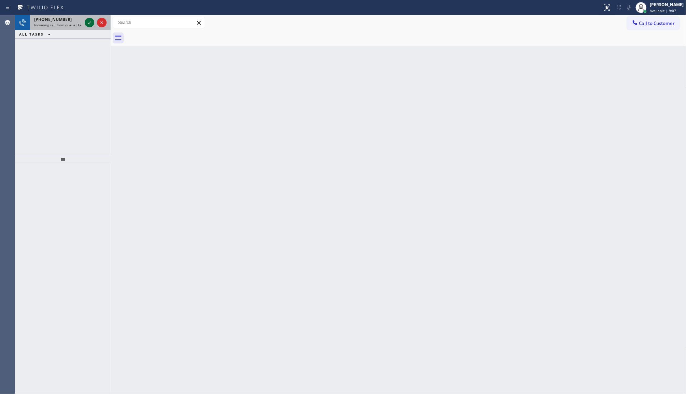
click at [92, 25] on icon at bounding box center [89, 22] width 8 height 8
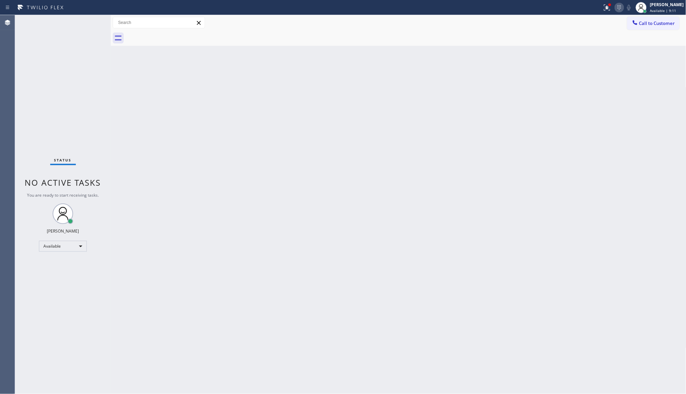
click at [618, 10] on icon at bounding box center [620, 7] width 8 height 8
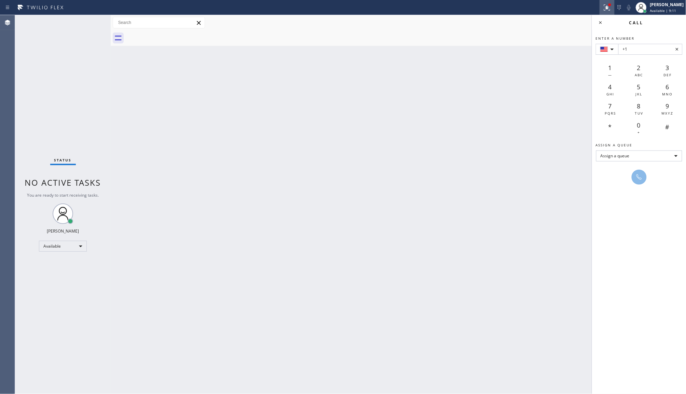
click at [605, 9] on icon at bounding box center [607, 7] width 6 height 6
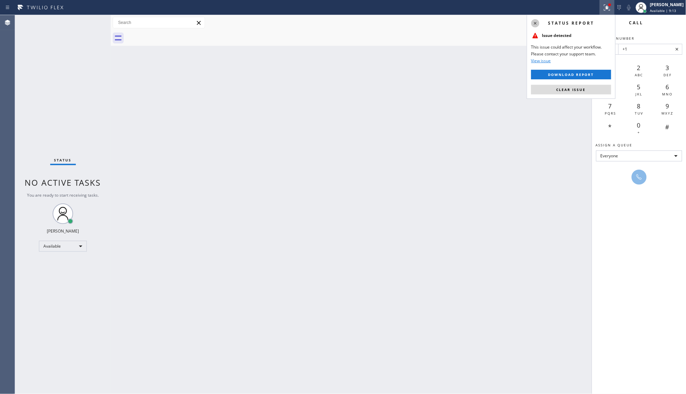
click at [532, 21] on icon at bounding box center [536, 23] width 8 height 8
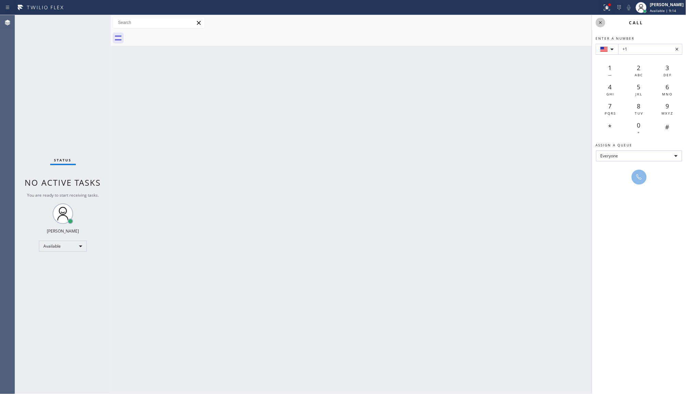
click at [605, 22] on icon at bounding box center [601, 22] width 8 height 8
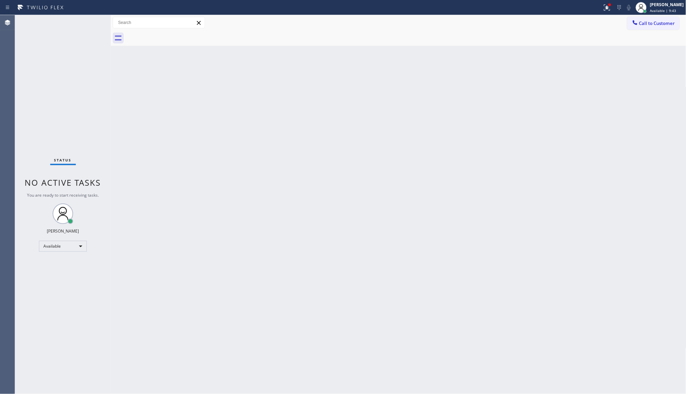
click at [86, 27] on div "Status No active tasks You are ready to start receiving tasks. JENIZA ALCAYDE A…" at bounding box center [63, 204] width 96 height 379
click at [86, 26] on div "Status No active tasks You are ready to start receiving tasks. JENIZA ALCAYDE A…" at bounding box center [63, 204] width 96 height 379
click at [250, 161] on div "Back to Dashboard Change Sender ID Customers Technicians Select a contact Outbo…" at bounding box center [399, 204] width 576 height 379
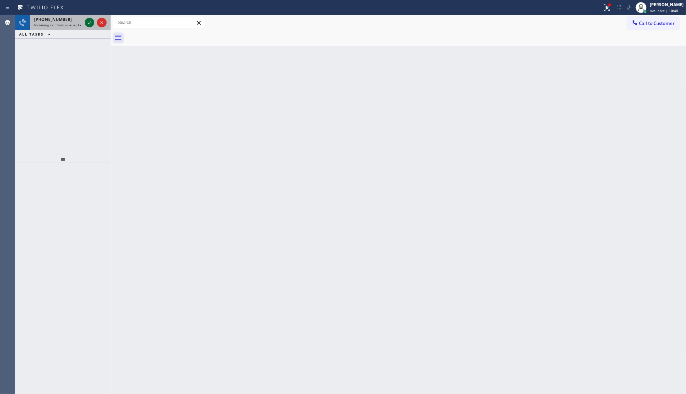
drag, startPoint x: 86, startPoint y: 17, endPoint x: 88, endPoint y: 23, distance: 5.7
click at [86, 19] on div at bounding box center [95, 22] width 25 height 15
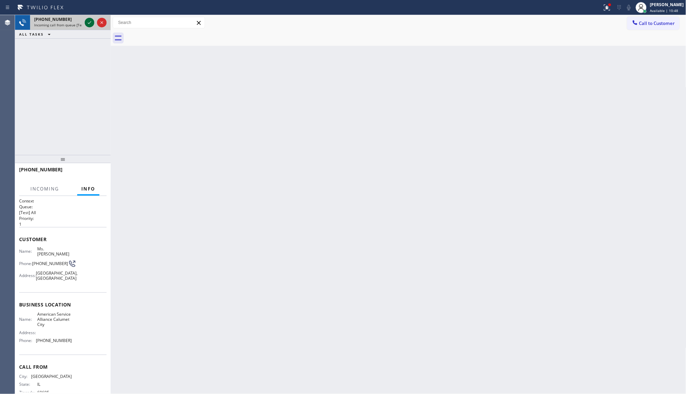
click at [92, 25] on icon at bounding box center [89, 22] width 8 height 8
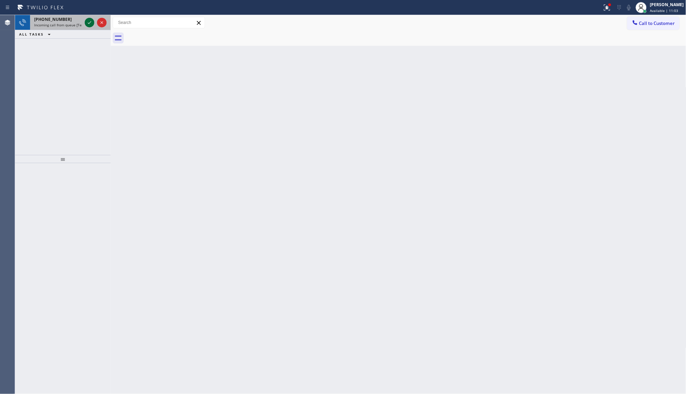
click at [92, 23] on icon at bounding box center [89, 22] width 8 height 8
click at [90, 23] on icon at bounding box center [89, 22] width 8 height 8
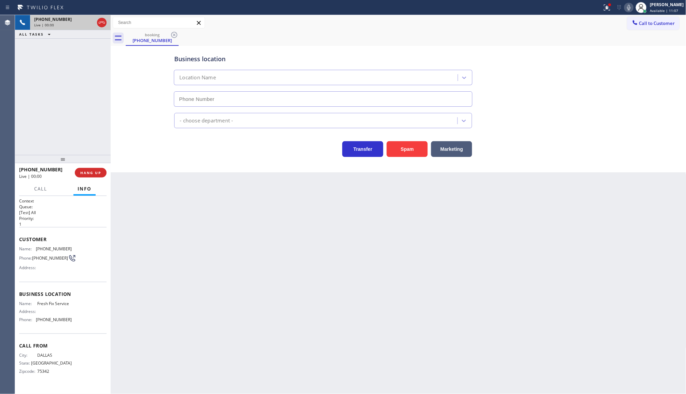
type input "[PHONE_NUMBER]"
click at [606, 11] on icon at bounding box center [607, 7] width 8 height 8
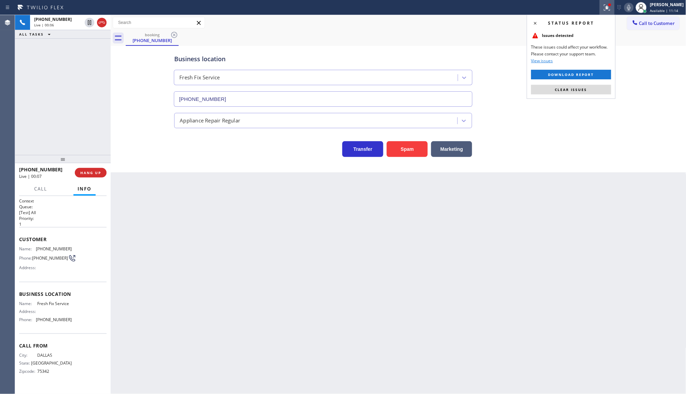
click at [595, 99] on div "Business location Fresh Fix Service [PHONE_NUMBER]" at bounding box center [398, 76] width 451 height 62
click at [596, 88] on button "Clear issues" at bounding box center [572, 90] width 80 height 10
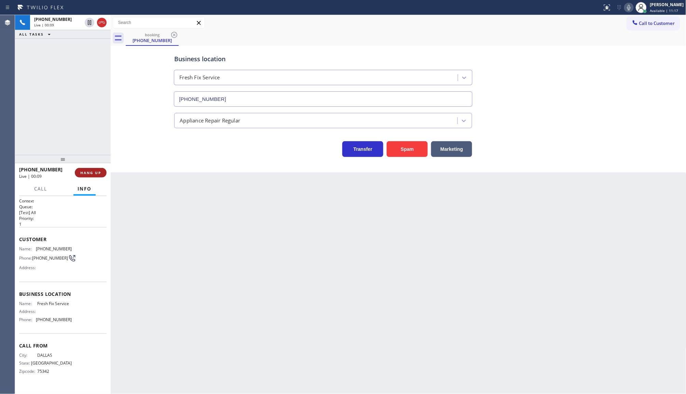
click at [95, 173] on span "HANG UP" at bounding box center [90, 172] width 21 height 5
click at [98, 174] on span "COMPLETE" at bounding box center [90, 172] width 24 height 5
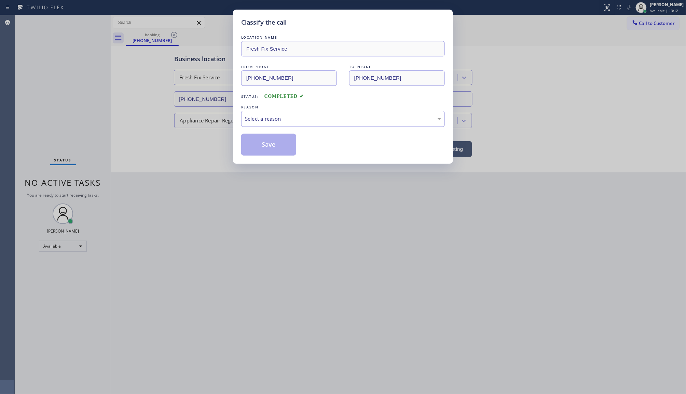
click at [286, 120] on div "Select a reason" at bounding box center [343, 119] width 196 height 8
click at [256, 148] on button "Save" at bounding box center [268, 145] width 55 height 22
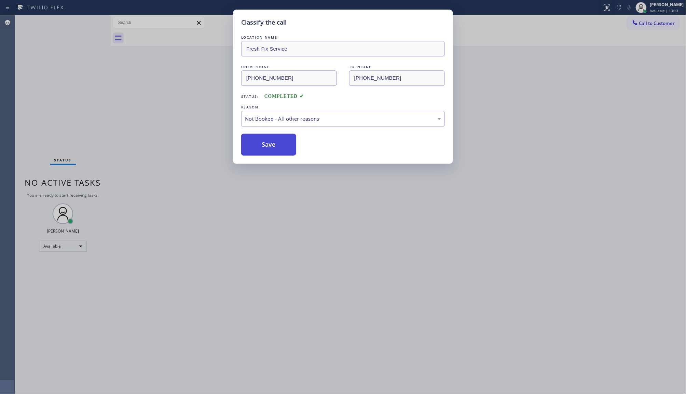
click at [256, 148] on button "Save" at bounding box center [268, 145] width 55 height 22
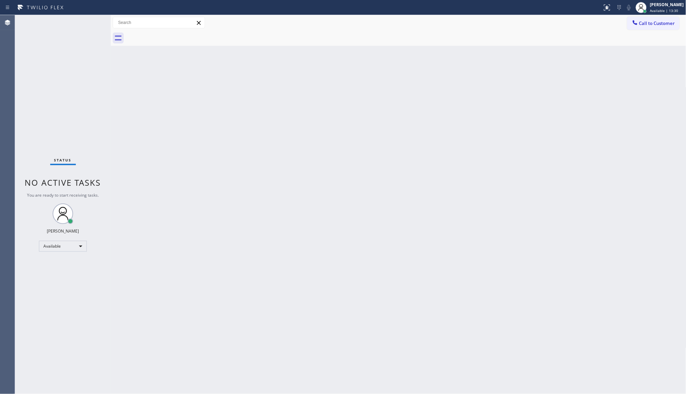
click at [47, 236] on div "Status No active tasks You are ready to start receiving tasks. JENIZA ALCAYDE A…" at bounding box center [63, 204] width 96 height 379
click at [50, 244] on div "Available" at bounding box center [63, 246] width 48 height 11
click at [50, 244] on div at bounding box center [343, 197] width 686 height 394
click at [50, 244] on div "Available" at bounding box center [63, 246] width 48 height 11
click at [64, 260] on li "Available" at bounding box center [62, 264] width 46 height 8
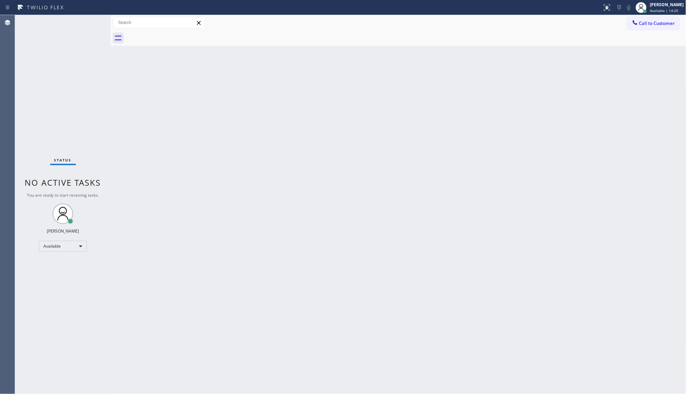
drag, startPoint x: 214, startPoint y: 42, endPoint x: 196, endPoint y: 62, distance: 27.6
click at [196, 62] on div "Back to Dashboard Change Sender ID Customers Technicians Select a contact Outbo…" at bounding box center [399, 204] width 576 height 379
drag, startPoint x: 139, startPoint y: 81, endPoint x: 100, endPoint y: 79, distance: 38.7
click at [115, 80] on div "Back to Dashboard Change Sender ID Customers Technicians Select a contact Outbo…" at bounding box center [399, 204] width 576 height 379
click at [100, 79] on div "Status No active tasks You are ready to start receiving tasks. JENIZA ALCAYDE A…" at bounding box center [63, 204] width 96 height 379
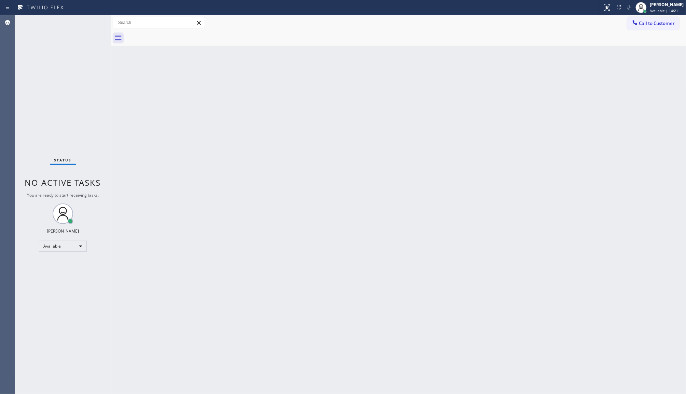
click at [100, 77] on div "Status No active tasks You are ready to start receiving tasks. JENIZA ALCAYDE A…" at bounding box center [63, 204] width 96 height 379
click at [78, 25] on div "Status No active tasks You are ready to start receiving tasks. JENIZA ALCAYDE A…" at bounding box center [63, 204] width 96 height 379
drag, startPoint x: 93, startPoint y: 31, endPoint x: 139, endPoint y: 50, distance: 48.9
click at [137, 50] on div "Status No active tasks You are ready to start receiving tasks. JENIZA ALCAYDE A…" at bounding box center [350, 204] width 671 height 379
click at [142, 50] on div "Back to Dashboard Change Sender ID Customers Technicians Select a contact Outbo…" at bounding box center [399, 204] width 576 height 379
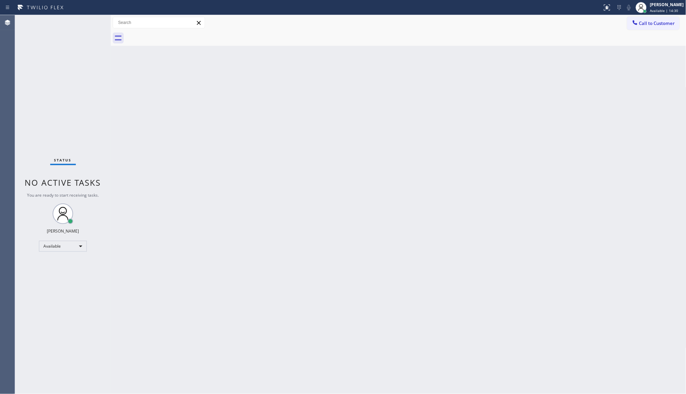
click at [626, 127] on div "Back to Dashboard Change Sender ID Customers Technicians Select a contact Outbo…" at bounding box center [399, 204] width 576 height 379
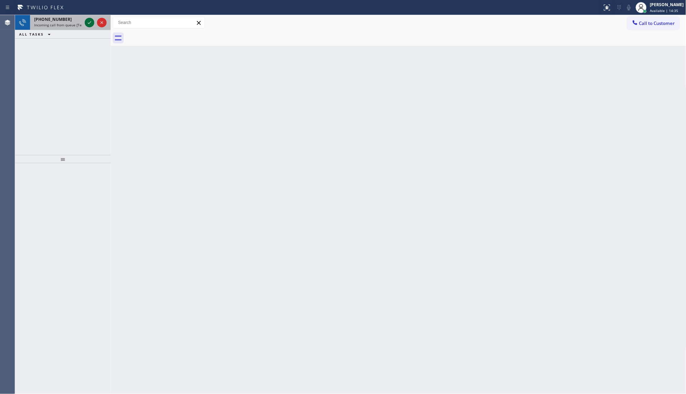
drag, startPoint x: 91, startPoint y: 26, endPoint x: 89, endPoint y: 23, distance: 3.6
click at [91, 25] on icon at bounding box center [89, 22] width 8 height 8
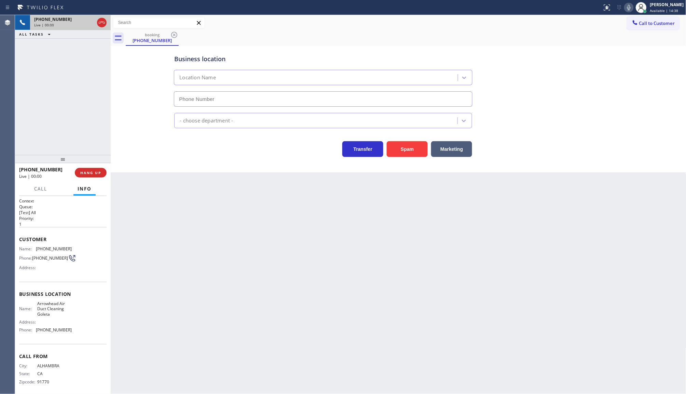
type input "[PHONE_NUMBER]"
click at [390, 139] on div "Spam" at bounding box center [406, 147] width 44 height 19
click at [402, 149] on button "Spam" at bounding box center [407, 149] width 41 height 16
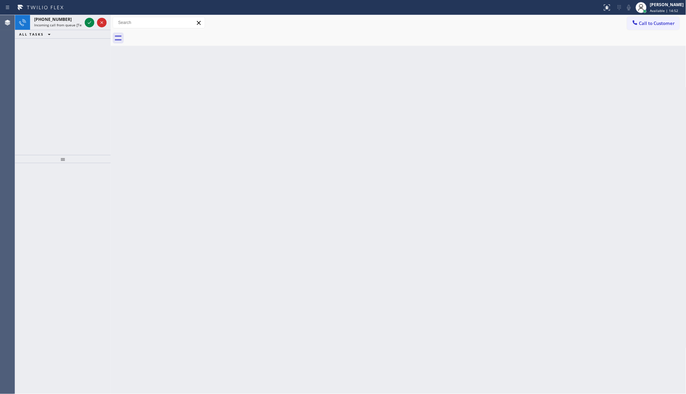
click at [64, 109] on div "[PHONE_NUMBER] Incoming call from queue [Test] All ALL TASKS ALL TASKS ACTIVE T…" at bounding box center [63, 85] width 96 height 140
click at [42, 42] on div "Status No active tasks You are ready to start receiving tasks. JENIZA ALCAYDE A…" at bounding box center [63, 204] width 96 height 379
click at [69, 43] on div "Status No active tasks You are ready to start receiving tasks. JENIZA ALCAYDE A…" at bounding box center [63, 204] width 96 height 379
click at [73, 44] on div "Status No active tasks You are ready to start receiving tasks. JENIZA ALCAYDE A…" at bounding box center [63, 204] width 96 height 379
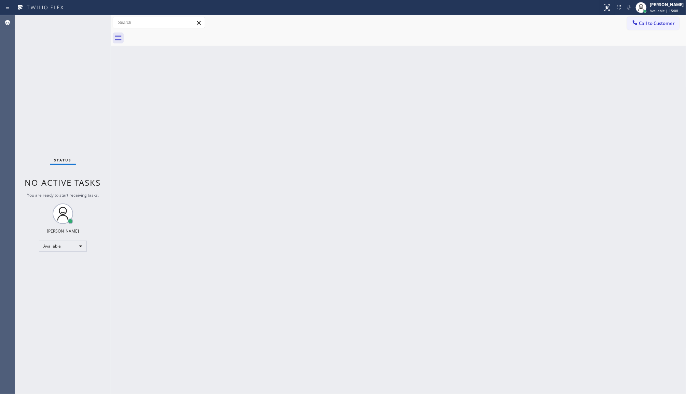
click at [76, 49] on div "Status No active tasks You are ready to start receiving tasks. JENIZA ALCAYDE A…" at bounding box center [63, 204] width 96 height 379
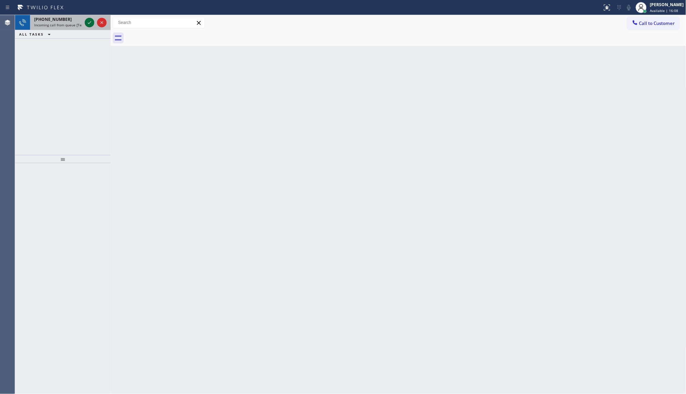
click at [92, 19] on icon at bounding box center [89, 22] width 8 height 8
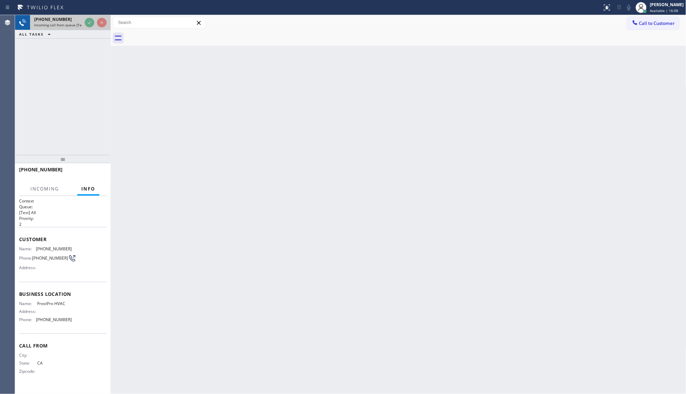
drag, startPoint x: 88, startPoint y: 32, endPoint x: 92, endPoint y: 28, distance: 5.3
click at [92, 29] on div "[PHONE_NUMBER] Incoming call from queue [Test] All ALL TASKS ALL TASKS ACTIVE T…" at bounding box center [63, 27] width 96 height 24
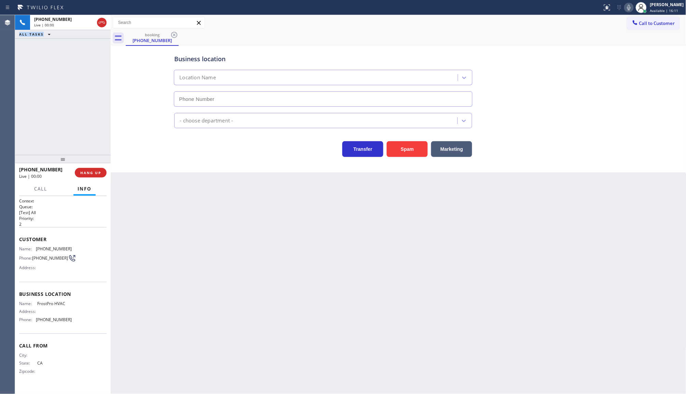
type input "[PHONE_NUMBER]"
click at [84, 176] on button "COMPLETE" at bounding box center [89, 173] width 35 height 10
click at [86, 176] on div "[PHONE_NUMBER] Wrap up | 00:09 COMPLETE" at bounding box center [63, 173] width 88 height 18
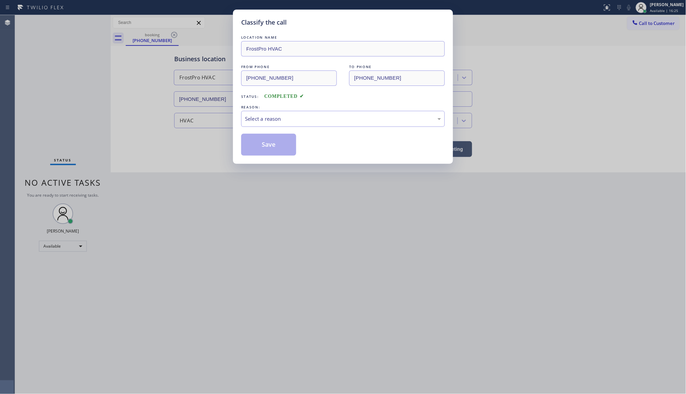
click at [290, 110] on div "REASON:" at bounding box center [343, 107] width 204 height 7
drag, startPoint x: 290, startPoint y: 111, endPoint x: 288, endPoint y: 117, distance: 5.4
click at [290, 113] on div "REASON: Select a reason" at bounding box center [343, 115] width 204 height 23
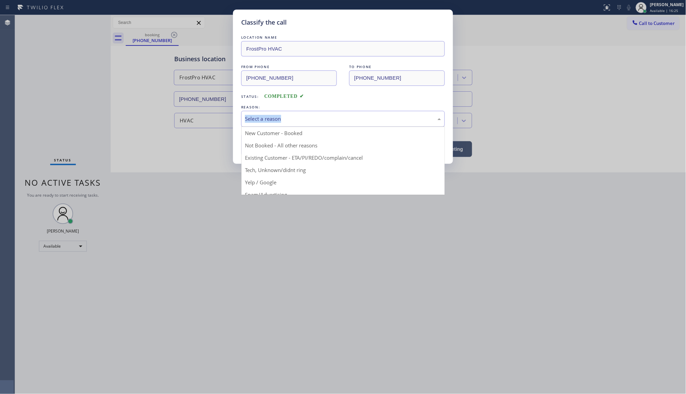
click at [290, 120] on div "Select a reason" at bounding box center [343, 119] width 196 height 8
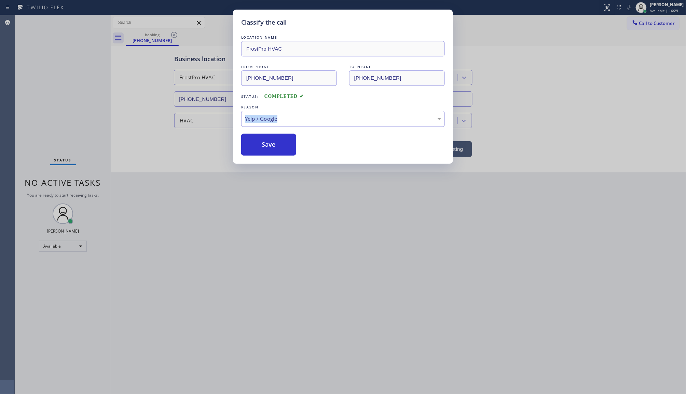
click at [308, 118] on div "Yelp / Google" at bounding box center [343, 119] width 196 height 8
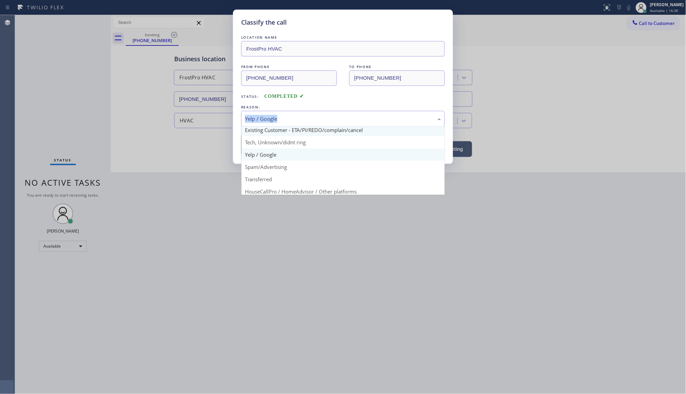
scroll to position [43, 0]
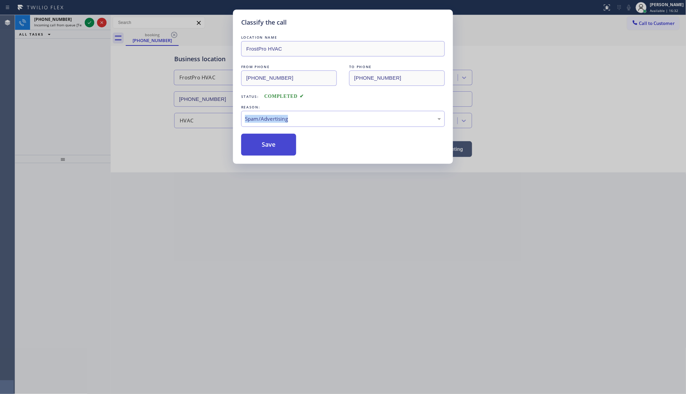
click at [269, 153] on button "Save" at bounding box center [268, 145] width 55 height 22
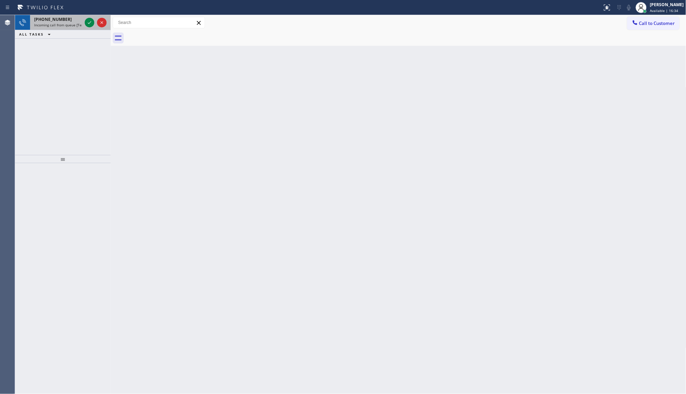
click at [86, 17] on div at bounding box center [95, 22] width 25 height 15
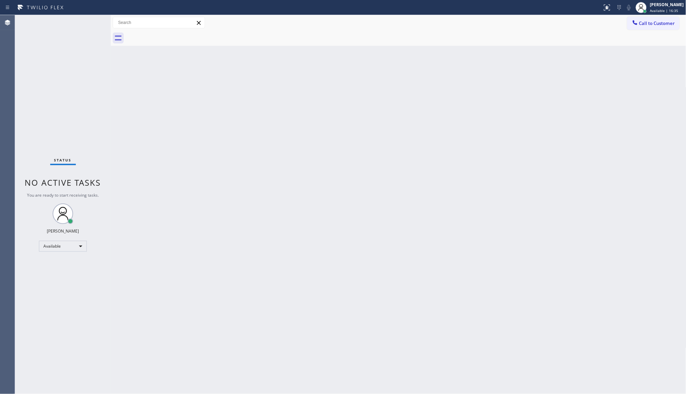
click at [86, 19] on div "Status No active tasks You are ready to start receiving tasks. JENIZA ALCAYDE A…" at bounding box center [63, 204] width 96 height 379
click at [87, 21] on div "Status No active tasks You are ready to start receiving tasks. JENIZA ALCAYDE A…" at bounding box center [63, 204] width 96 height 379
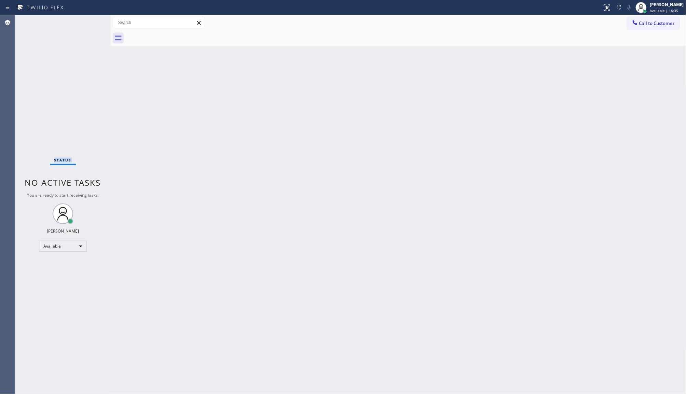
click at [87, 21] on div "Status No active tasks You are ready to start receiving tasks. JENIZA ALCAYDE A…" at bounding box center [63, 204] width 96 height 379
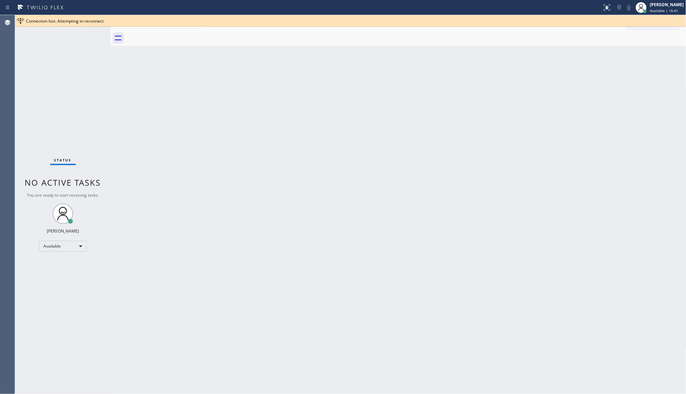
drag, startPoint x: 467, startPoint y: 320, endPoint x: 462, endPoint y: 323, distance: 5.4
click at [462, 323] on div "Back to Dashboard Change Sender ID Customers Technicians Select a contact Outbo…" at bounding box center [399, 204] width 576 height 379
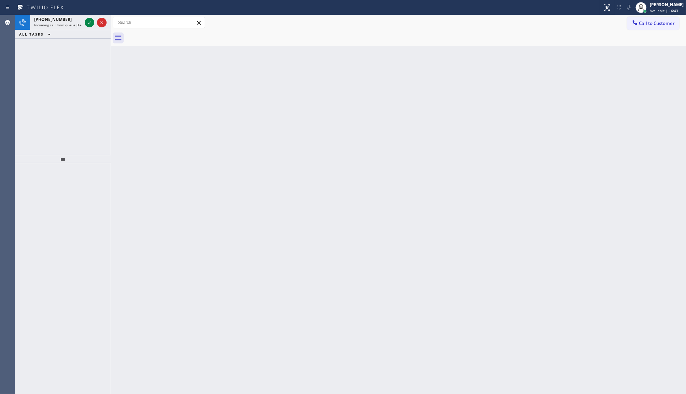
drag, startPoint x: 356, startPoint y: 181, endPoint x: 29, endPoint y: 8, distance: 369.9
click at [317, 168] on div "Back to Dashboard Change Sender ID Customers Technicians Select a contact Outbo…" at bounding box center [399, 204] width 576 height 379
click at [88, 22] on icon at bounding box center [89, 22] width 8 height 8
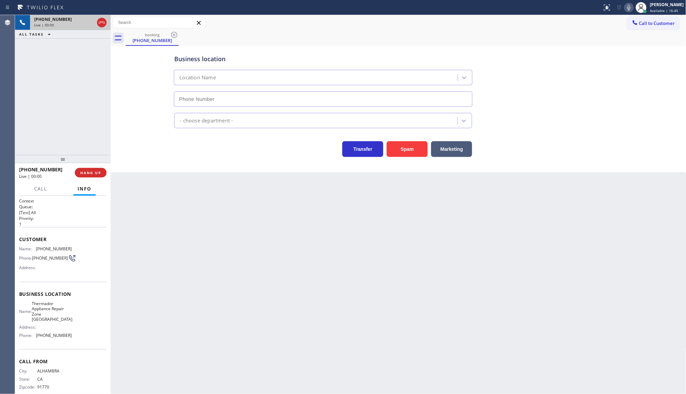
type input "[PHONE_NUMBER]"
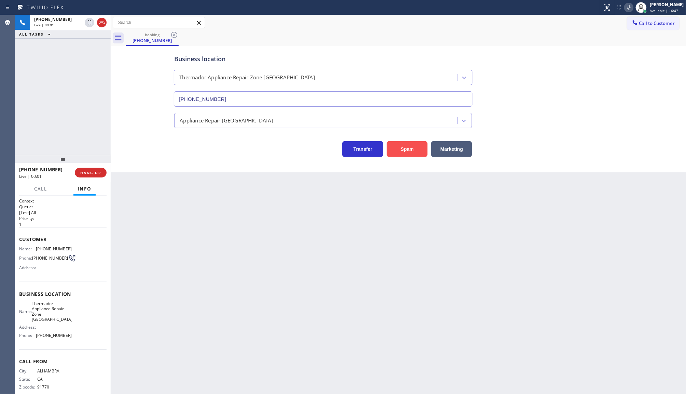
click at [408, 149] on button "Spam" at bounding box center [407, 149] width 41 height 16
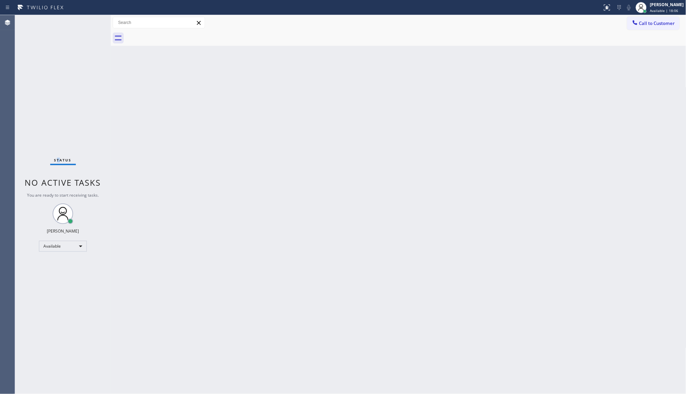
click at [61, 40] on div "Status No active tasks You are ready to start receiving tasks. JENIZA ALCAYDE A…" at bounding box center [63, 204] width 96 height 379
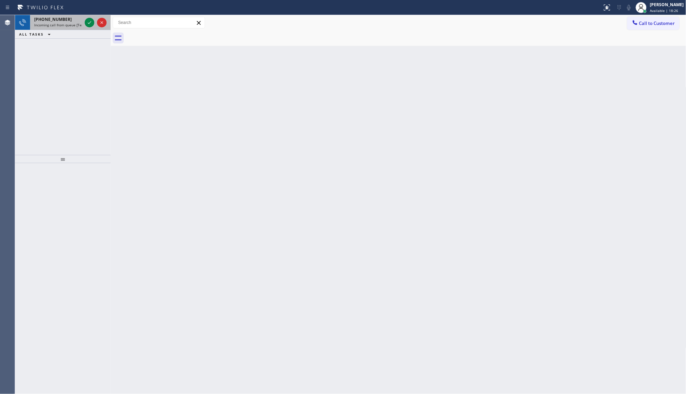
click at [83, 26] on div at bounding box center [95, 22] width 25 height 15
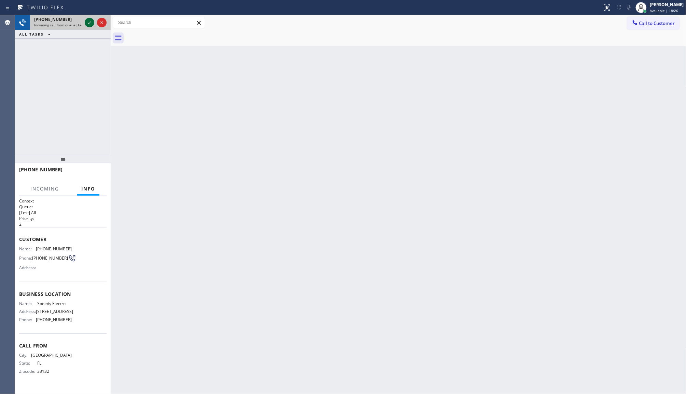
click at [86, 23] on icon at bounding box center [89, 22] width 8 height 8
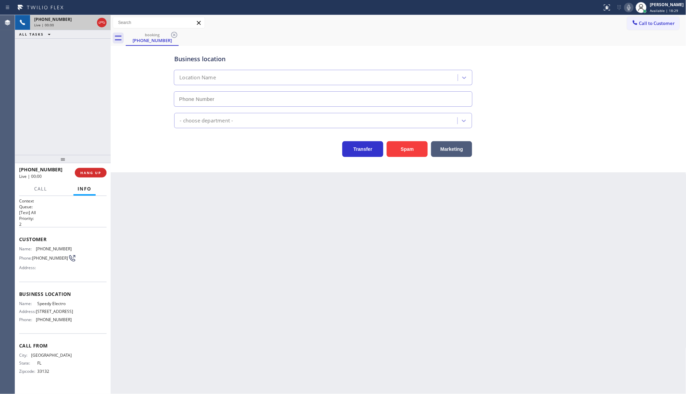
type input "[PHONE_NUMBER]"
click at [93, 168] on button "HANG UP" at bounding box center [91, 173] width 32 height 10
drag, startPoint x: 49, startPoint y: 332, endPoint x: 1, endPoint y: 309, distance: 53.1
drag, startPoint x: 1, startPoint y: 309, endPoint x: 73, endPoint y: 151, distance: 173.9
click at [81, 194] on div "ALL TASKS ALL TASKS ACTIVE TASKS TASKS IN WRAP UP [PHONE_NUMBER] Wrap up | 21:2…" at bounding box center [63, 204] width 96 height 379
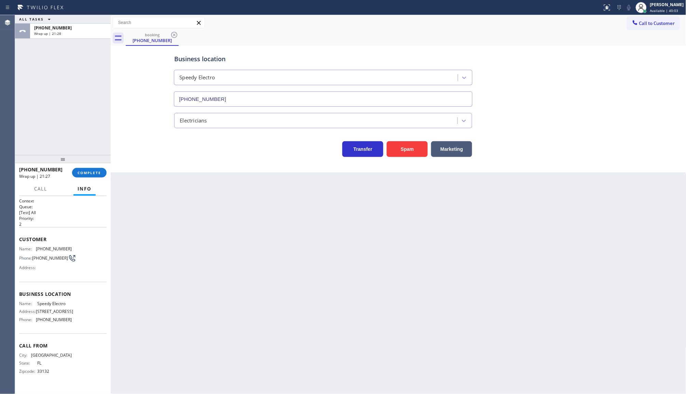
drag, startPoint x: 73, startPoint y: 151, endPoint x: 77, endPoint y: 143, distance: 9.3
click at [76, 147] on div "ALL TASKS ALL TASKS ACTIVE TASKS TASKS IN WRAP UP [PHONE_NUMBER] Wrap up | 21:28" at bounding box center [63, 85] width 96 height 140
click at [80, 128] on div "ALL TASKS ALL TASKS ACTIVE TASKS TASKS IN WRAP UP [PHONE_NUMBER] Wrap up | 21:28" at bounding box center [63, 85] width 96 height 140
click at [78, 122] on div "ALL TASKS ALL TASKS ACTIVE TASKS TASKS IN WRAP UP [PHONE_NUMBER] Wrap up | 21:28" at bounding box center [63, 85] width 96 height 140
drag, startPoint x: 77, startPoint y: 122, endPoint x: 60, endPoint y: 140, distance: 25.1
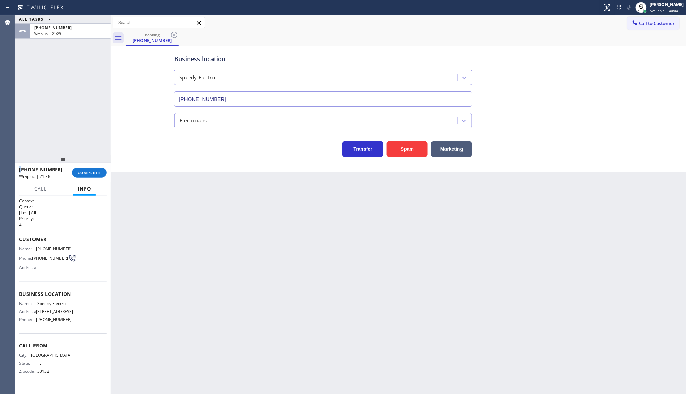
click at [67, 142] on div "ALL TASKS ALL TASKS ACTIVE TASKS TASKS IN WRAP UP [PHONE_NUMBER] Wrap up | 21:29" at bounding box center [63, 85] width 96 height 140
drag, startPoint x: 60, startPoint y: 140, endPoint x: 109, endPoint y: 152, distance: 50.9
click at [72, 137] on div "ALL TASKS ALL TASKS ACTIVE TASKS TASKS IN WRAP UP [PHONE_NUMBER] Wrap up | 21:29" at bounding box center [63, 85] width 96 height 140
click at [110, 121] on div "ALL TASKS ALL TASKS ACTIVE TASKS TASKS IN WRAP UP [PHONE_NUMBER] Wrap up | 21:2…" at bounding box center [350, 204] width 671 height 379
drag, startPoint x: 67, startPoint y: 148, endPoint x: 76, endPoint y: 144, distance: 9.3
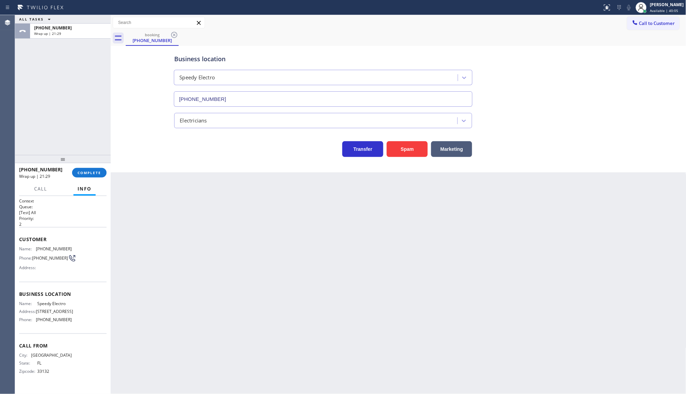
click at [67, 151] on div "ALL TASKS ALL TASKS ACTIVE TASKS TASKS IN WRAP UP [PHONE_NUMBER] Wrap up | 21:29" at bounding box center [63, 85] width 96 height 140
click at [76, 144] on div "ALL TASKS ALL TASKS ACTIVE TASKS TASKS IN WRAP UP [PHONE_NUMBER] Wrap up | 21:30" at bounding box center [63, 85] width 96 height 140
drag, startPoint x: 185, startPoint y: 188, endPoint x: 189, endPoint y: 188, distance: 4.1
click at [188, 188] on div "Back to Dashboard Change Sender ID Customers Technicians Select a contact Outbo…" at bounding box center [399, 204] width 576 height 379
drag, startPoint x: 52, startPoint y: 38, endPoint x: 56, endPoint y: 35, distance: 5.3
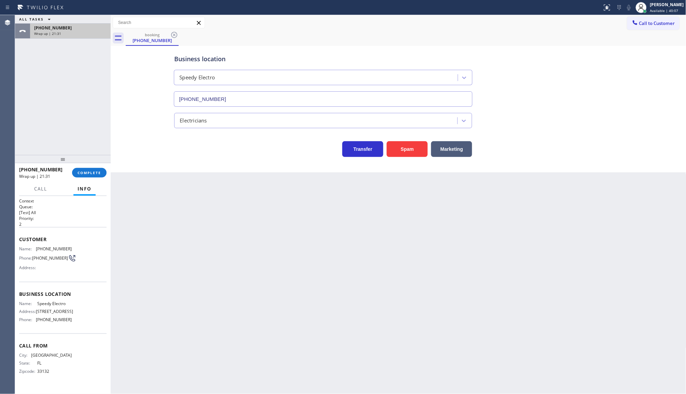
click at [56, 35] on div "[PHONE_NUMBER] Wrap up | 21:31" at bounding box center [63, 31] width 96 height 15
click at [56, 34] on span "Wrap up | 21:31" at bounding box center [47, 33] width 27 height 5
drag, startPoint x: 66, startPoint y: 198, endPoint x: 93, endPoint y: 191, distance: 28.4
click at [72, 207] on div "Context Queue: [Test] All Priority: 2" at bounding box center [63, 212] width 88 height 29
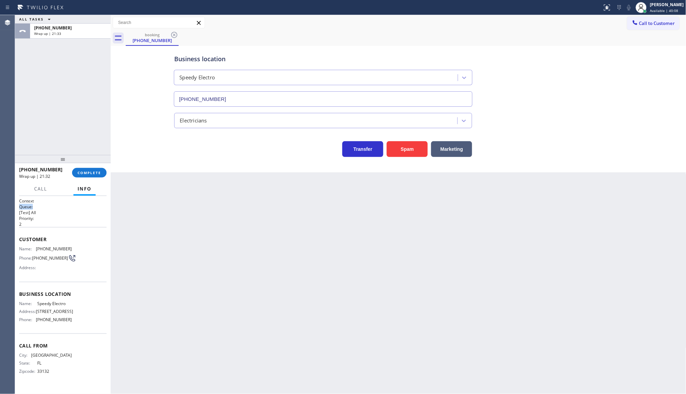
click at [101, 173] on div "[PHONE_NUMBER] Wrap up | 21:32 COMPLETE Call Info Call ended [PHONE_NUMBER] Wra…" at bounding box center [63, 278] width 96 height 231
click at [105, 164] on div "ALL TASKS ALL TASKS ACTIVE TASKS TASKS IN WRAP UP [PHONE_NUMBER] Wrap up | 21:3…" at bounding box center [63, 204] width 96 height 379
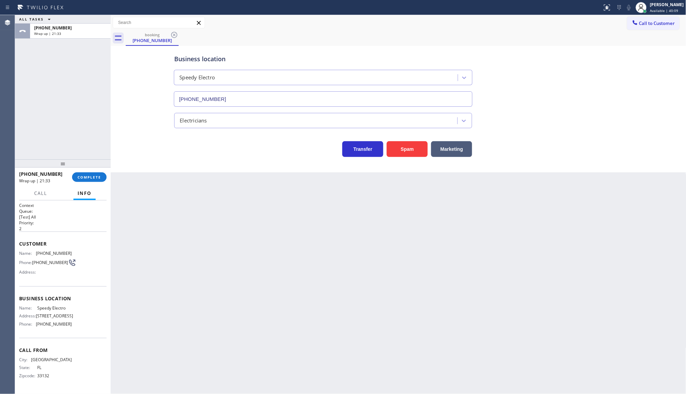
drag, startPoint x: 98, startPoint y: 169, endPoint x: 94, endPoint y: 172, distance: 5.3
click at [94, 167] on div at bounding box center [63, 163] width 96 height 8
click at [94, 171] on div at bounding box center [63, 167] width 96 height 8
click at [88, 179] on span "COMPLETE" at bounding box center [90, 180] width 24 height 5
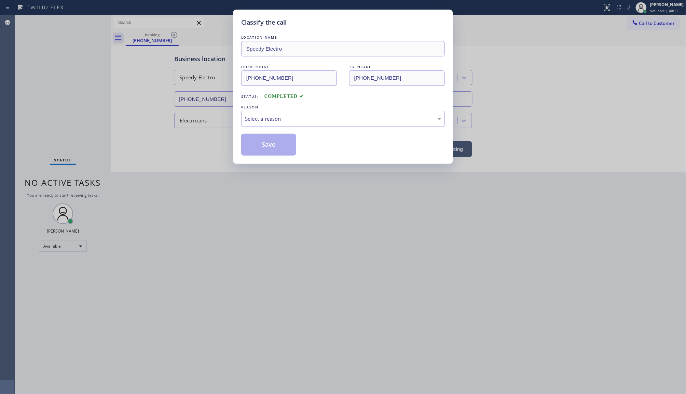
click at [429, 133] on div "LOCATION NAME Speedy Electro FROM PHONE [PHONE_NUMBER] TO PHONE [PHONE_NUMBER] …" at bounding box center [343, 95] width 204 height 122
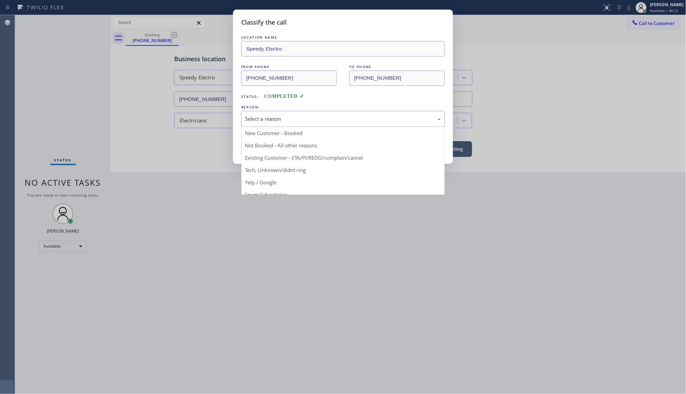
click at [288, 111] on div "Select a reason" at bounding box center [343, 119] width 204 height 16
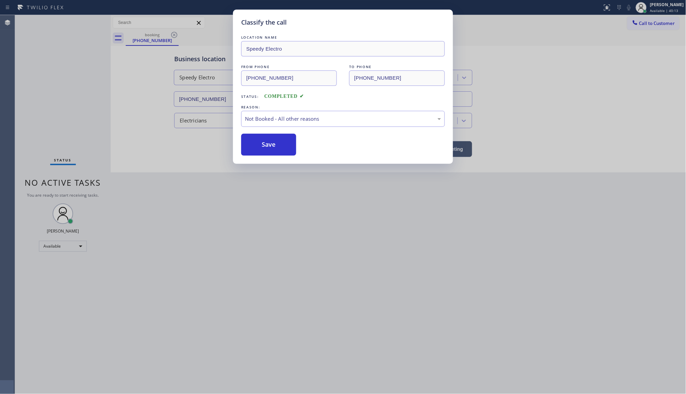
click at [268, 140] on button "Save" at bounding box center [268, 145] width 55 height 22
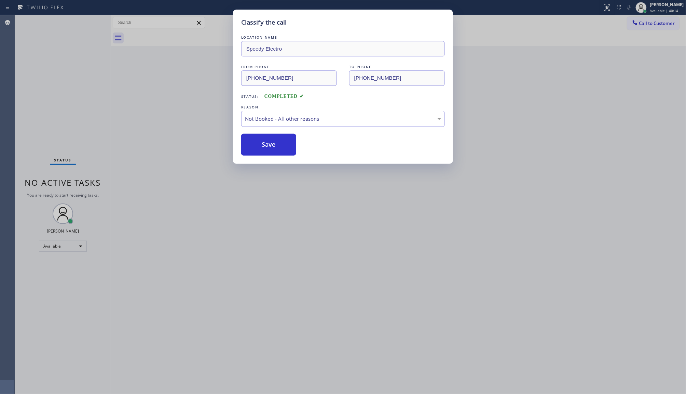
click at [268, 140] on button "Save" at bounding box center [268, 145] width 55 height 22
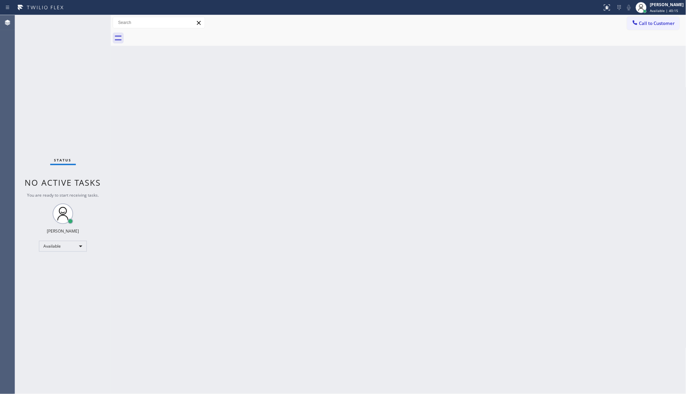
drag, startPoint x: 165, startPoint y: 189, endPoint x: 147, endPoint y: 201, distance: 21.9
click at [152, 198] on div "Back to Dashboard Change Sender ID Customers Technicians Select a contact Outbo…" at bounding box center [399, 204] width 576 height 379
click at [54, 253] on div "Status No active tasks You are ready to start receiving tasks. JENIZA ALCAYDE A…" at bounding box center [63, 204] width 96 height 379
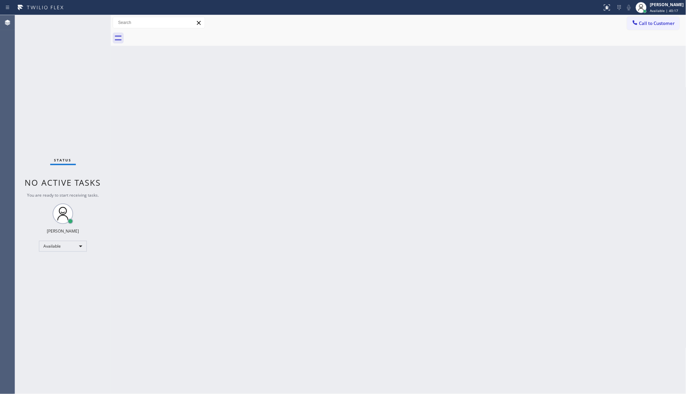
click at [54, 253] on div "Status No active tasks You are ready to start receiving tasks. JENIZA ALCAYDE A…" at bounding box center [63, 204] width 96 height 379
drag, startPoint x: 54, startPoint y: 253, endPoint x: 55, endPoint y: 249, distance: 4.4
click at [55, 250] on div "Status No active tasks You are ready to start receiving tasks. JENIZA ALCAYDE A…" at bounding box center [63, 204] width 96 height 379
click at [57, 245] on div "Available" at bounding box center [63, 246] width 48 height 11
click at [58, 254] on li "Offline" at bounding box center [62, 255] width 46 height 8
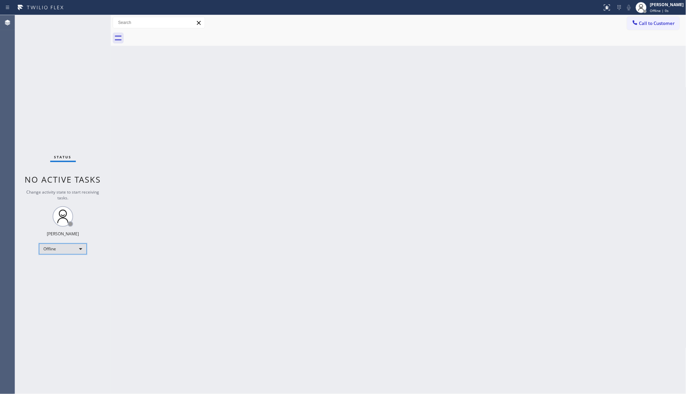
click at [61, 247] on div "Offline" at bounding box center [63, 248] width 48 height 11
click at [56, 265] on li "Available" at bounding box center [62, 267] width 46 height 8
click at [54, 246] on div "Available" at bounding box center [63, 246] width 48 height 11
click at [57, 271] on li "Unavailable" at bounding box center [62, 272] width 46 height 8
drag, startPoint x: 267, startPoint y: 154, endPoint x: 163, endPoint y: 19, distance: 170.4
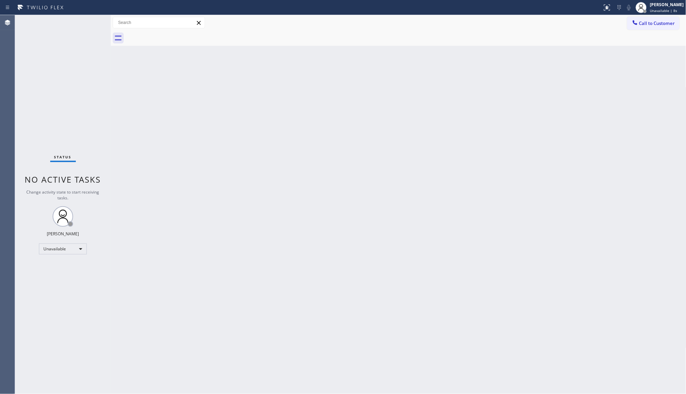
click at [258, 132] on div "Back to Dashboard Change Sender ID Customers Technicians Select a contact Outbo…" at bounding box center [399, 204] width 576 height 379
click at [202, 392] on div "Back to Dashboard Change Sender ID Customers Technicians Select a contact Outbo…" at bounding box center [399, 204] width 576 height 379
click at [46, 250] on div "Unavailable" at bounding box center [63, 248] width 48 height 11
click at [45, 266] on li "Available" at bounding box center [62, 267] width 46 height 8
click at [95, 69] on div "Status No active tasks You are ready to start receiving tasks. JENIZA ALCAYDE A…" at bounding box center [63, 204] width 96 height 379
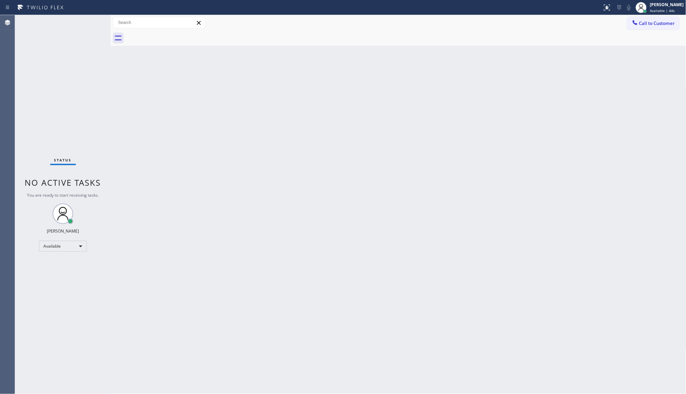
click at [98, 69] on div "Status No active tasks You are ready to start receiving tasks. JENIZA ALCAYDE A…" at bounding box center [63, 204] width 96 height 379
click at [96, 69] on div "Status No active tasks You are ready to start receiving tasks. JENIZA ALCAYDE A…" at bounding box center [63, 204] width 96 height 379
click at [118, 305] on div "Back to Dashboard Change Sender ID Customers Technicians Select a contact Outbo…" at bounding box center [399, 204] width 576 height 379
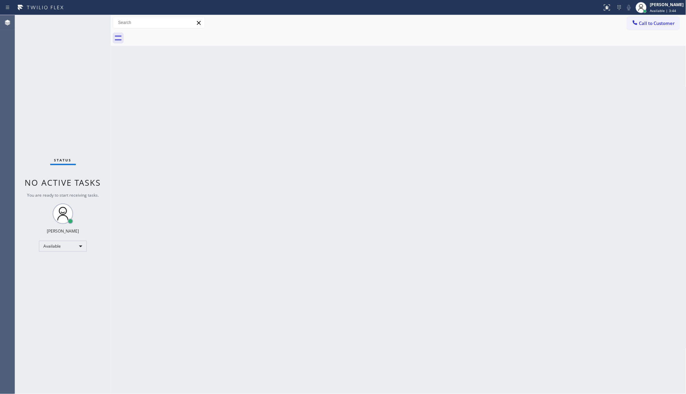
click at [90, 249] on div "Status No active tasks You are ready to start receiving tasks. JENIZA ALCAYDE A…" at bounding box center [63, 204] width 96 height 379
click at [205, 180] on div "Back to Dashboard Change Sender ID Customers Technicians Select a contact Outbo…" at bounding box center [399, 204] width 576 height 379
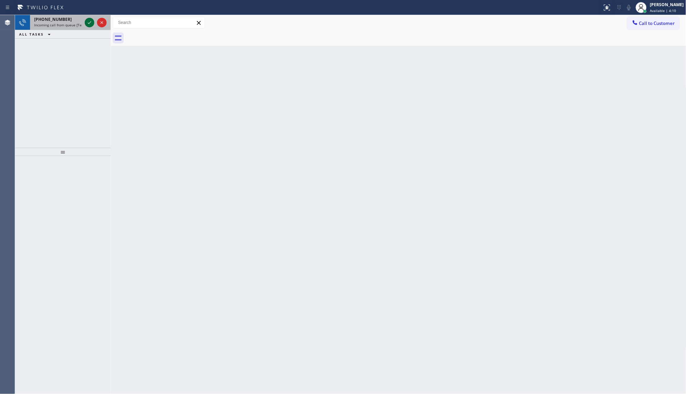
click at [89, 23] on icon at bounding box center [89, 22] width 8 height 8
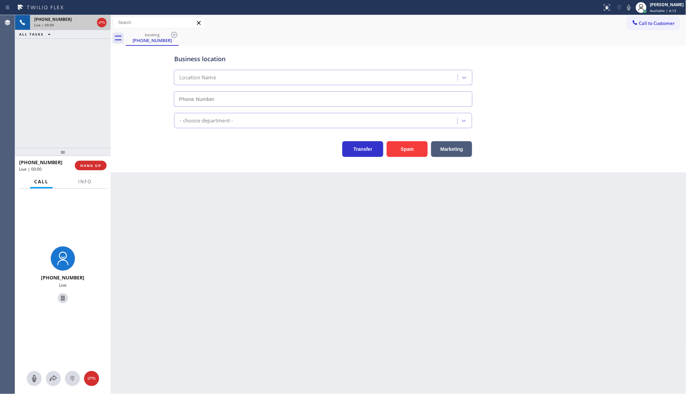
type input "(805) 892-6883"
drag, startPoint x: 396, startPoint y: 160, endPoint x: 403, endPoint y: 142, distance: 19.5
click at [397, 157] on div "Business location Delux Heating & Cooling Campanil (805) 892-6883 HVAC Transfer…" at bounding box center [399, 109] width 576 height 126
click at [403, 142] on button "Spam" at bounding box center [407, 149] width 41 height 16
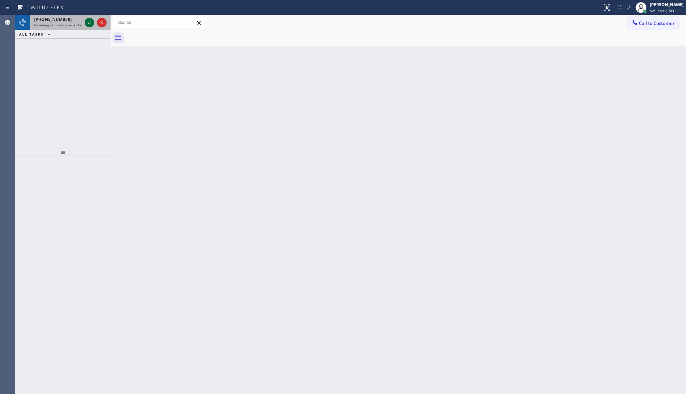
click at [91, 22] on icon at bounding box center [89, 22] width 8 height 8
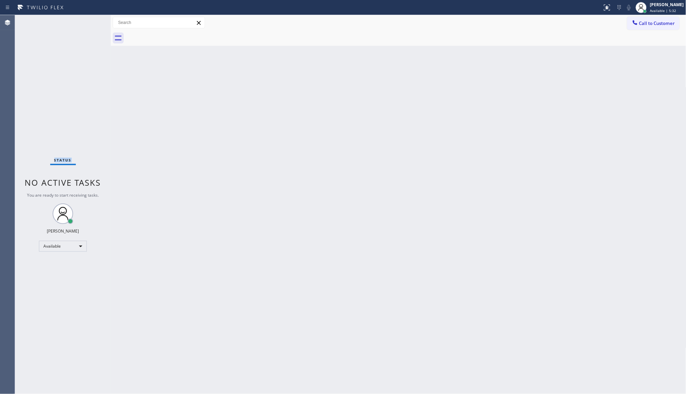
click at [91, 22] on div "Status No active tasks You are ready to start receiving tasks. JENIZA ALCAYDE A…" at bounding box center [63, 204] width 96 height 379
click at [608, 1] on button at bounding box center [607, 7] width 15 height 15
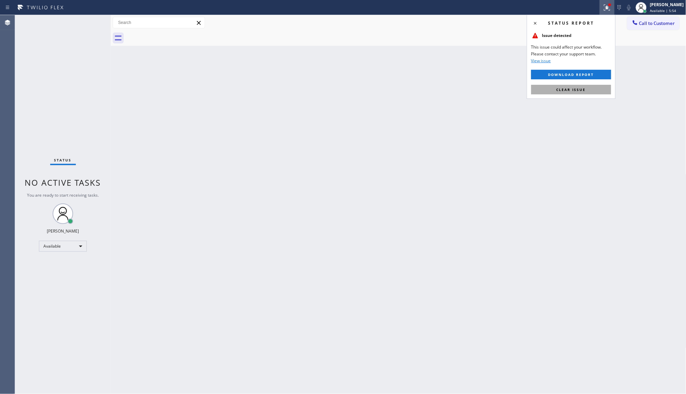
click at [586, 93] on button "Clear issue" at bounding box center [572, 90] width 80 height 10
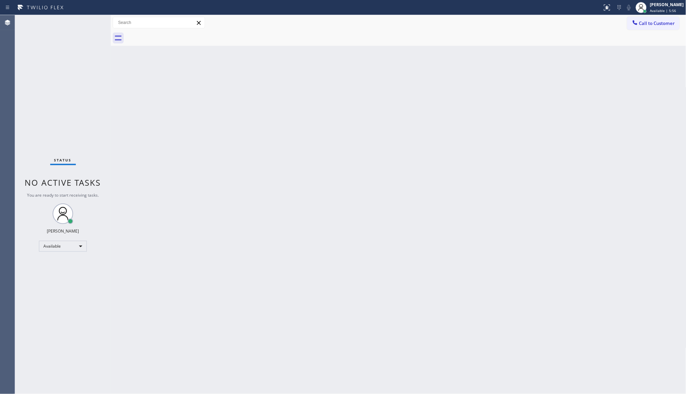
click at [431, 74] on div "Back to Dashboard Change Sender ID Customers Technicians Select a contact Outbo…" at bounding box center [399, 204] width 576 height 379
click at [465, 112] on div "Back to Dashboard Change Sender ID Customers Technicians Select a contact Outbo…" at bounding box center [399, 204] width 576 height 379
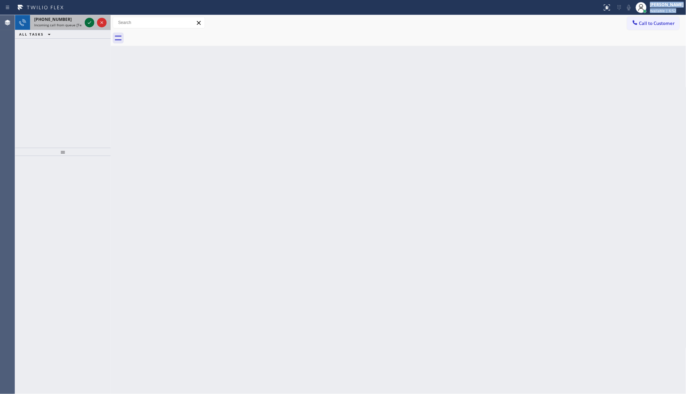
drag, startPoint x: 84, startPoint y: 14, endPoint x: 86, endPoint y: 19, distance: 5.2
click at [83, 17] on div "Status report No issues detected If you experience an issue, please download th…" at bounding box center [343, 197] width 686 height 394
click at [93, 23] on icon at bounding box center [89, 22] width 8 height 8
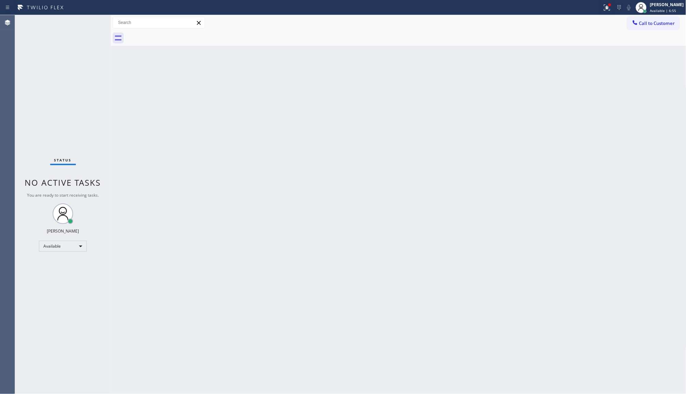
click at [93, 22] on div "Status No active tasks You are ready to start receiving tasks. JENIZA ALCAYDE A…" at bounding box center [63, 204] width 96 height 379
click at [217, 122] on div "Back to Dashboard Change Sender ID Customers Technicians Select a contact Outbo…" at bounding box center [399, 204] width 576 height 379
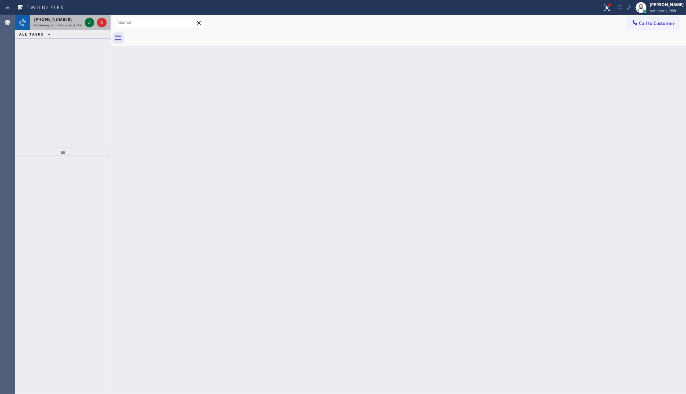
click at [89, 23] on icon at bounding box center [89, 22] width 8 height 8
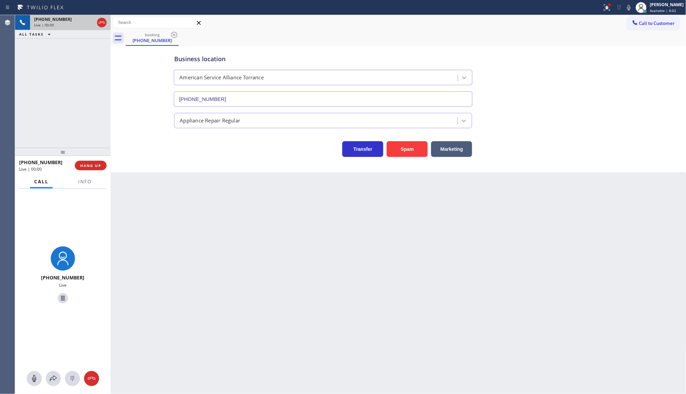
type input "(310) 868-0740"
click at [91, 171] on div "+13102193599 Live | 00:00 HANG UP" at bounding box center [63, 166] width 88 height 18
drag, startPoint x: 98, startPoint y: 154, endPoint x: 98, endPoint y: 160, distance: 6.2
click at [98, 155] on div at bounding box center [63, 152] width 96 height 8
click at [96, 163] on button "HANG UP" at bounding box center [91, 167] width 32 height 10
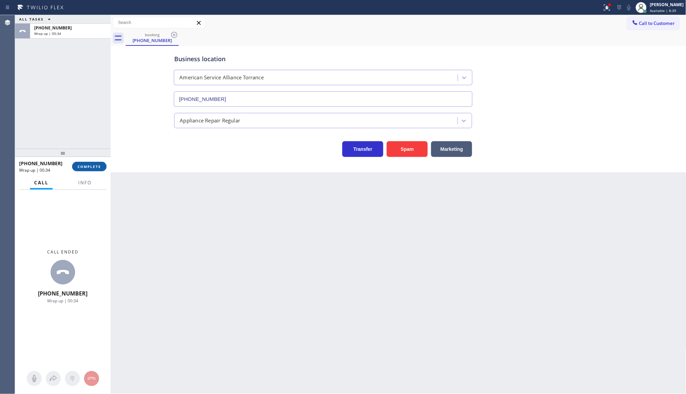
click at [100, 169] on span "COMPLETE" at bounding box center [90, 166] width 24 height 5
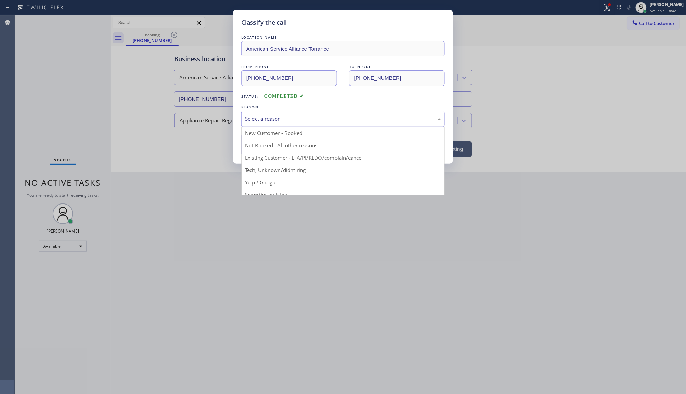
click at [256, 119] on div "Select a reason" at bounding box center [343, 119] width 196 height 8
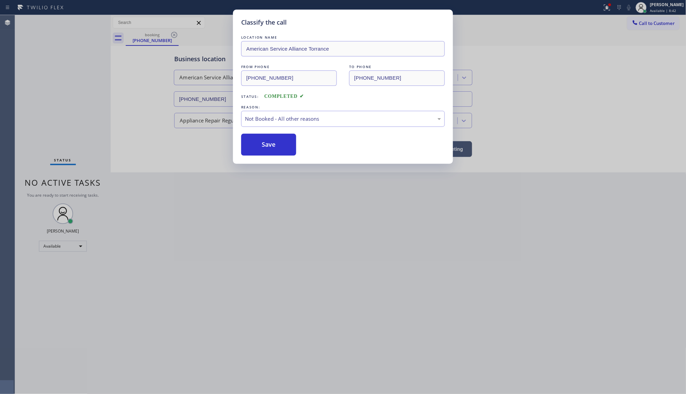
click at [256, 145] on button "Save" at bounding box center [268, 145] width 55 height 22
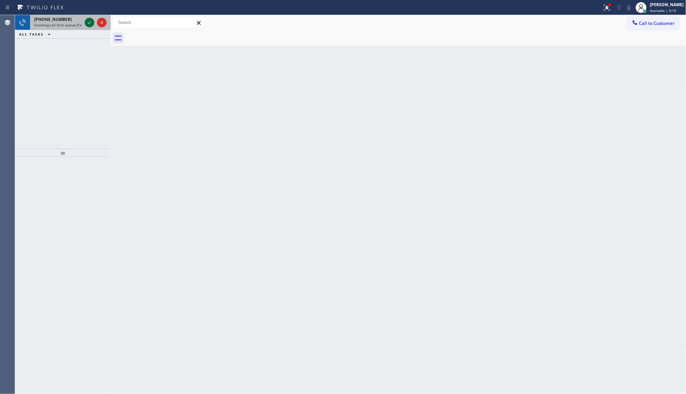
click at [86, 23] on icon at bounding box center [89, 22] width 8 height 8
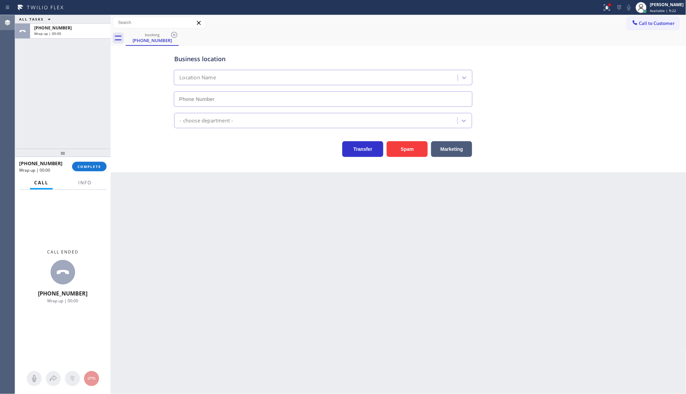
type input "(888) 530-5723"
click at [81, 166] on span "COMPLETE" at bounding box center [90, 166] width 24 height 5
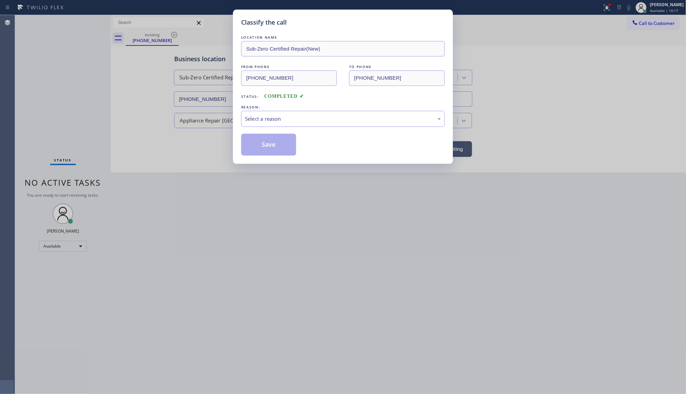
click at [301, 108] on div "REASON:" at bounding box center [343, 107] width 204 height 7
click at [301, 118] on div "Select a reason" at bounding box center [343, 119] width 196 height 8
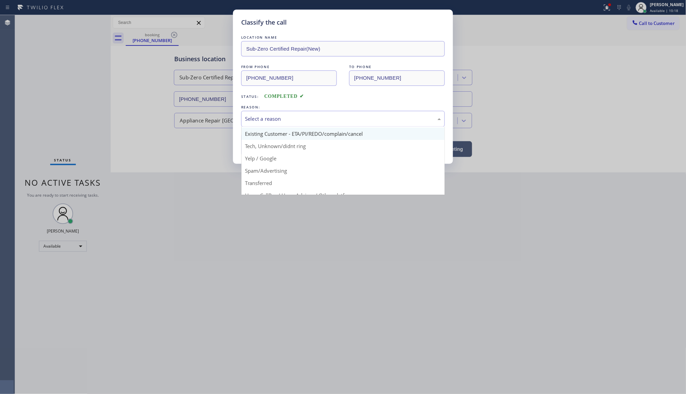
scroll to position [43, 0]
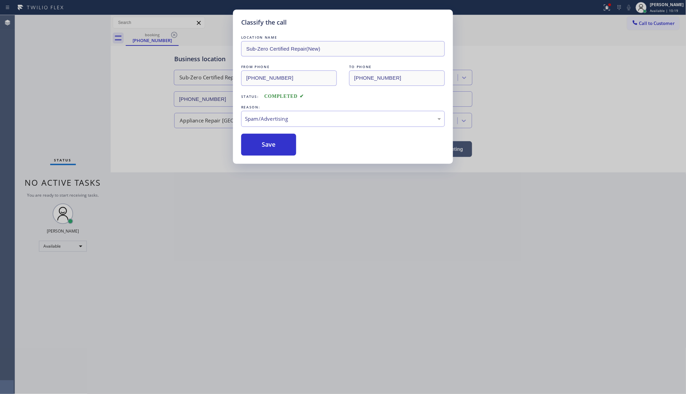
click at [271, 151] on button "Save" at bounding box center [268, 145] width 55 height 22
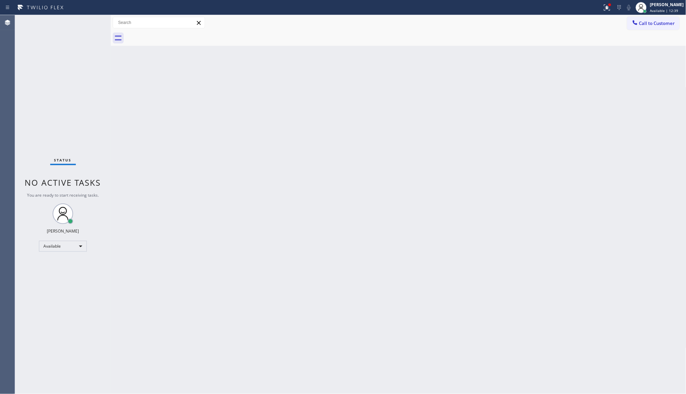
drag, startPoint x: 102, startPoint y: 61, endPoint x: 53, endPoint y: 69, distance: 49.3
click at [101, 62] on div "Status No active tasks You are ready to start receiving tasks. JENIZA ALCAYDE A…" at bounding box center [63, 204] width 96 height 379
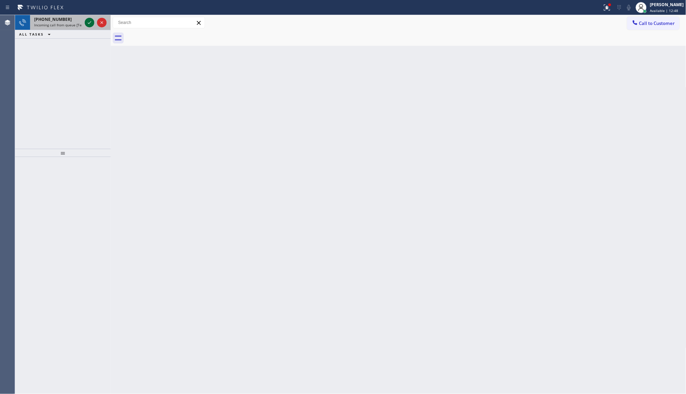
click at [93, 21] on icon at bounding box center [89, 22] width 8 height 8
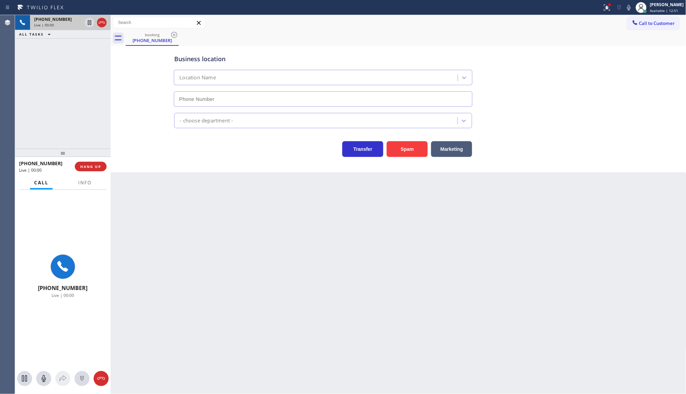
type input "(650) 549-9666"
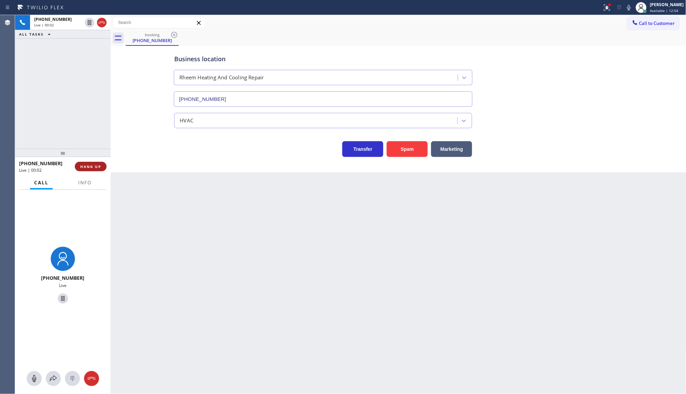
click at [102, 166] on button "HANG UP" at bounding box center [91, 167] width 32 height 10
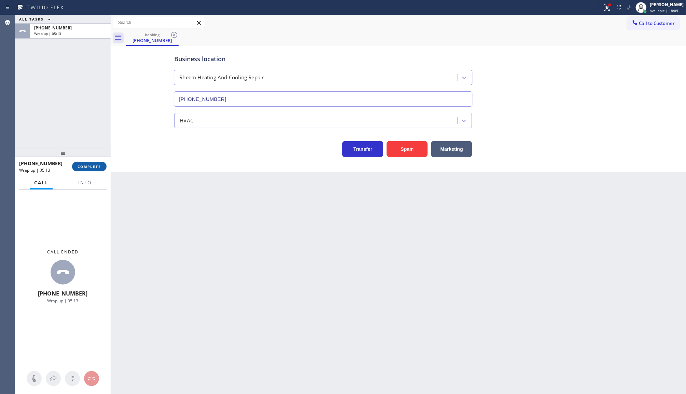
click at [79, 169] on span "COMPLETE" at bounding box center [90, 166] width 24 height 5
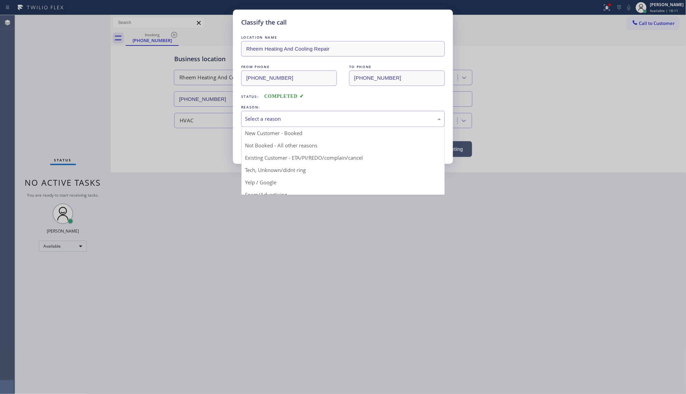
click at [303, 120] on div "Select a reason" at bounding box center [343, 119] width 196 height 8
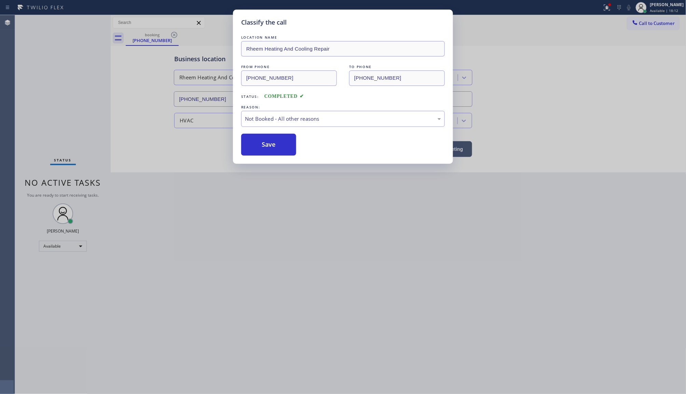
click at [261, 146] on button "Save" at bounding box center [268, 145] width 55 height 22
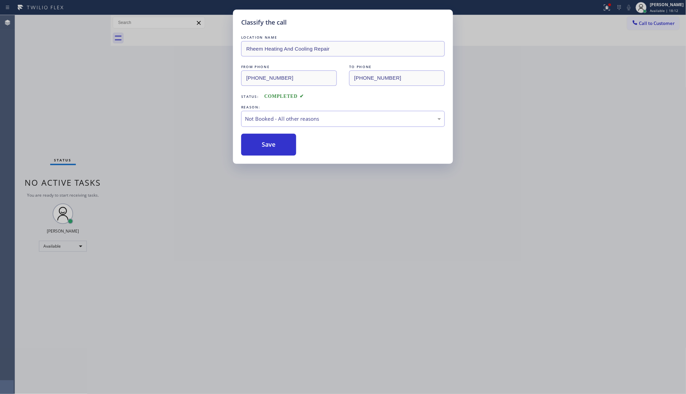
click at [261, 146] on button "Save" at bounding box center [268, 145] width 55 height 22
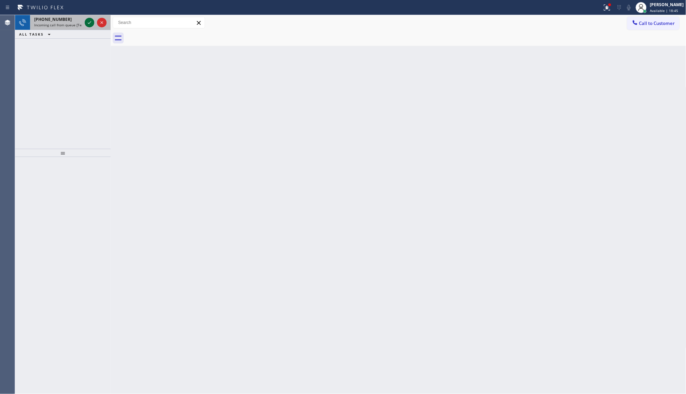
click at [88, 19] on icon at bounding box center [89, 22] width 8 height 8
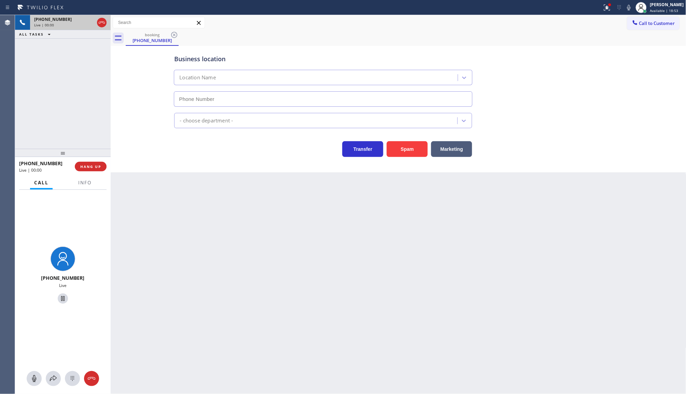
type input "(415) 689-7567"
drag, startPoint x: 411, startPoint y: 144, endPoint x: 409, endPoint y: 150, distance: 6.8
click at [409, 150] on div "Transfer Spam Marketing" at bounding box center [398, 146] width 451 height 22
drag, startPoint x: 409, startPoint y: 150, endPoint x: 343, endPoint y: 240, distance: 111.0
click at [409, 151] on button "Spam" at bounding box center [407, 149] width 41 height 16
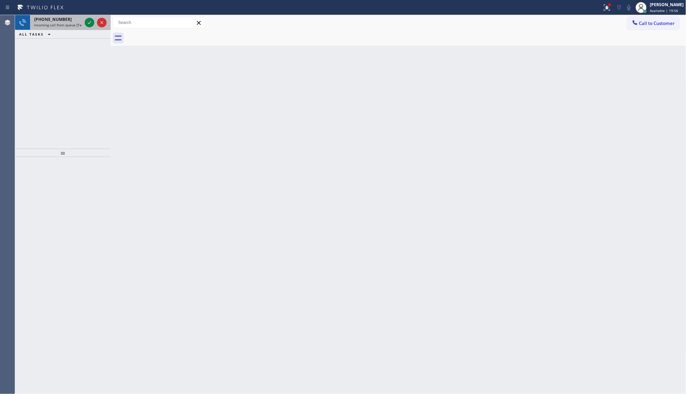
drag, startPoint x: 83, startPoint y: 17, endPoint x: 81, endPoint y: 21, distance: 3.8
click at [93, 25] on div at bounding box center [95, 22] width 25 height 15
click at [93, 25] on icon at bounding box center [89, 22] width 8 height 8
click at [90, 22] on icon at bounding box center [89, 22] width 8 height 8
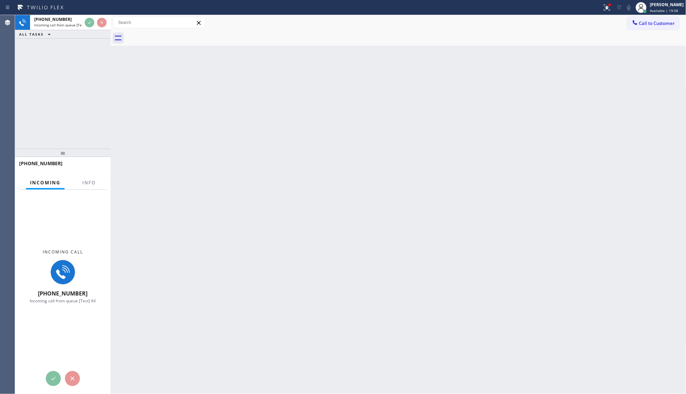
click at [91, 54] on div "+16302165939 Incoming call from queue [Test] All ALL TASKS ALL TASKS ACTIVE TAS…" at bounding box center [63, 82] width 96 height 134
click at [88, 180] on span "Info" at bounding box center [88, 182] width 13 height 6
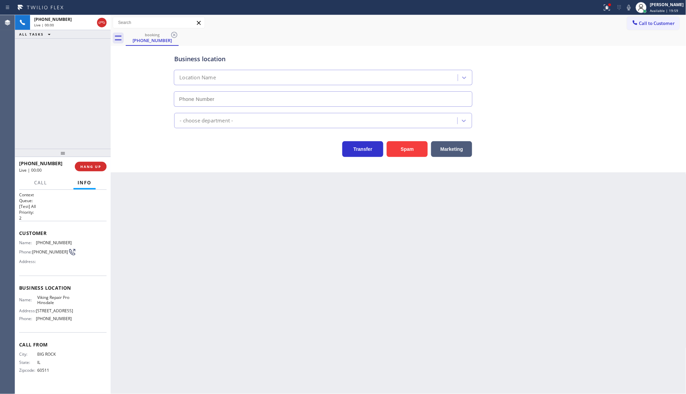
type input "(630) 523-0508"
click at [407, 152] on button "Spam" at bounding box center [407, 149] width 41 height 16
click at [407, 151] on button "Spam" at bounding box center [407, 149] width 41 height 16
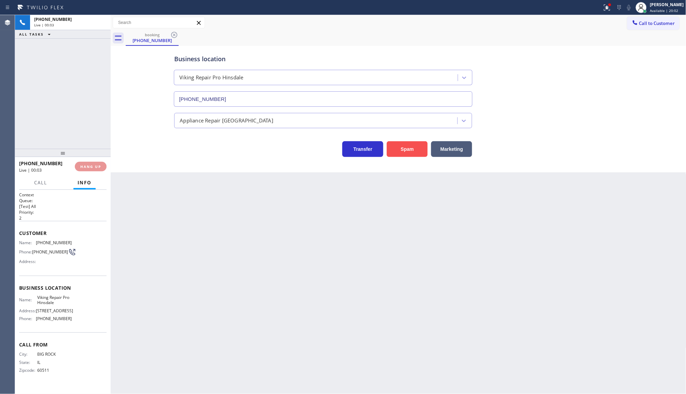
click at [407, 151] on button "Spam" at bounding box center [407, 149] width 41 height 16
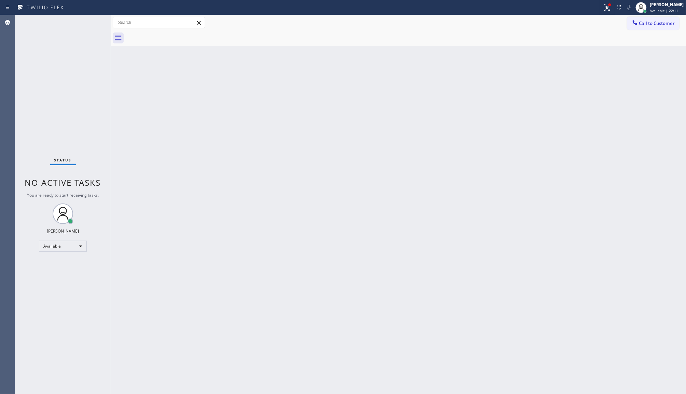
click at [91, 23] on div "Status No active tasks You are ready to start receiving tasks. JENIZA ALCAYDE A…" at bounding box center [63, 204] width 96 height 379
click at [605, 8] on icon at bounding box center [607, 7] width 8 height 8
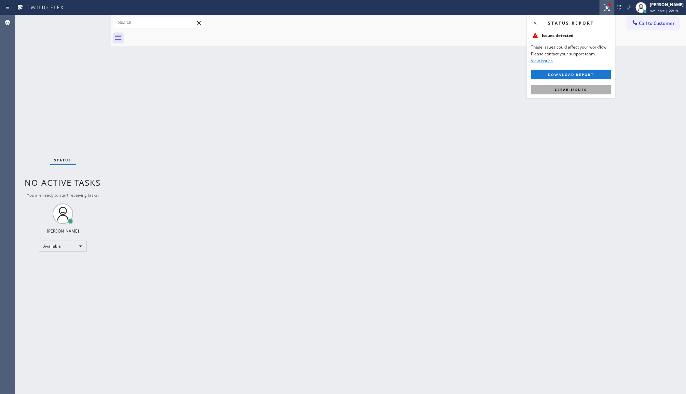
click at [594, 89] on button "Clear issues" at bounding box center [572, 90] width 80 height 10
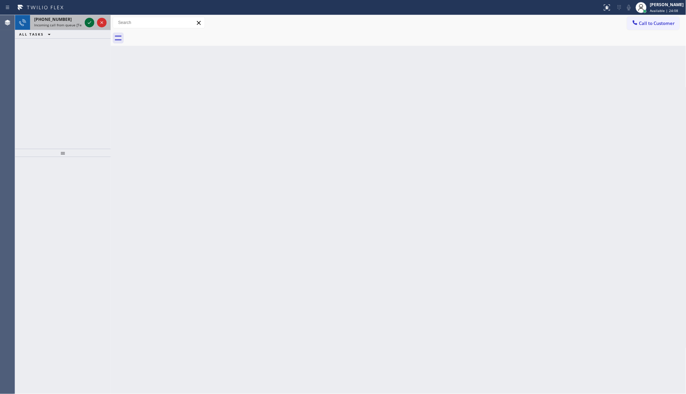
click at [91, 21] on icon at bounding box center [89, 22] width 8 height 8
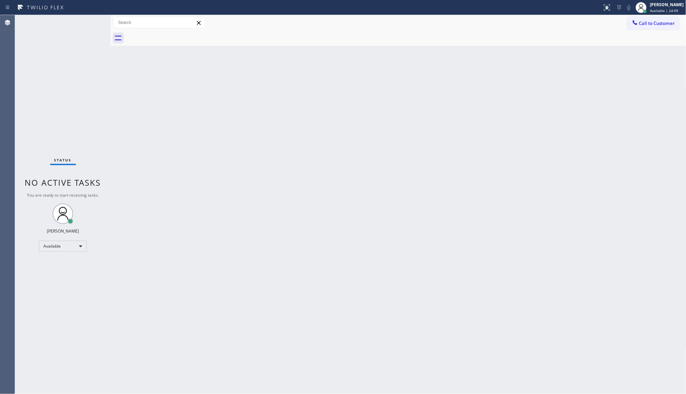
click at [89, 24] on div "Status No active tasks You are ready to start receiving tasks. JENIZA ALCAYDE A…" at bounding box center [63, 204] width 96 height 379
drag, startPoint x: 603, startPoint y: 0, endPoint x: 604, endPoint y: 6, distance: 5.5
click at [604, 6] on button at bounding box center [607, 7] width 15 height 15
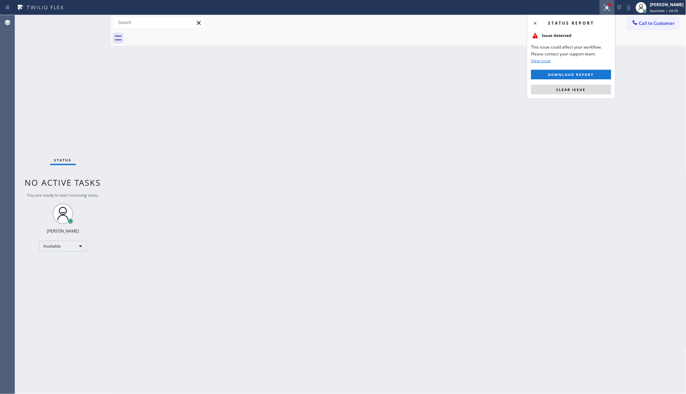
drag, startPoint x: 567, startPoint y: 89, endPoint x: 521, endPoint y: 115, distance: 53.1
click at [560, 98] on div "Status report Issue detected This issue could affect your workflow. Please cont…" at bounding box center [571, 57] width 89 height 84
click at [563, 85] on button "Clear issue" at bounding box center [572, 90] width 80 height 10
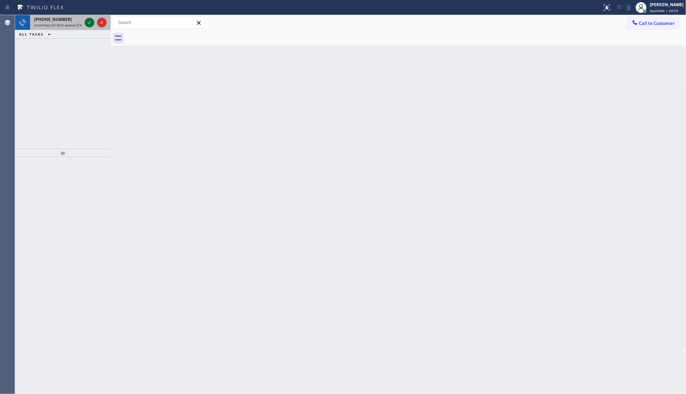
click at [91, 23] on icon at bounding box center [89, 22] width 8 height 8
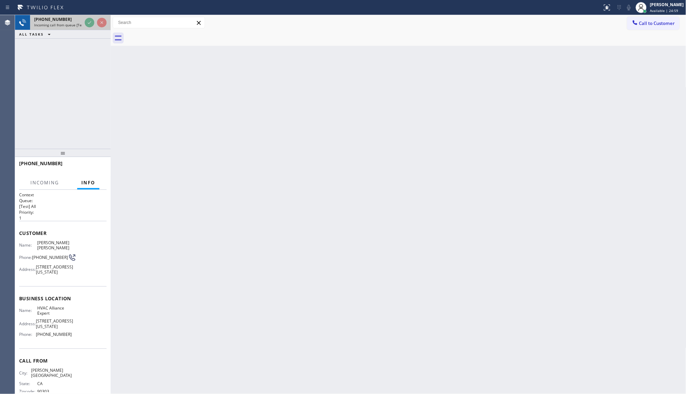
click at [92, 29] on div at bounding box center [95, 22] width 25 height 15
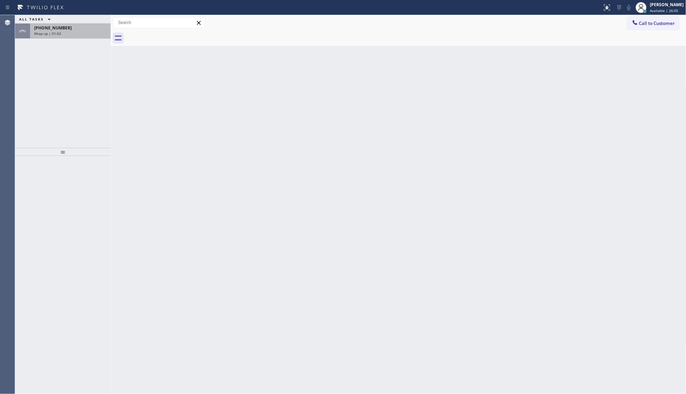
click at [34, 30] on span "[PHONE_NUMBER]" at bounding box center [53, 28] width 38 height 6
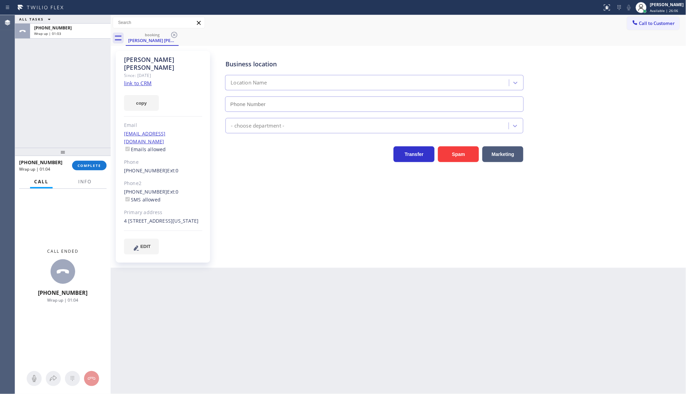
type input "(855) 999-4417"
click at [128, 80] on link "link to CRM" at bounding box center [138, 83] width 28 height 7
click at [94, 166] on span "COMPLETE" at bounding box center [90, 165] width 24 height 5
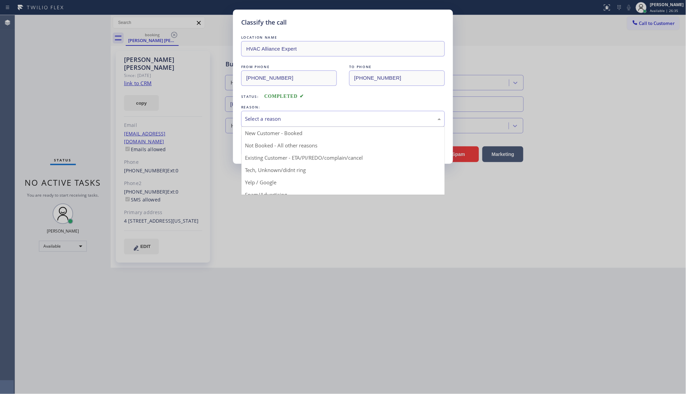
click at [293, 116] on div "Select a reason" at bounding box center [343, 119] width 196 height 8
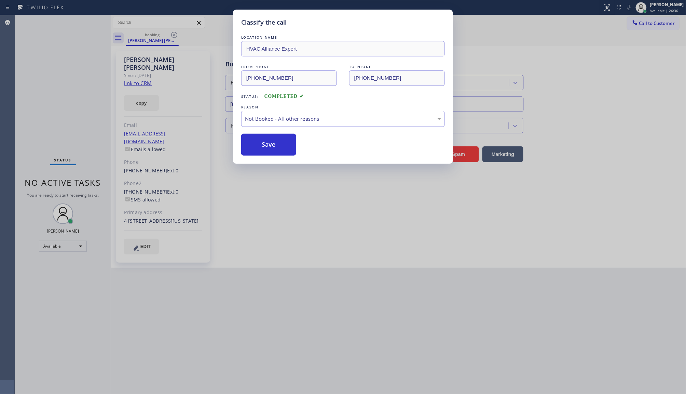
click at [270, 146] on button "Save" at bounding box center [268, 145] width 55 height 22
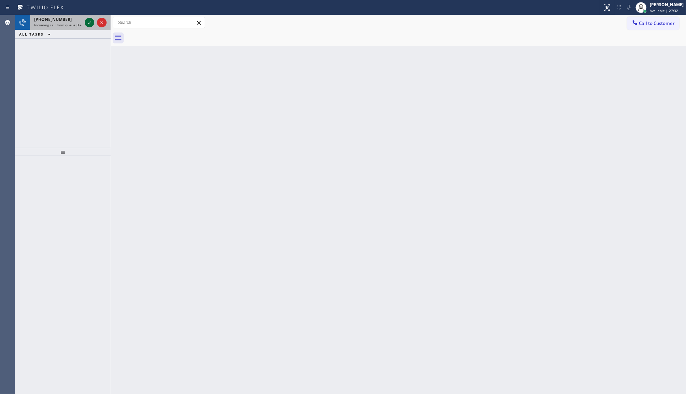
click at [86, 22] on icon at bounding box center [89, 22] width 8 height 8
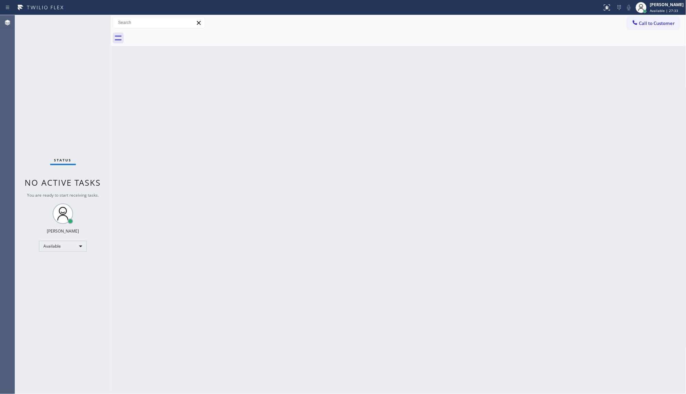
click at [88, 23] on div "Status No active tasks You are ready to start receiving tasks. JENIZA ALCAYDE A…" at bounding box center [63, 204] width 96 height 379
click at [607, 11] on icon at bounding box center [607, 7] width 8 height 8
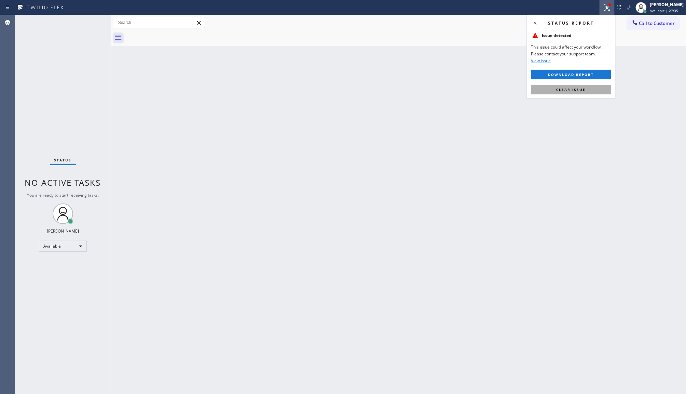
click at [598, 86] on button "Clear issue" at bounding box center [572, 90] width 80 height 10
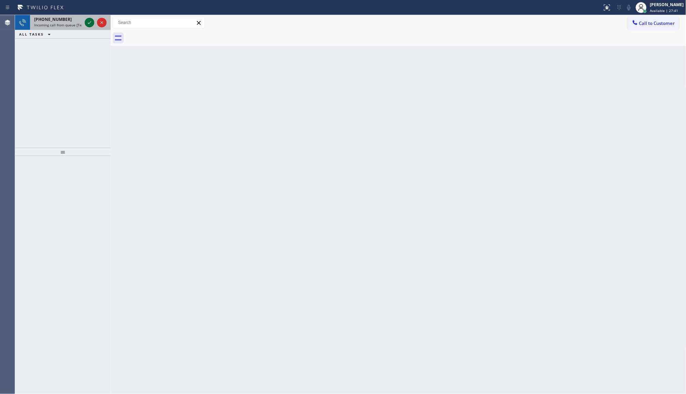
click at [92, 18] on icon at bounding box center [89, 22] width 8 height 8
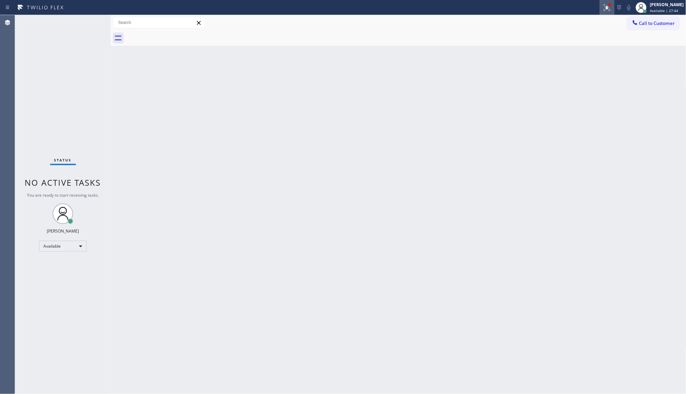
click at [614, 4] on div at bounding box center [607, 7] width 15 height 8
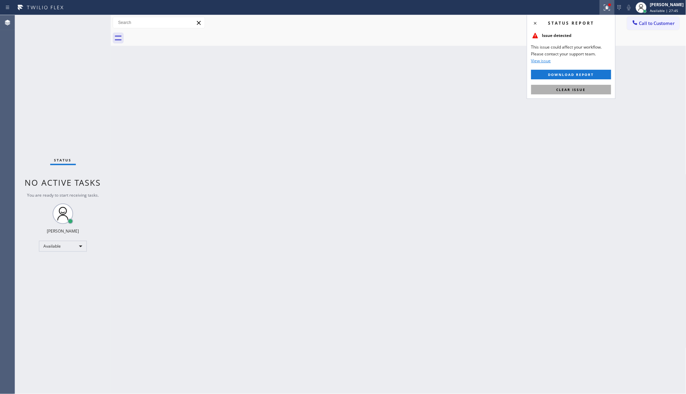
click at [585, 93] on button "Clear issue" at bounding box center [572, 90] width 80 height 10
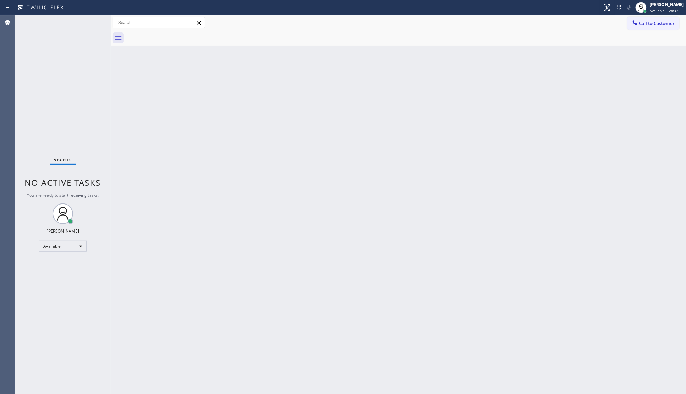
click at [89, 25] on div "Status No active tasks You are ready to start receiving tasks. JENIZA ALCAYDE A…" at bounding box center [63, 204] width 96 height 379
click at [98, 14] on div "Status report No issues detected If you experience an issue, please download th…" at bounding box center [343, 7] width 686 height 15
click at [91, 22] on div "Status No active tasks You are ready to start receiving tasks. JENIZA ALCAYDE A…" at bounding box center [63, 204] width 96 height 379
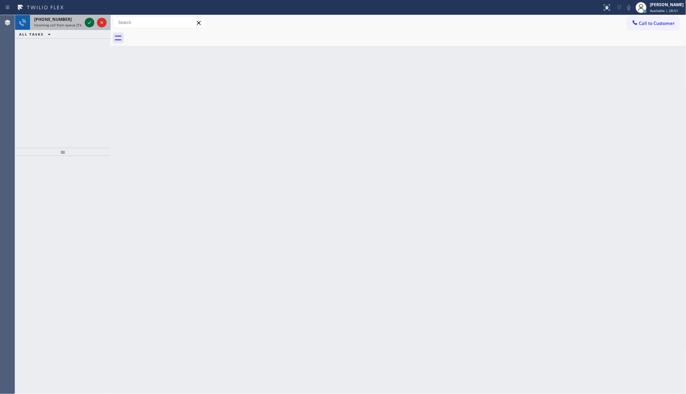
click at [91, 22] on icon at bounding box center [89, 22] width 8 height 8
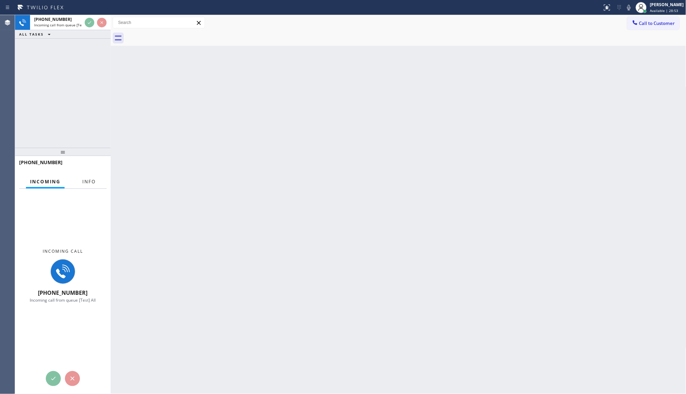
click at [90, 178] on button "Info" at bounding box center [89, 181] width 22 height 13
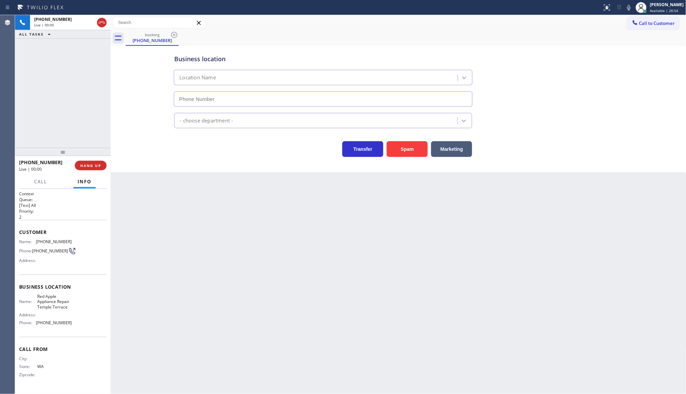
type input "(727) 261-2470"
click at [84, 167] on span "HANG UP" at bounding box center [90, 165] width 21 height 5
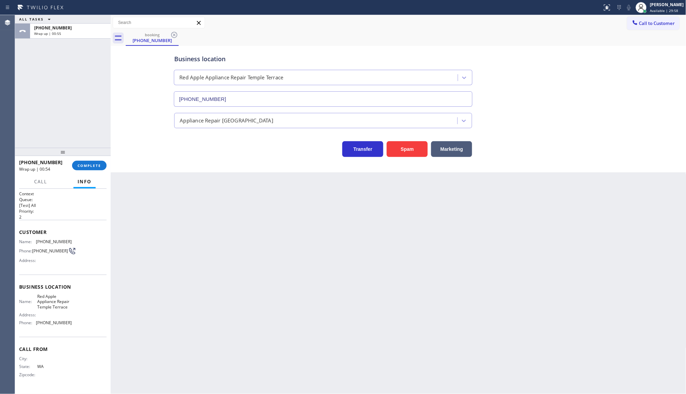
click at [88, 172] on div "+12532897148 Wrap up | 00:54 COMPLETE" at bounding box center [63, 166] width 88 height 18
click at [94, 164] on span "COMPLETE" at bounding box center [90, 165] width 24 height 5
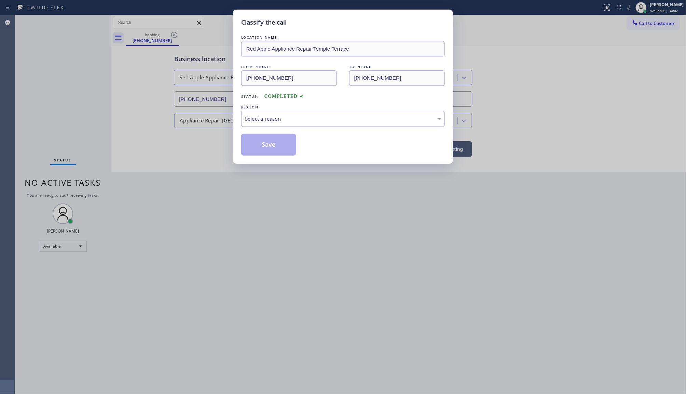
click at [154, 168] on div "Classify the call LOCATION NAME Red Apple Appliance Repair Temple Terrace FROM …" at bounding box center [343, 197] width 686 height 394
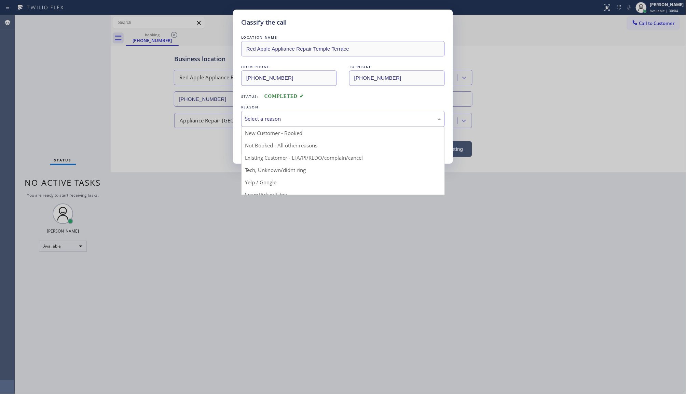
click at [269, 123] on div "Select a reason" at bounding box center [343, 119] width 196 height 8
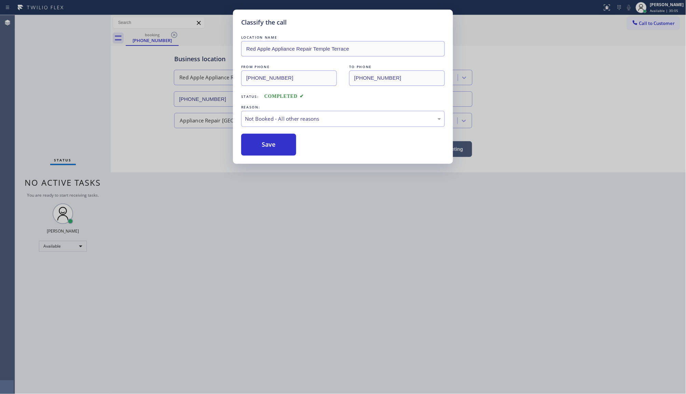
click at [262, 149] on button "Save" at bounding box center [268, 145] width 55 height 22
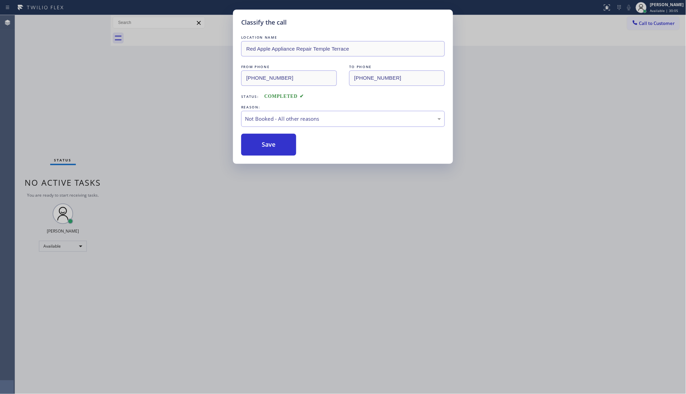
click at [262, 149] on button "Save" at bounding box center [268, 145] width 55 height 22
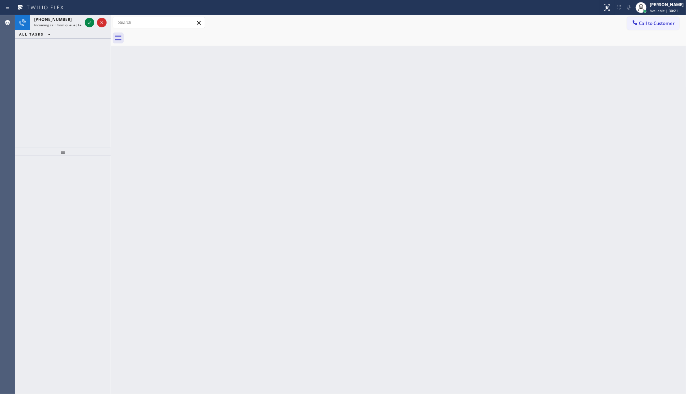
click at [89, 23] on icon at bounding box center [89, 22] width 3 height 3
click at [91, 25] on icon at bounding box center [89, 22] width 8 height 8
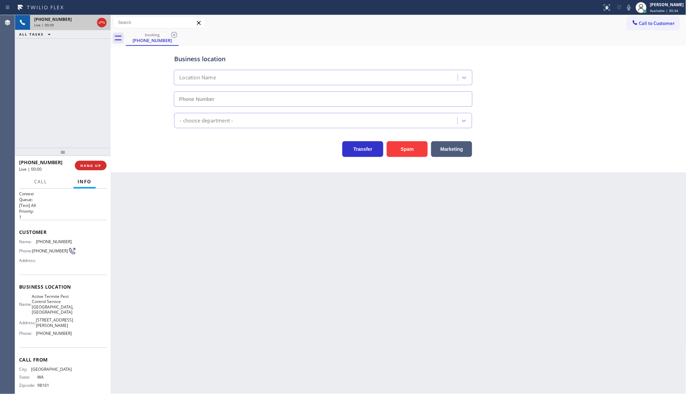
type input "(360) 345-3862"
click at [86, 163] on span "HANG UP" at bounding box center [90, 165] width 21 height 5
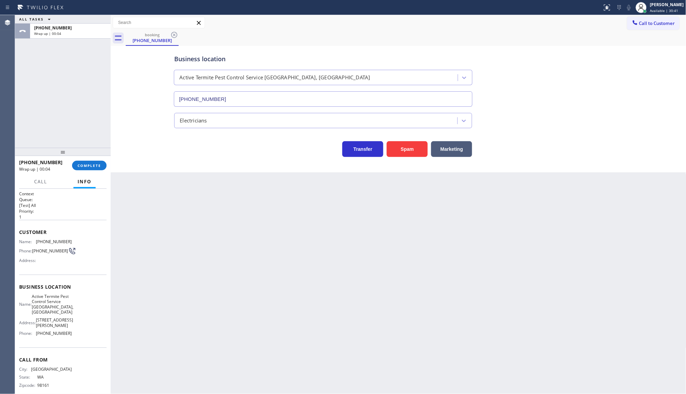
click at [286, 171] on div "Business location Active Termite Pest Control Service Bothell, Wa (360) 345-386…" at bounding box center [399, 109] width 576 height 126
click at [97, 166] on span "COMPLETE" at bounding box center [90, 165] width 24 height 5
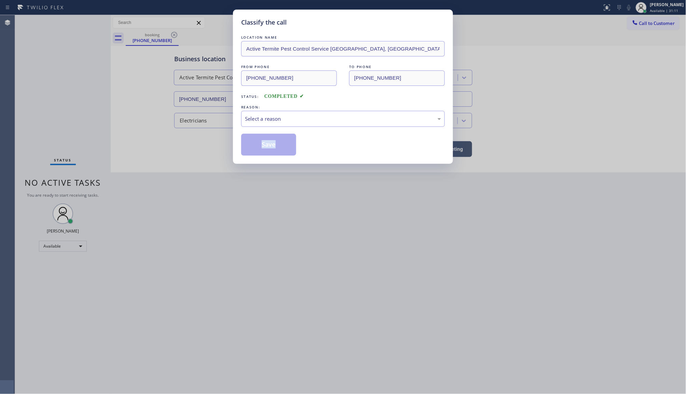
click at [97, 166] on div "Classify the call LOCATION NAME Active Termite Pest Control Service Bothell, Wa…" at bounding box center [343, 197] width 686 height 394
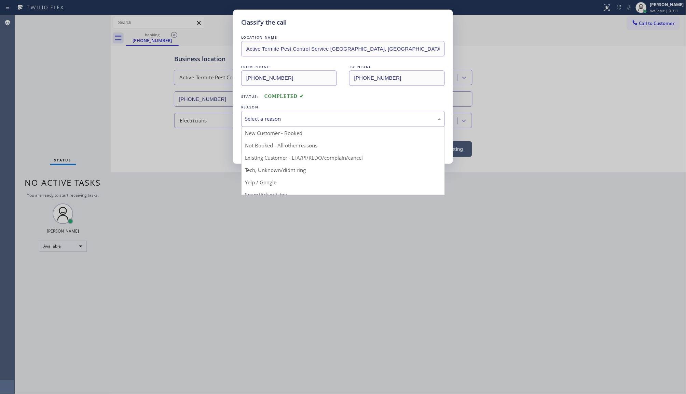
click at [289, 120] on div "Select a reason" at bounding box center [343, 119] width 196 height 8
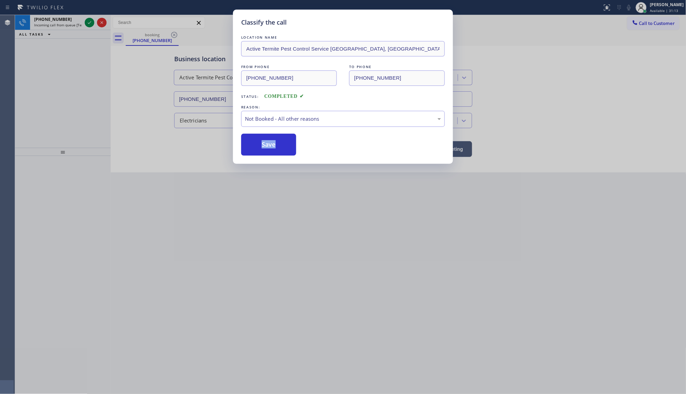
click at [270, 147] on button "Save" at bounding box center [268, 145] width 55 height 22
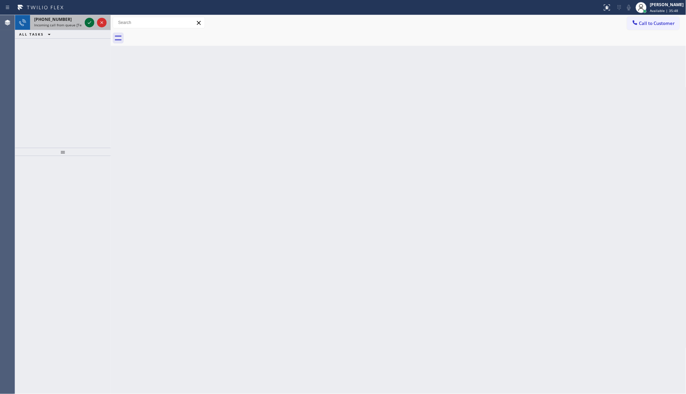
click at [87, 24] on icon at bounding box center [89, 22] width 8 height 8
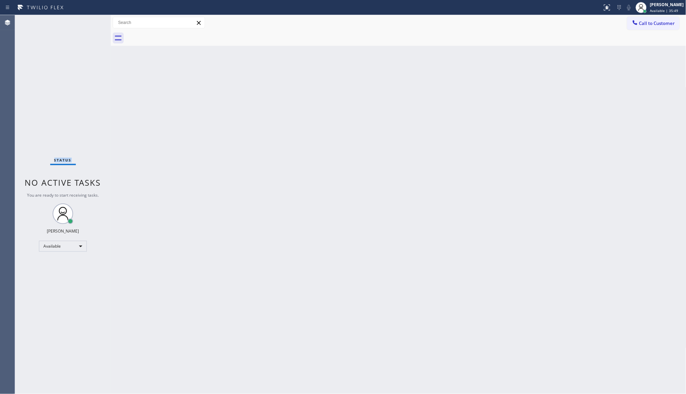
click at [87, 24] on div "Status No active tasks You are ready to start receiving tasks. JENIZA ALCAYDE A…" at bounding box center [63, 204] width 96 height 379
click at [86, 24] on div "Status No active tasks You are ready to start receiving tasks. JENIZA ALCAYDE A…" at bounding box center [63, 204] width 96 height 379
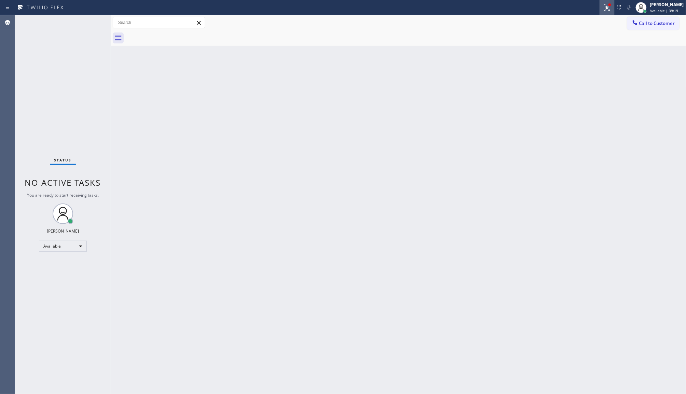
click at [604, 9] on icon at bounding box center [607, 7] width 8 height 8
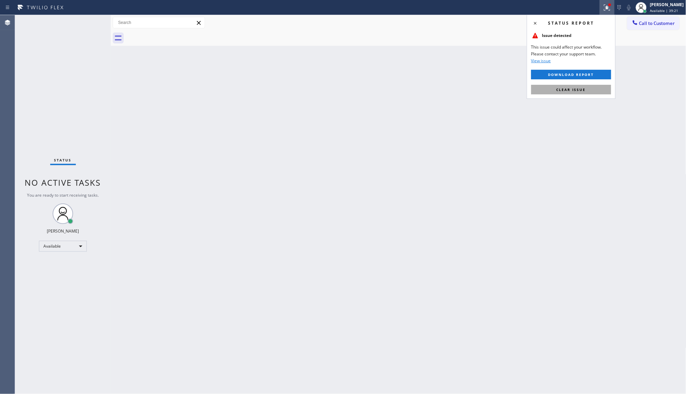
click at [564, 89] on span "Clear issue" at bounding box center [571, 89] width 29 height 5
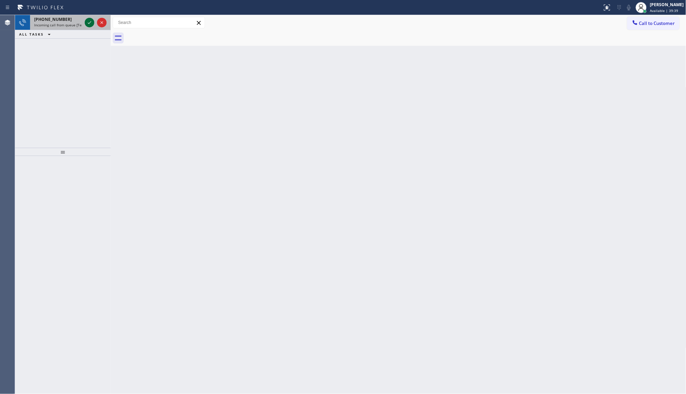
click at [90, 23] on icon at bounding box center [89, 22] width 8 height 8
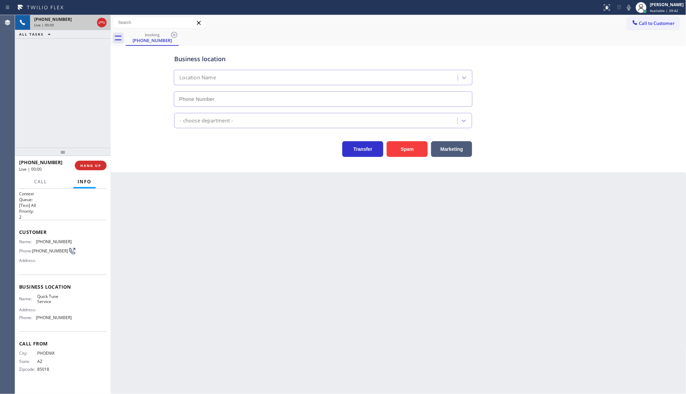
type input "(480) 680-8134"
click at [93, 168] on button "HANG UP" at bounding box center [91, 166] width 32 height 10
click at [81, 167] on span "COMPLETE" at bounding box center [90, 165] width 24 height 5
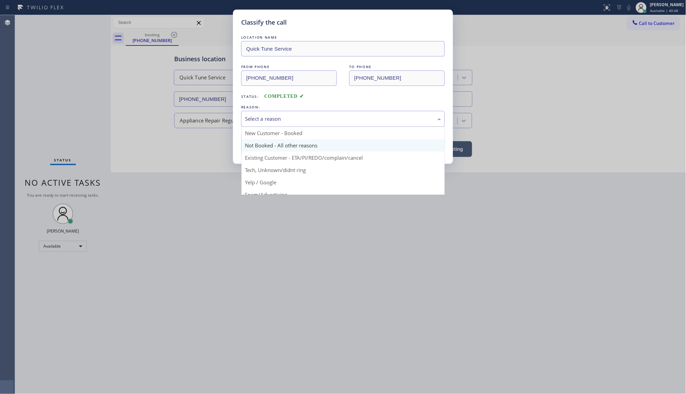
drag, startPoint x: 256, startPoint y: 122, endPoint x: 255, endPoint y: 140, distance: 18.8
click at [256, 126] on div "Select a reason" at bounding box center [343, 119] width 204 height 16
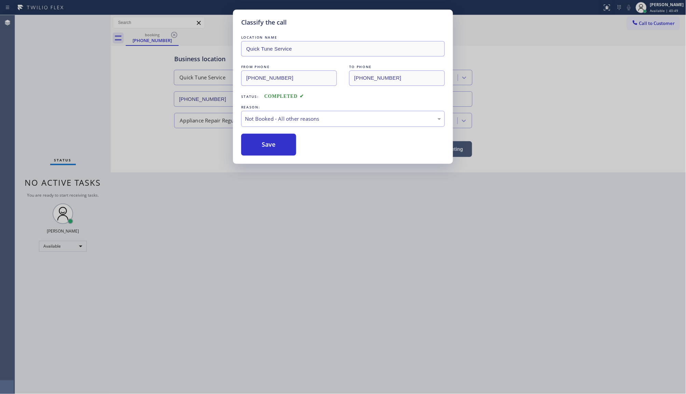
click at [255, 145] on button "Save" at bounding box center [268, 145] width 55 height 22
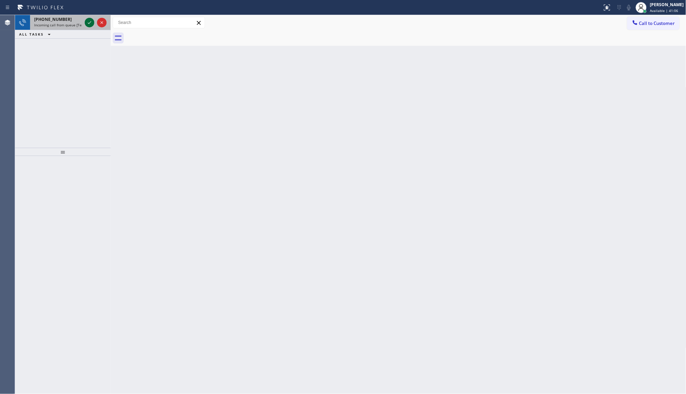
click at [86, 21] on icon at bounding box center [89, 22] width 8 height 8
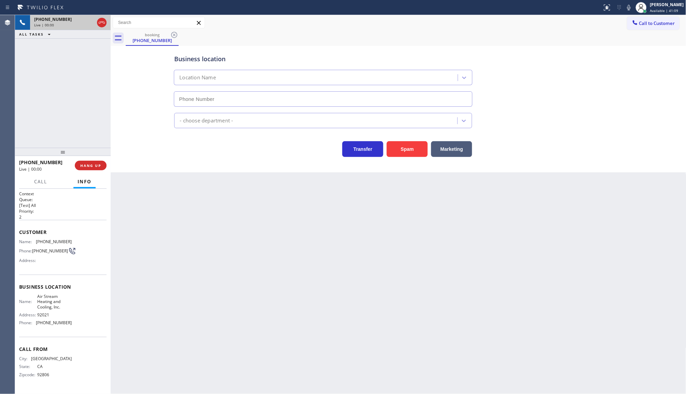
type input "(619) 673-9634"
click at [104, 173] on div "+16192095684 Live | 00:00 HANG UP" at bounding box center [63, 166] width 88 height 18
click at [103, 162] on button "HANG UP" at bounding box center [91, 166] width 32 height 10
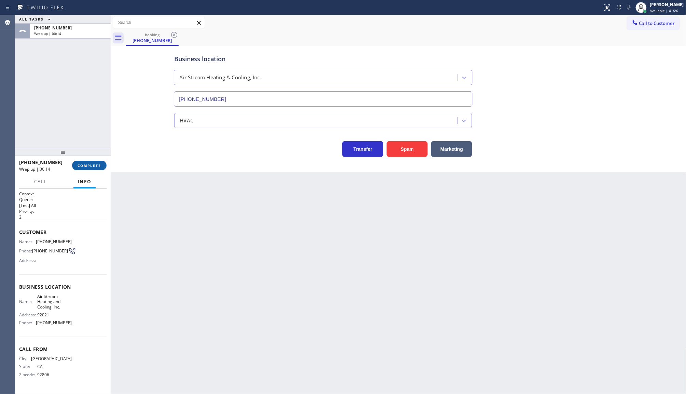
click at [105, 162] on div "+16192095684 Wrap up | 00:14 COMPLETE" at bounding box center [63, 165] width 96 height 19
click at [105, 162] on button "COMPLETE" at bounding box center [89, 166] width 35 height 10
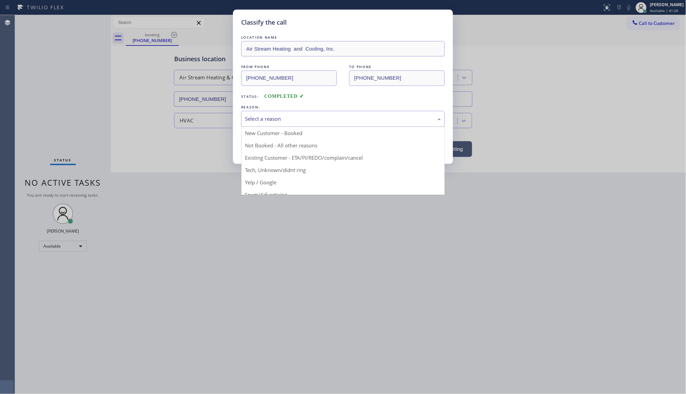
click at [255, 125] on div "Select a reason" at bounding box center [343, 119] width 204 height 16
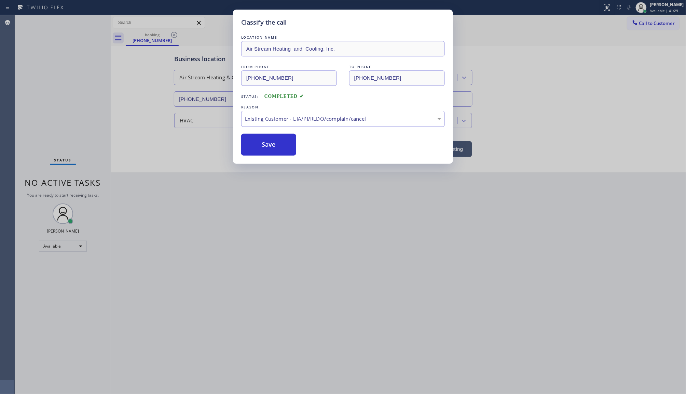
click at [260, 124] on div "Existing Customer - ETA/PI/REDO/complain/cancel" at bounding box center [343, 119] width 204 height 16
click at [257, 143] on button "Save" at bounding box center [268, 145] width 55 height 22
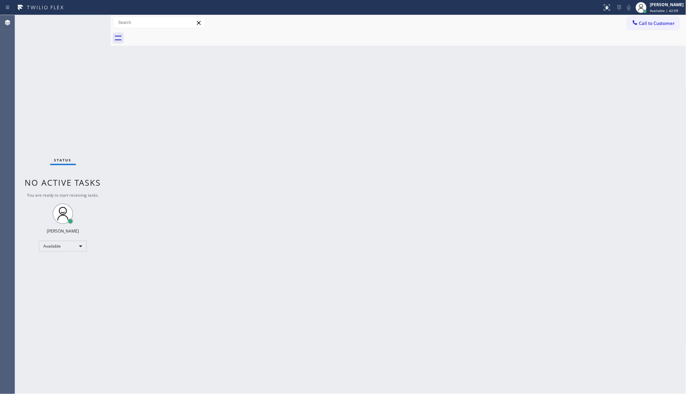
click at [89, 22] on div "Status No active tasks You are ready to start receiving tasks. JENIZA ALCAYDE A…" at bounding box center [63, 204] width 96 height 379
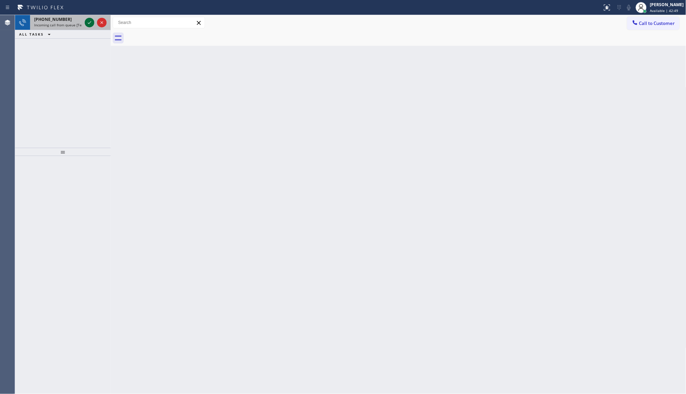
click at [89, 22] on icon at bounding box center [89, 22] width 8 height 8
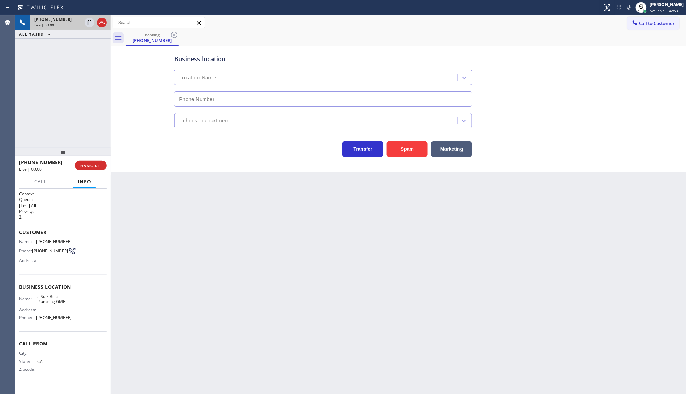
type input "(213) 600-7224"
click at [90, 159] on div "+12132143546 Live | 00:00 HANG UP" at bounding box center [63, 166] width 88 height 18
click at [91, 163] on span "HANG UP" at bounding box center [90, 165] width 21 height 5
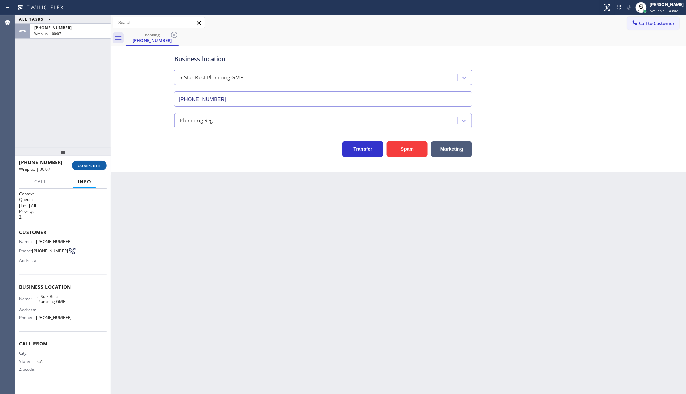
click at [105, 163] on button "COMPLETE" at bounding box center [89, 166] width 35 height 10
click at [98, 173] on div "+12132143546 Wrap up | 00:07 COMPLETE" at bounding box center [63, 166] width 88 height 18
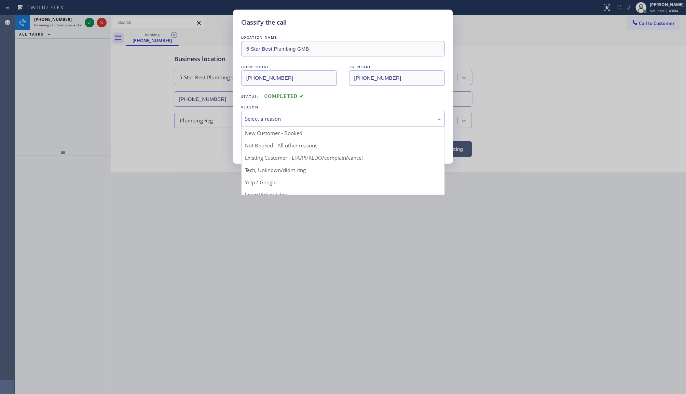
click at [317, 117] on div "Select a reason" at bounding box center [343, 119] width 196 height 8
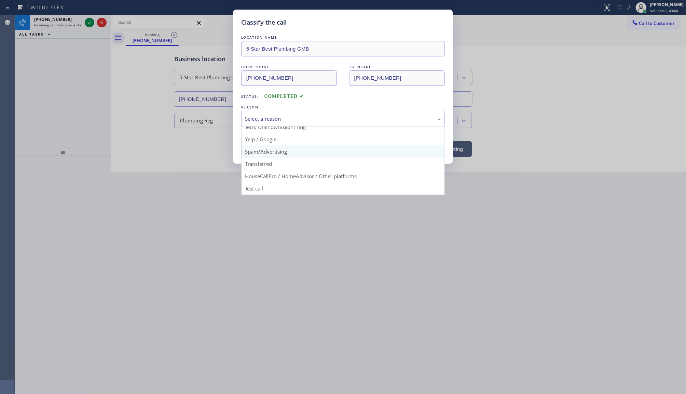
scroll to position [47, 0]
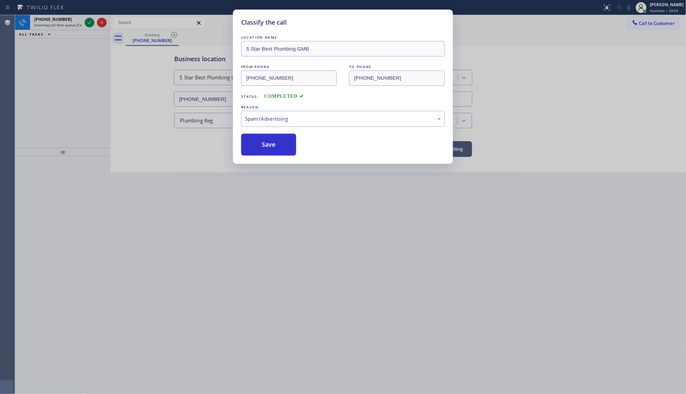
click at [264, 149] on button "Save" at bounding box center [268, 145] width 55 height 22
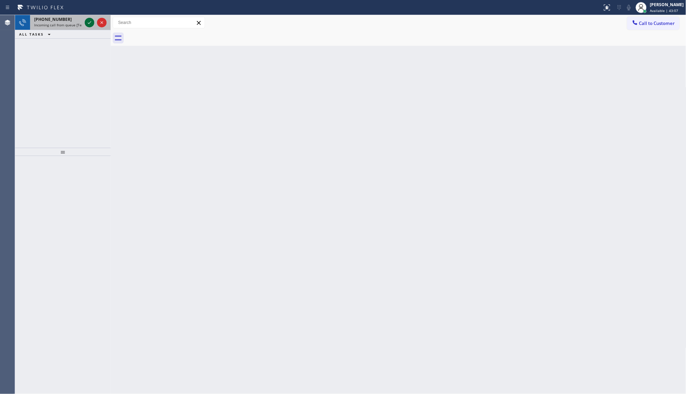
click at [91, 24] on icon at bounding box center [89, 22] width 8 height 8
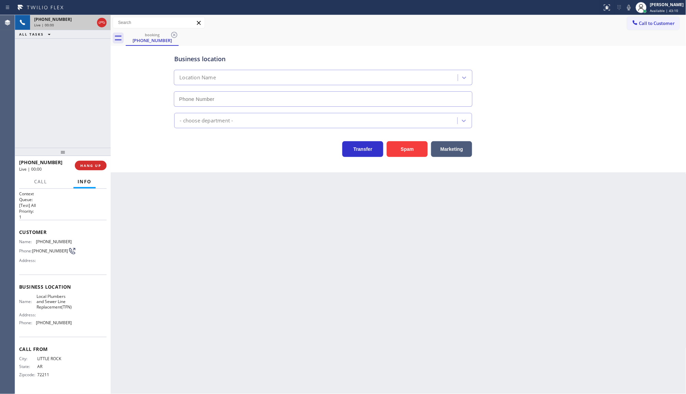
type input "(877) 647-1303"
click at [409, 146] on button "Spam" at bounding box center [407, 149] width 41 height 16
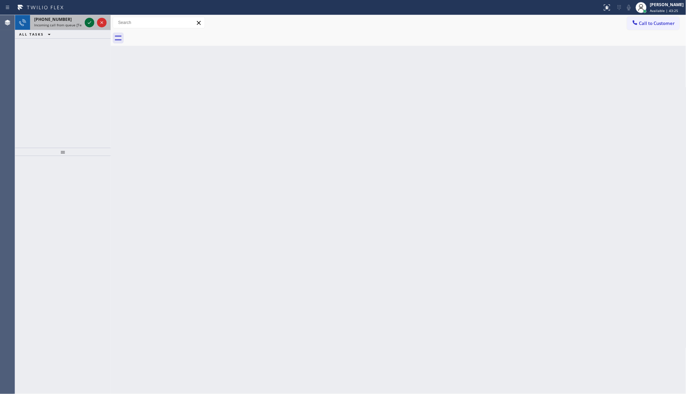
click at [92, 22] on icon at bounding box center [89, 22] width 8 height 8
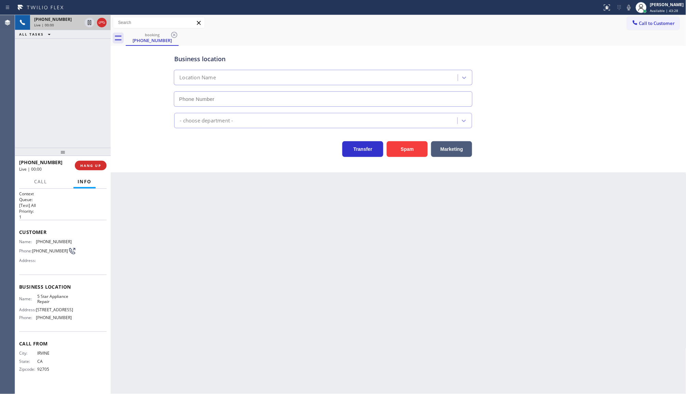
type input "(855) 731-4952"
click at [103, 165] on button "HANG UP" at bounding box center [91, 166] width 32 height 10
click at [95, 166] on span "COMPLETE" at bounding box center [90, 165] width 24 height 5
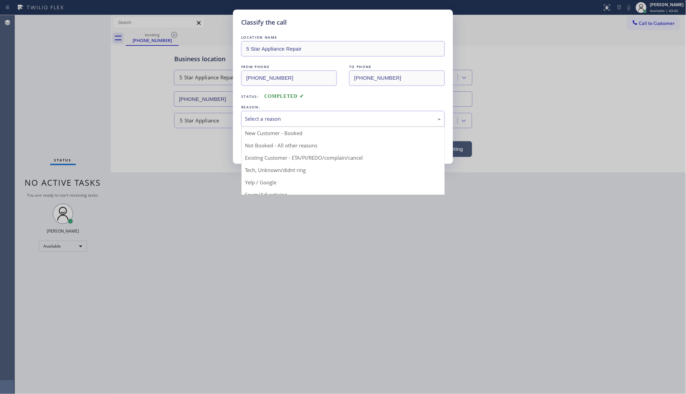
click at [274, 120] on div "Select a reason" at bounding box center [343, 119] width 196 height 8
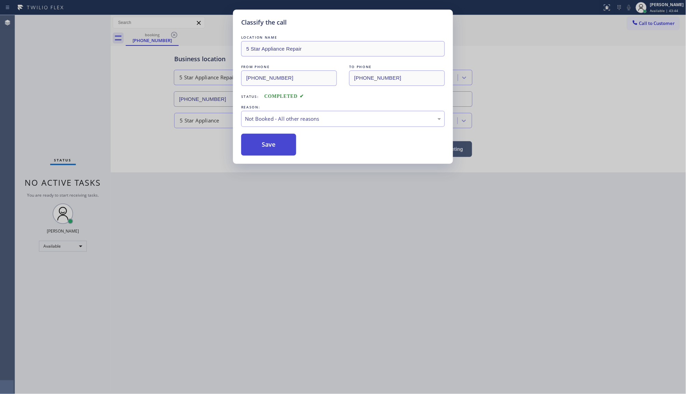
click at [257, 149] on button "Save" at bounding box center [268, 145] width 55 height 22
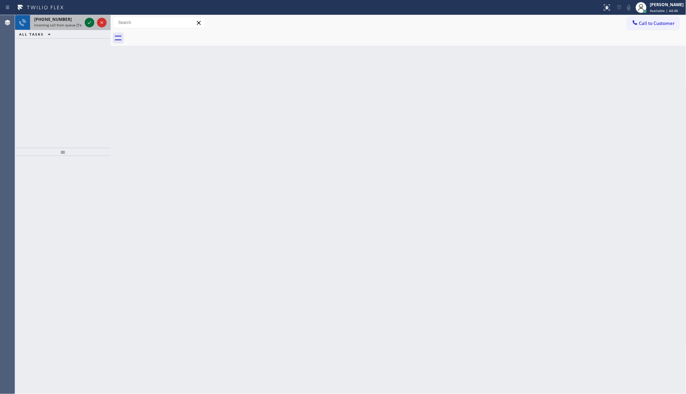
click at [88, 25] on icon at bounding box center [89, 22] width 8 height 8
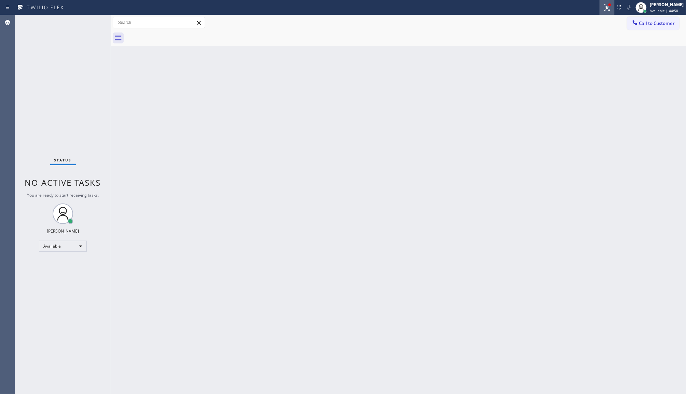
click at [614, 6] on div at bounding box center [607, 7] width 15 height 8
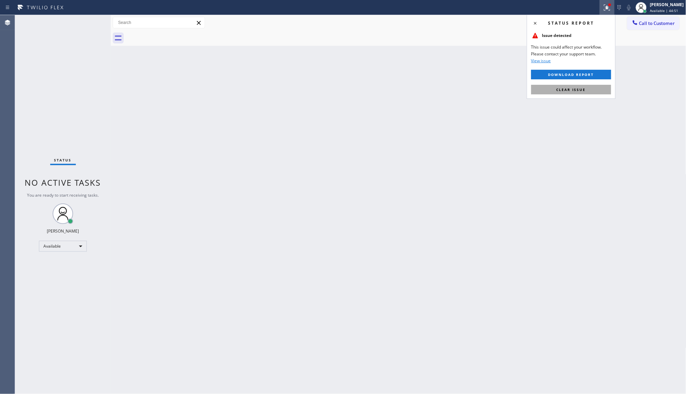
click at [606, 91] on button "Clear issue" at bounding box center [572, 90] width 80 height 10
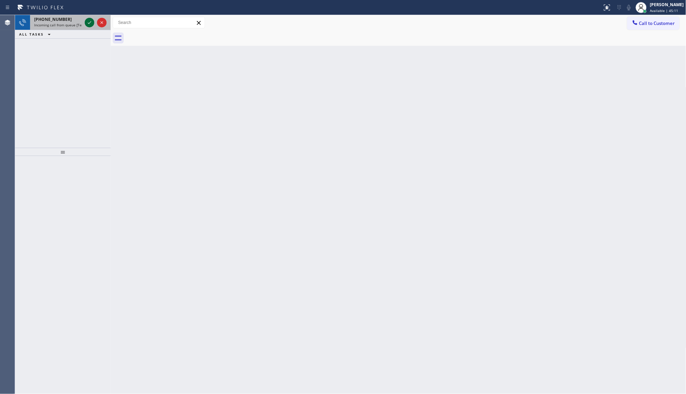
click at [92, 22] on icon at bounding box center [89, 22] width 8 height 8
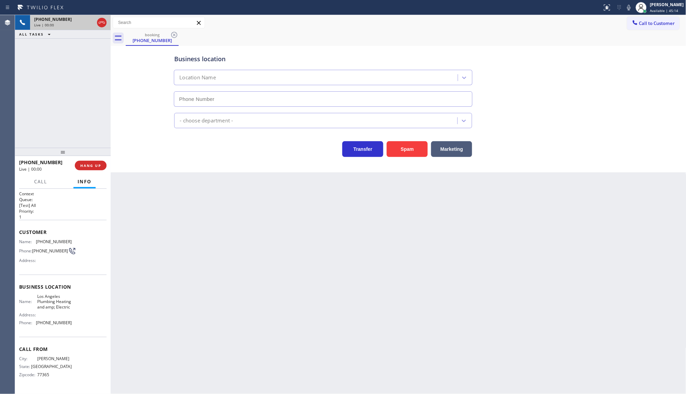
type input "(818) 763-9292"
click at [408, 144] on button "Spam" at bounding box center [407, 149] width 41 height 16
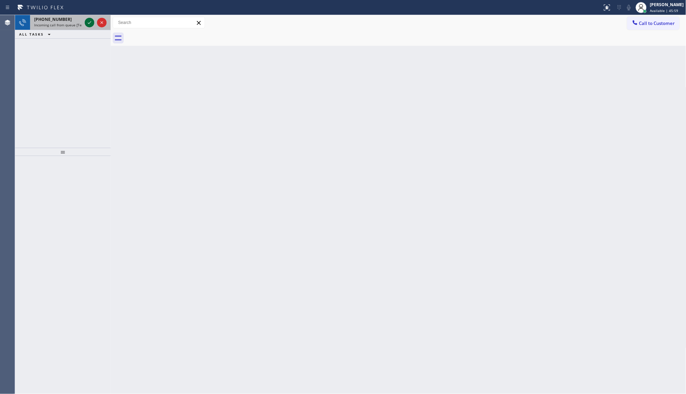
click at [91, 25] on icon at bounding box center [89, 22] width 8 height 8
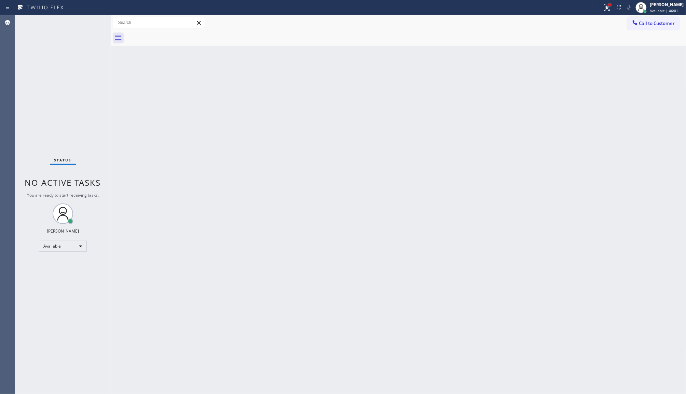
click at [610, 6] on div at bounding box center [610, 5] width 4 height 4
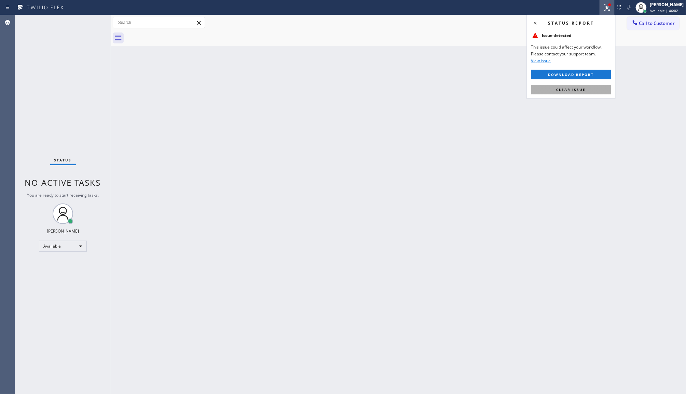
click at [589, 88] on button "Clear issue" at bounding box center [572, 90] width 80 height 10
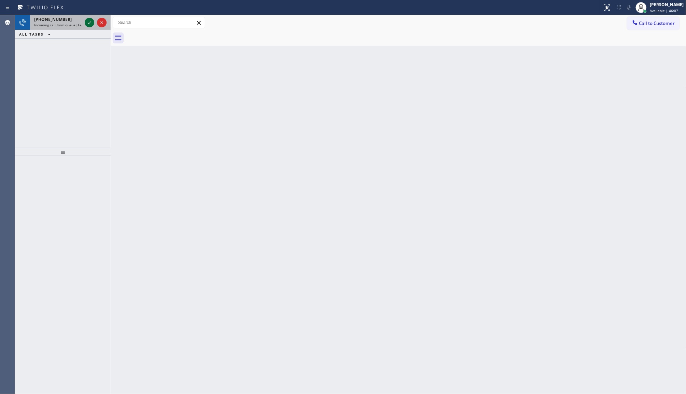
click at [91, 23] on icon at bounding box center [89, 22] width 8 height 8
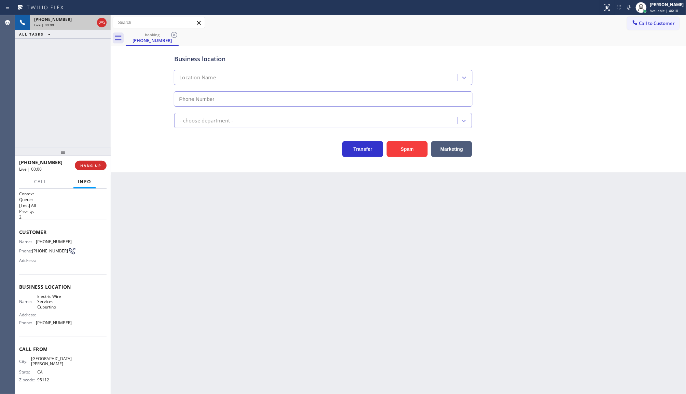
type input "(408) 549-7996"
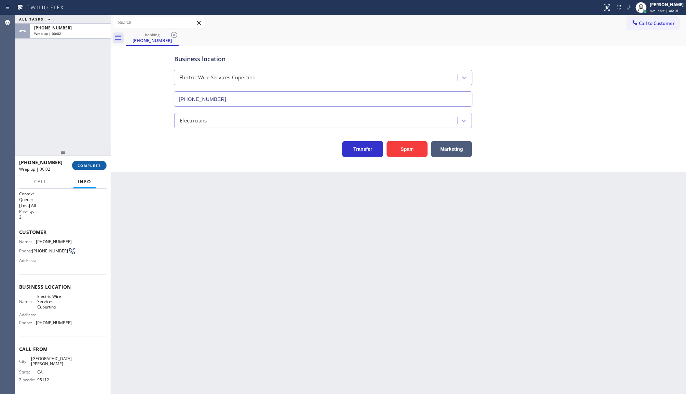
click at [96, 161] on button "COMPLETE" at bounding box center [89, 166] width 35 height 10
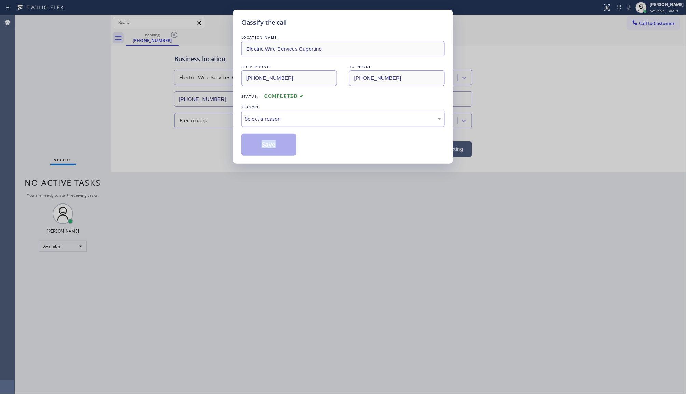
click at [96, 162] on div "Classify the call LOCATION NAME Electric Wire Services Cupertino FROM PHONE (40…" at bounding box center [343, 197] width 686 height 394
click at [267, 115] on div "Select a reason" at bounding box center [343, 119] width 196 height 8
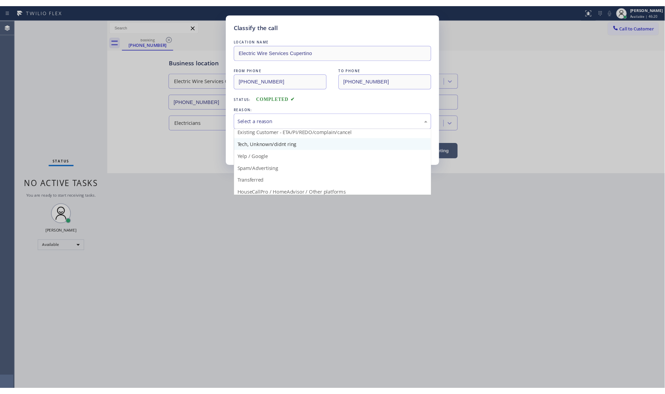
scroll to position [43, 0]
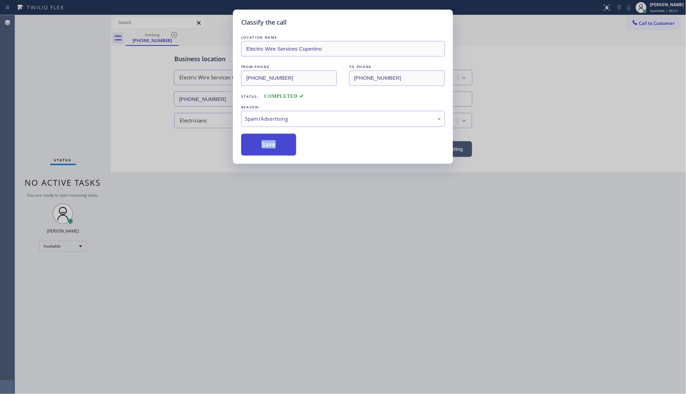
click at [271, 154] on button "Save" at bounding box center [268, 145] width 55 height 22
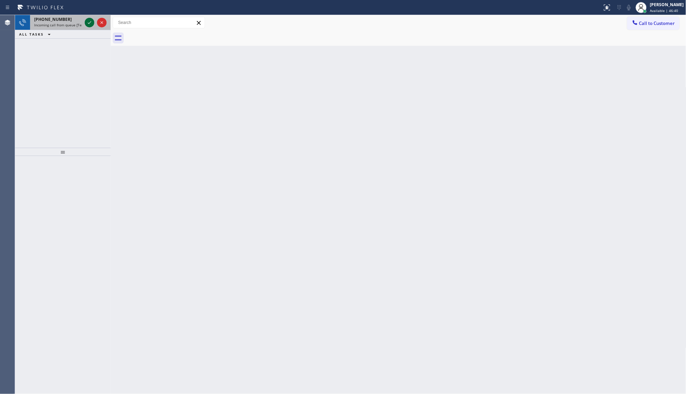
click at [87, 22] on icon at bounding box center [89, 22] width 8 height 8
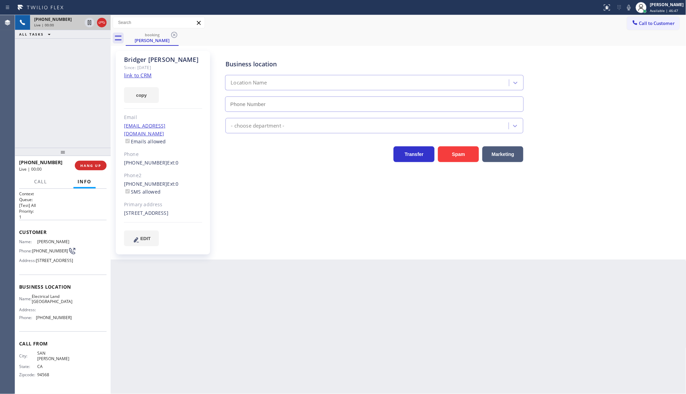
type input "(510) 880-3442"
click at [140, 74] on link "link to CRM" at bounding box center [138, 75] width 28 height 7
click at [91, 22] on icon at bounding box center [89, 22] width 8 height 8
click at [631, 6] on icon at bounding box center [629, 7] width 3 height 5
click at [121, 96] on div "Bridger Doran Since: 20 may 2020 link to CRM copy Email bridgerdoran@gmail.com …" at bounding box center [163, 152] width 94 height 203
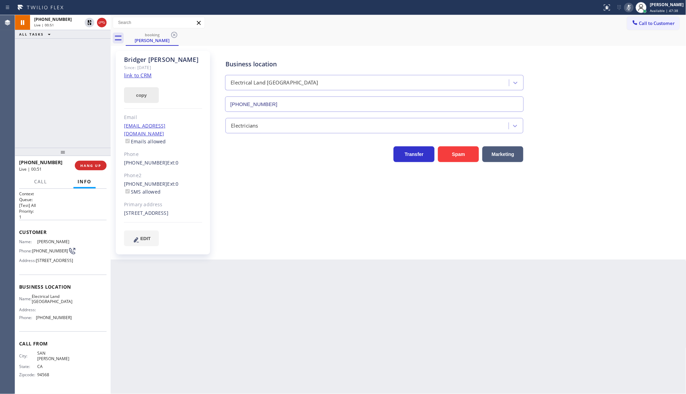
click at [133, 96] on button "copy" at bounding box center [141, 95] width 35 height 16
click at [188, 393] on div "Back to Dashboard Change Sender ID Customers Technicians Select a contact Outbo…" at bounding box center [399, 204] width 576 height 379
click at [90, 24] on icon at bounding box center [89, 22] width 8 height 8
click at [630, 6] on icon at bounding box center [629, 7] width 3 height 5
click at [39, 180] on span "Call" at bounding box center [40, 181] width 13 height 6
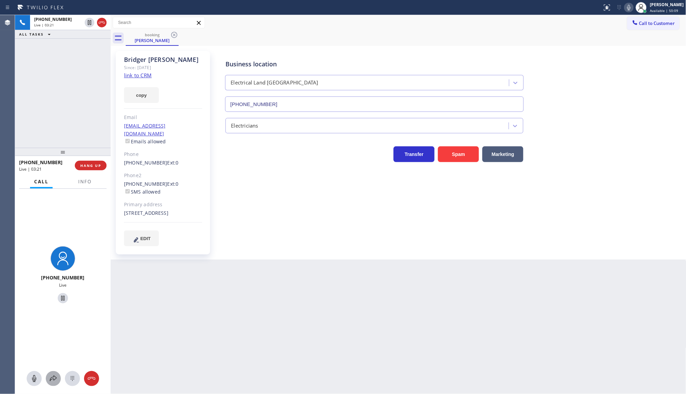
click at [51, 376] on icon at bounding box center [53, 378] width 8 height 8
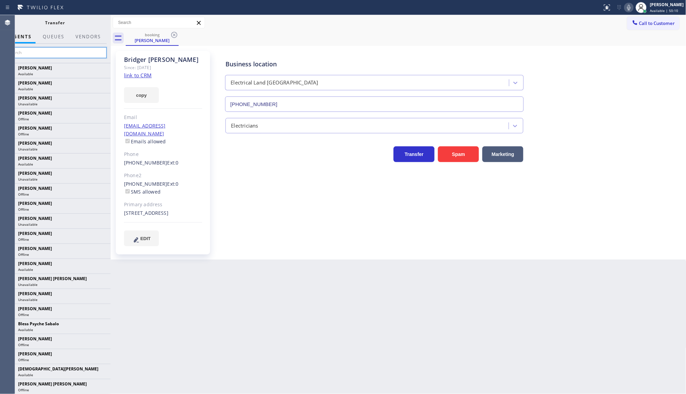
click at [91, 56] on input "text" at bounding box center [55, 52] width 103 height 11
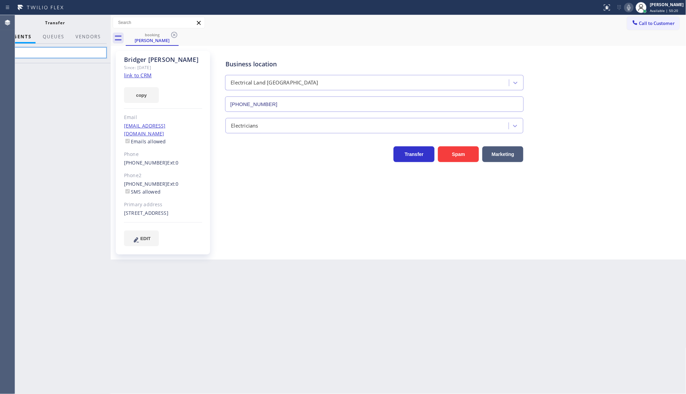
type input "b"
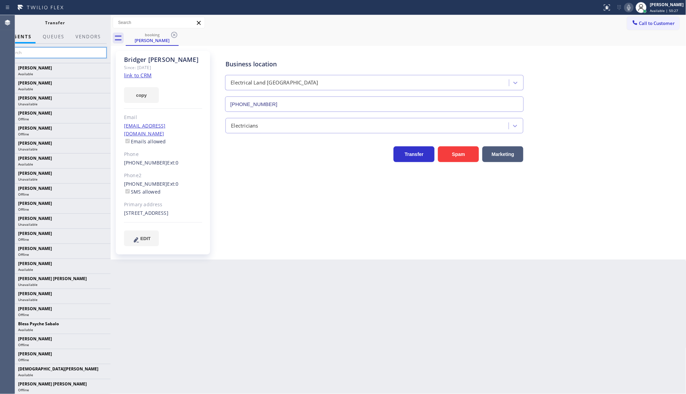
click at [50, 52] on input "text" at bounding box center [55, 52] width 103 height 11
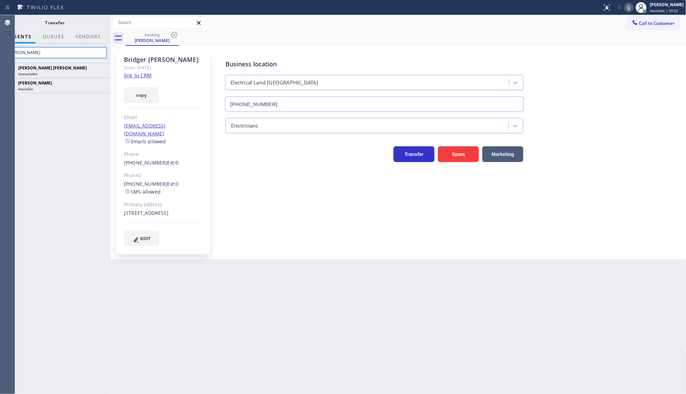
click at [31, 53] on input "lau" at bounding box center [55, 52] width 103 height 11
type input "l"
click at [45, 52] on input "laur" at bounding box center [55, 52] width 103 height 11
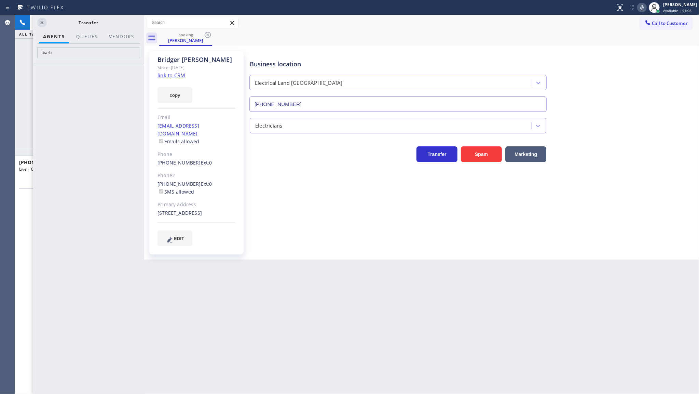
drag, startPoint x: 111, startPoint y: 89, endPoint x: 145, endPoint y: 90, distance: 33.5
click at [144, 90] on div at bounding box center [144, 204] width 0 height 379
click at [57, 53] on input "lbarb" at bounding box center [88, 52] width 103 height 11
type input "l"
type input "bar"
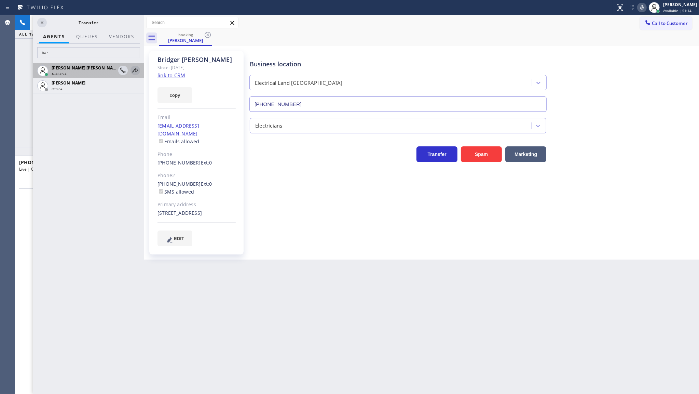
click at [135, 69] on icon at bounding box center [135, 70] width 8 height 8
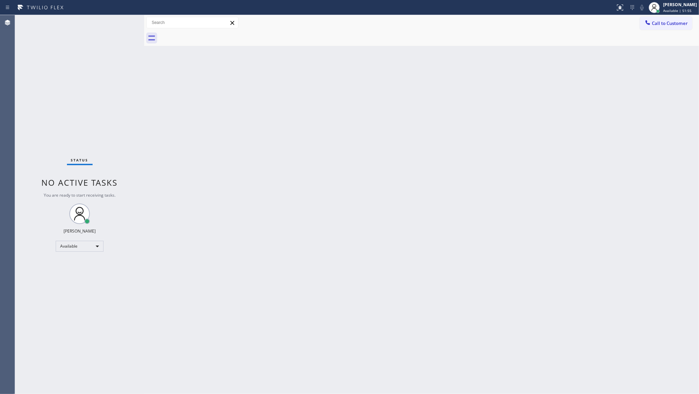
click at [51, 323] on div "Status No active tasks You are ready to start receiving tasks. JENIZA ALCAYDE A…" at bounding box center [79, 204] width 129 height 379
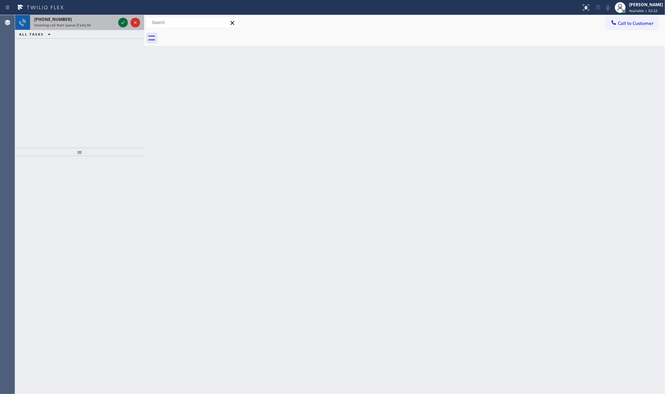
click at [121, 22] on icon at bounding box center [123, 22] width 8 height 8
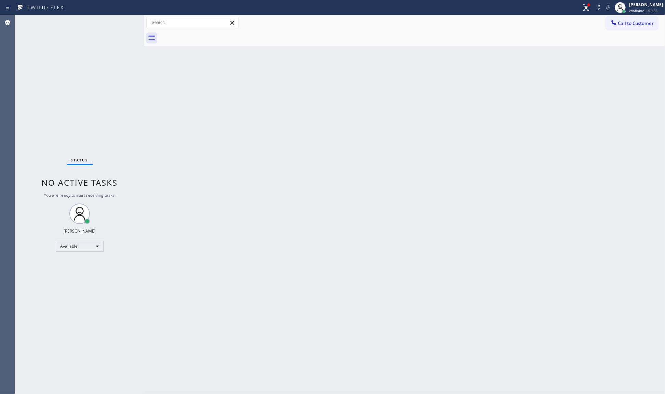
click at [123, 22] on div "Status No active tasks You are ready to start receiving tasks. JENIZA ALCAYDE A…" at bounding box center [79, 204] width 129 height 379
click at [586, 5] on icon at bounding box center [586, 7] width 8 height 8
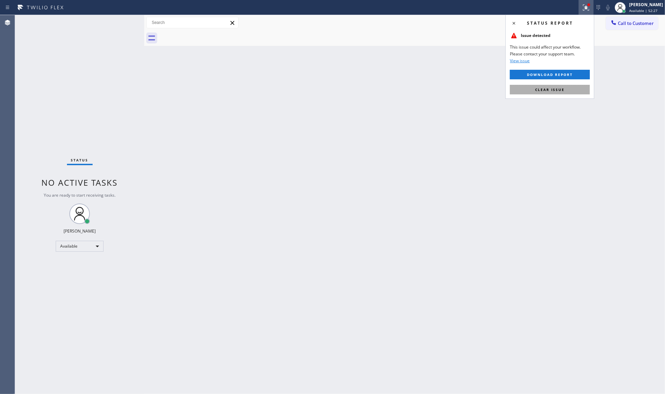
click at [573, 92] on button "Clear issue" at bounding box center [550, 90] width 80 height 10
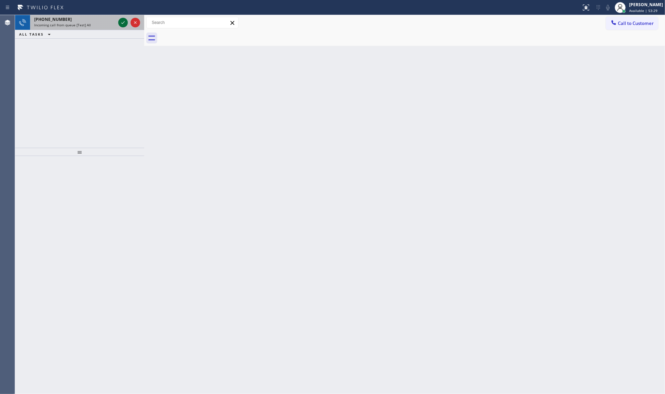
click at [122, 22] on icon at bounding box center [123, 22] width 8 height 8
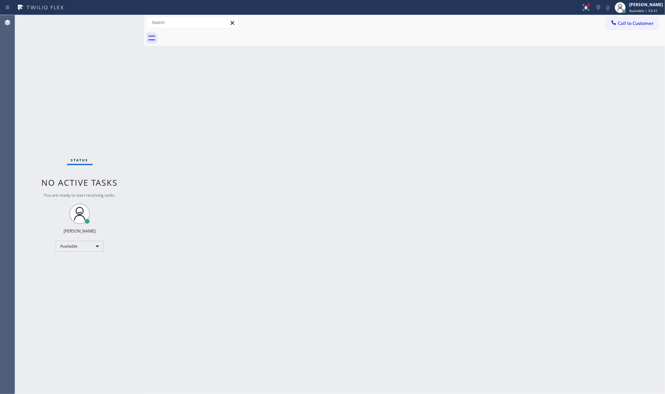
click at [578, 13] on div "Status report Issue detected This issue could affect your workflow. Please cont…" at bounding box center [332, 7] width 665 height 15
click at [582, 9] on div at bounding box center [586, 7] width 15 height 8
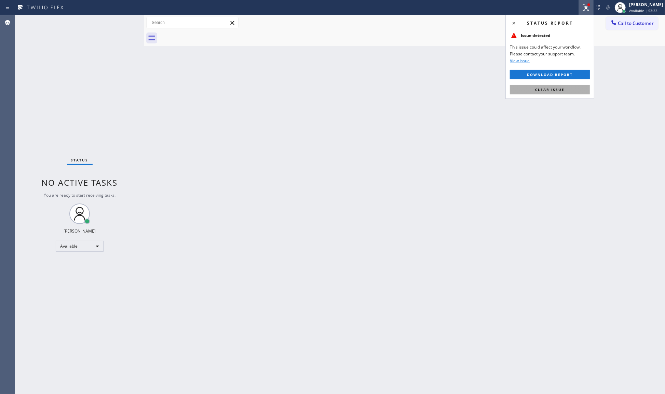
click at [577, 91] on button "Clear issue" at bounding box center [550, 90] width 80 height 10
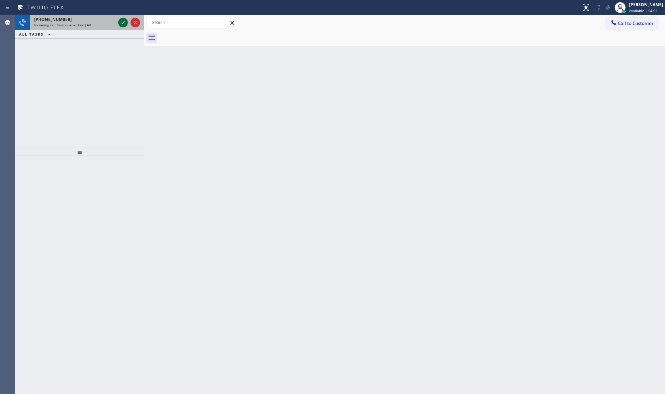
click at [127, 21] on div at bounding box center [123, 22] width 10 height 8
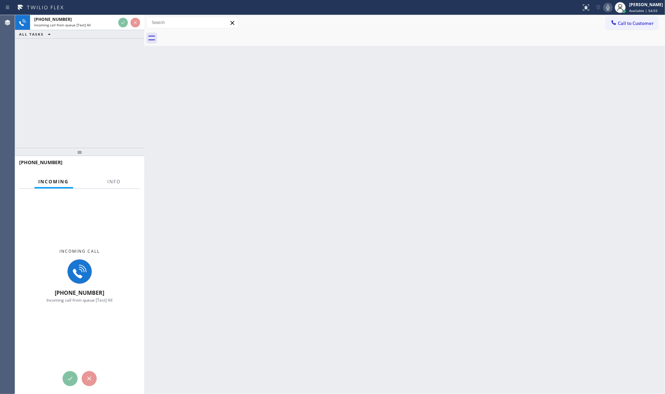
click at [120, 174] on div "+12532814583" at bounding box center [79, 165] width 129 height 19
click at [118, 180] on button "Info" at bounding box center [115, 181] width 22 height 13
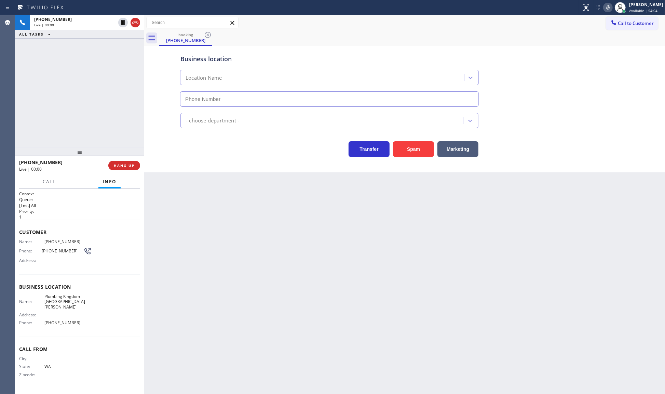
type input "(714) 460-5467"
click at [460, 144] on button "Marketing" at bounding box center [458, 149] width 41 height 16
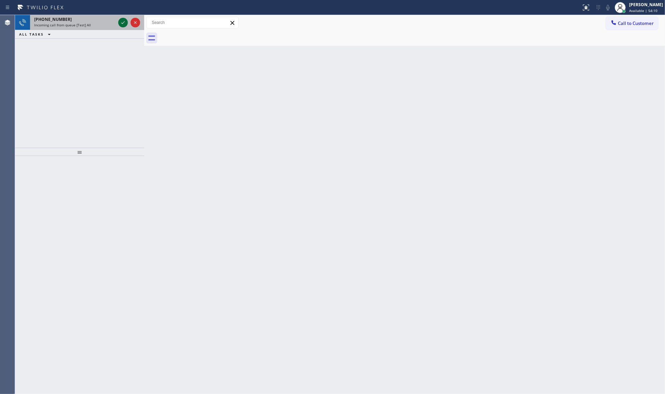
click at [124, 22] on icon at bounding box center [122, 22] width 3 height 3
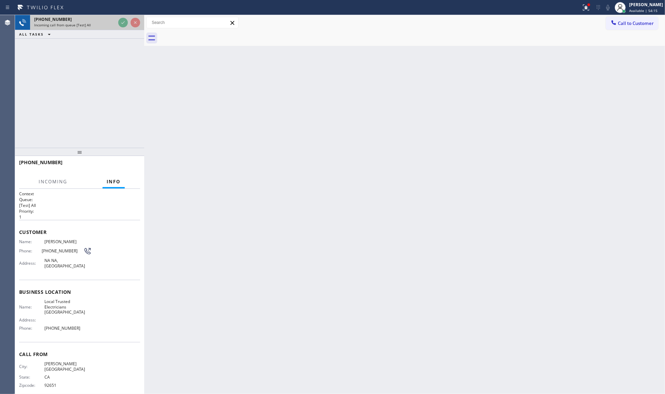
click at [125, 18] on div at bounding box center [129, 22] width 25 height 15
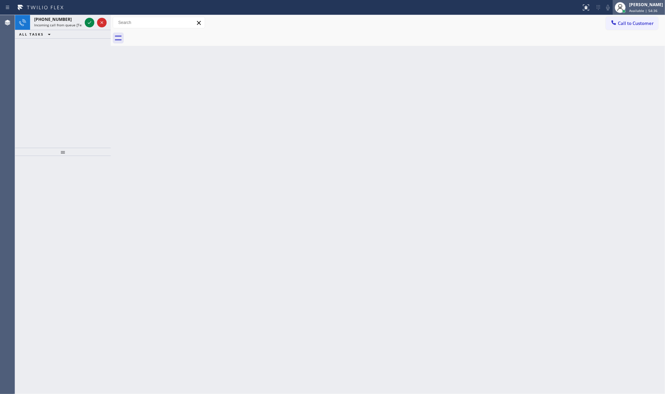
click at [636, 10] on span "Available | 54:36" at bounding box center [643, 10] width 28 height 5
click at [629, 45] on button "Unavailable" at bounding box center [631, 45] width 68 height 9
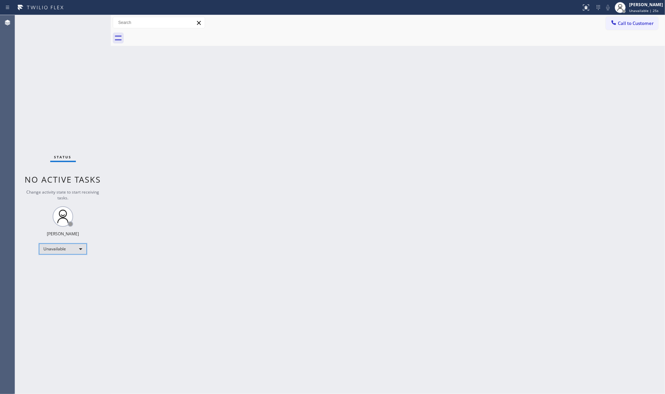
click at [47, 248] on div "Unavailable" at bounding box center [63, 248] width 48 height 11
click at [51, 290] on div at bounding box center [332, 197] width 665 height 394
click at [55, 251] on div "Unavailable" at bounding box center [63, 248] width 48 height 11
click at [53, 282] on li "Break" at bounding box center [62, 284] width 46 height 8
